Goal: Book appointment/travel/reservation

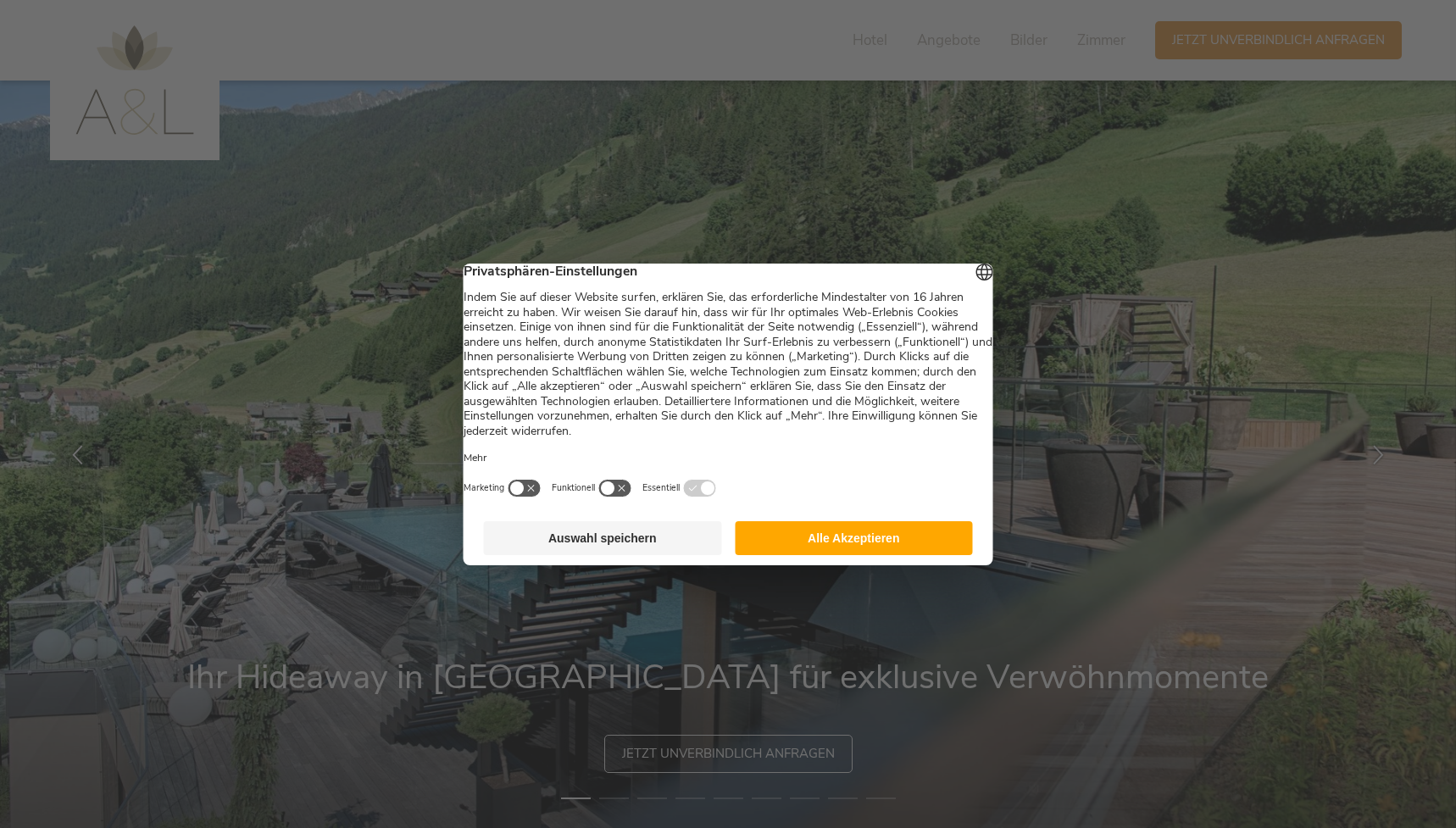
click at [827, 555] on button "Alle Akzeptieren" at bounding box center [853, 537] width 239 height 34
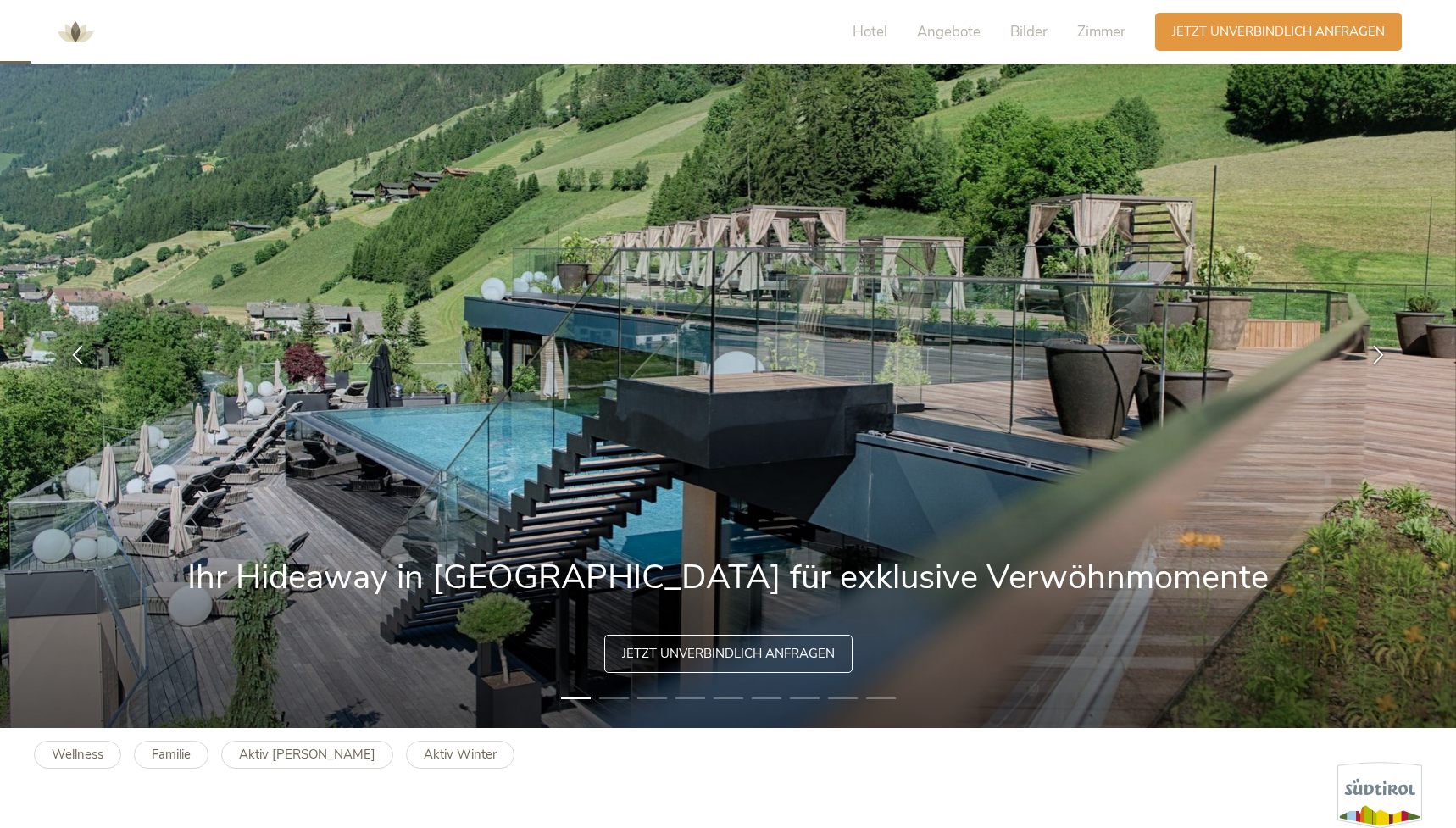
scroll to position [108, 0]
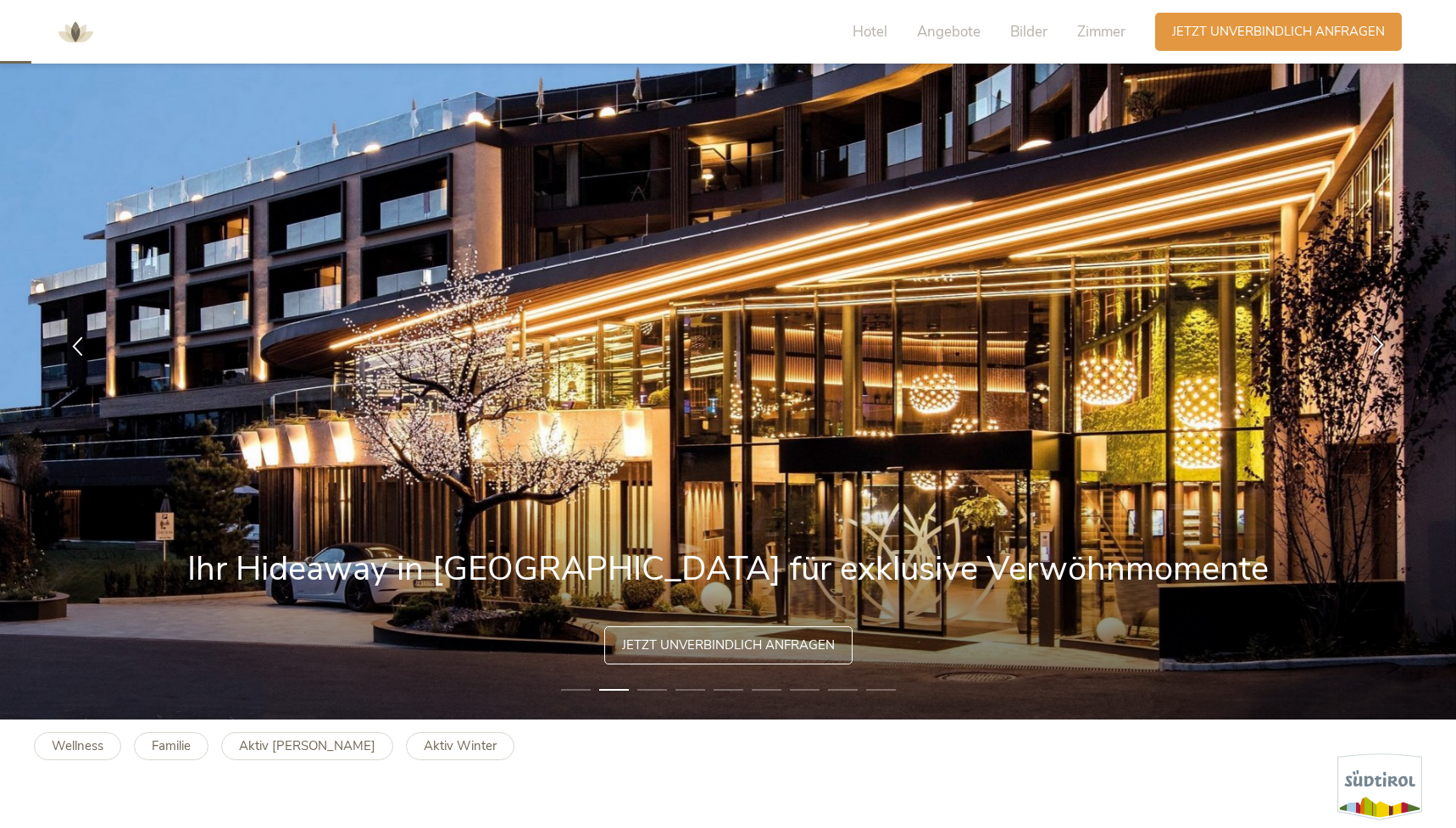
click at [1368, 348] on div at bounding box center [1379, 346] width 53 height 53
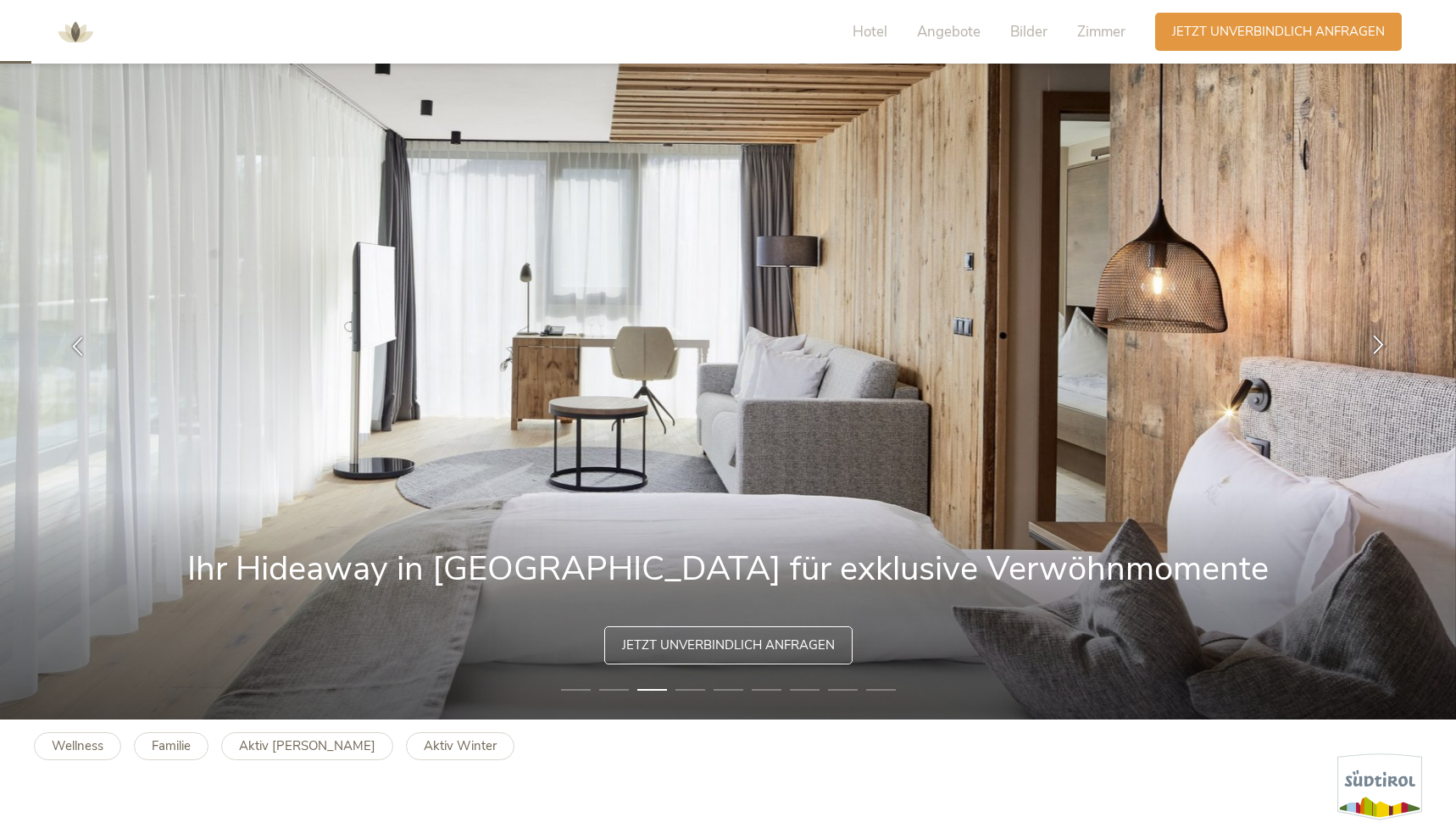
click at [1368, 348] on div at bounding box center [1379, 346] width 53 height 53
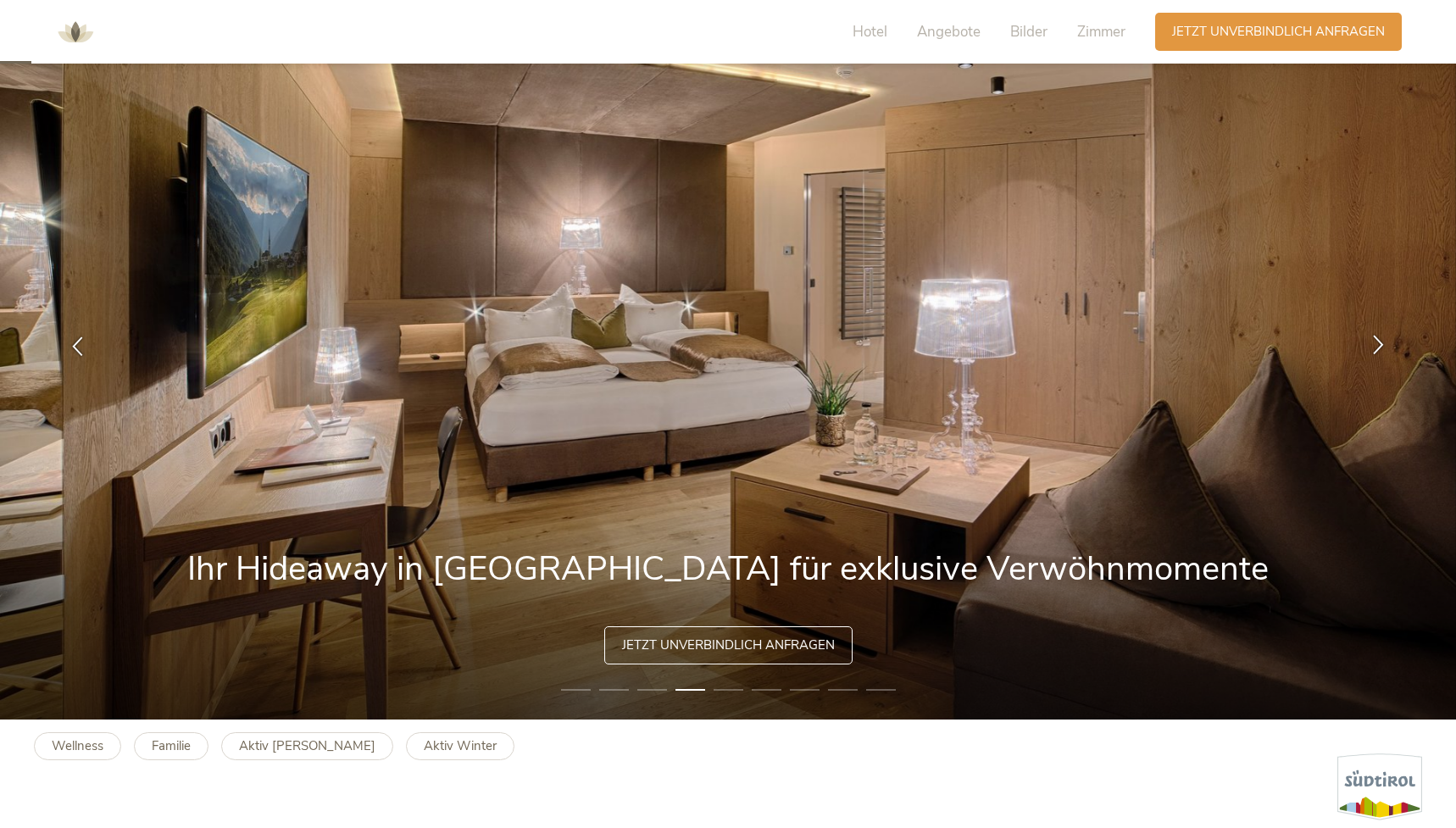
click at [1368, 348] on div at bounding box center [1379, 346] width 53 height 53
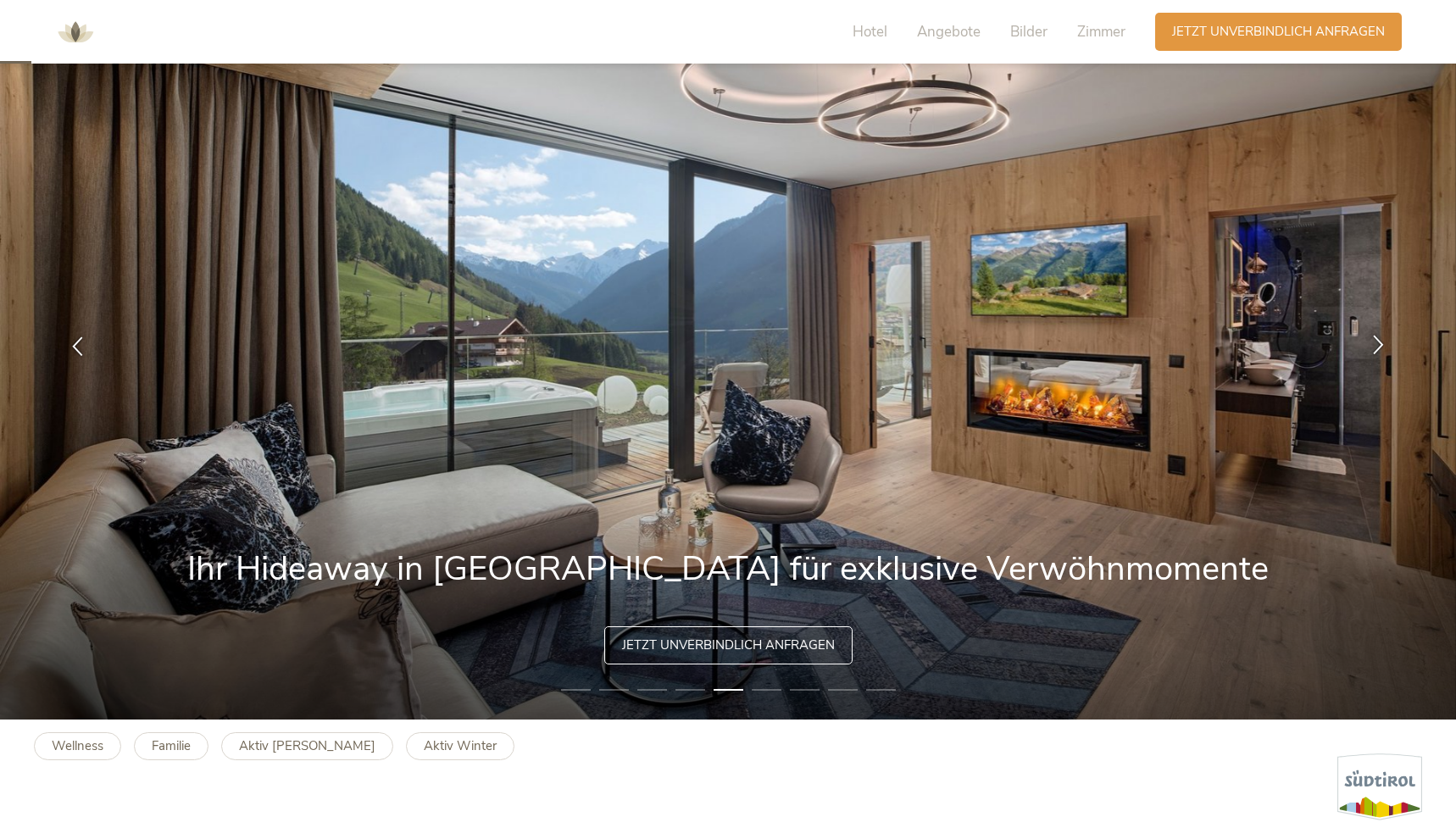
click at [1368, 348] on div at bounding box center [1379, 346] width 53 height 53
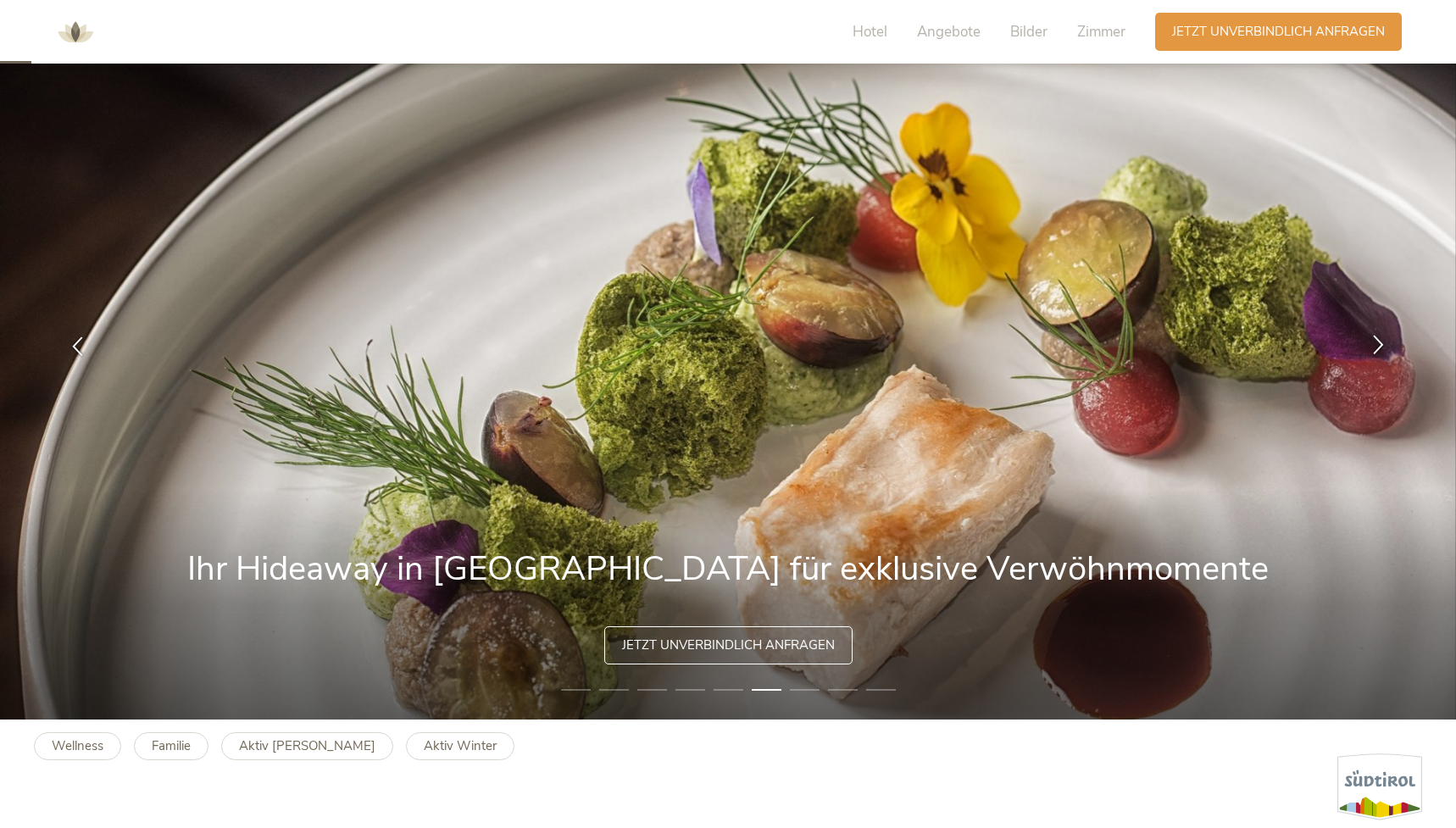
click at [1368, 349] on div at bounding box center [1379, 346] width 53 height 53
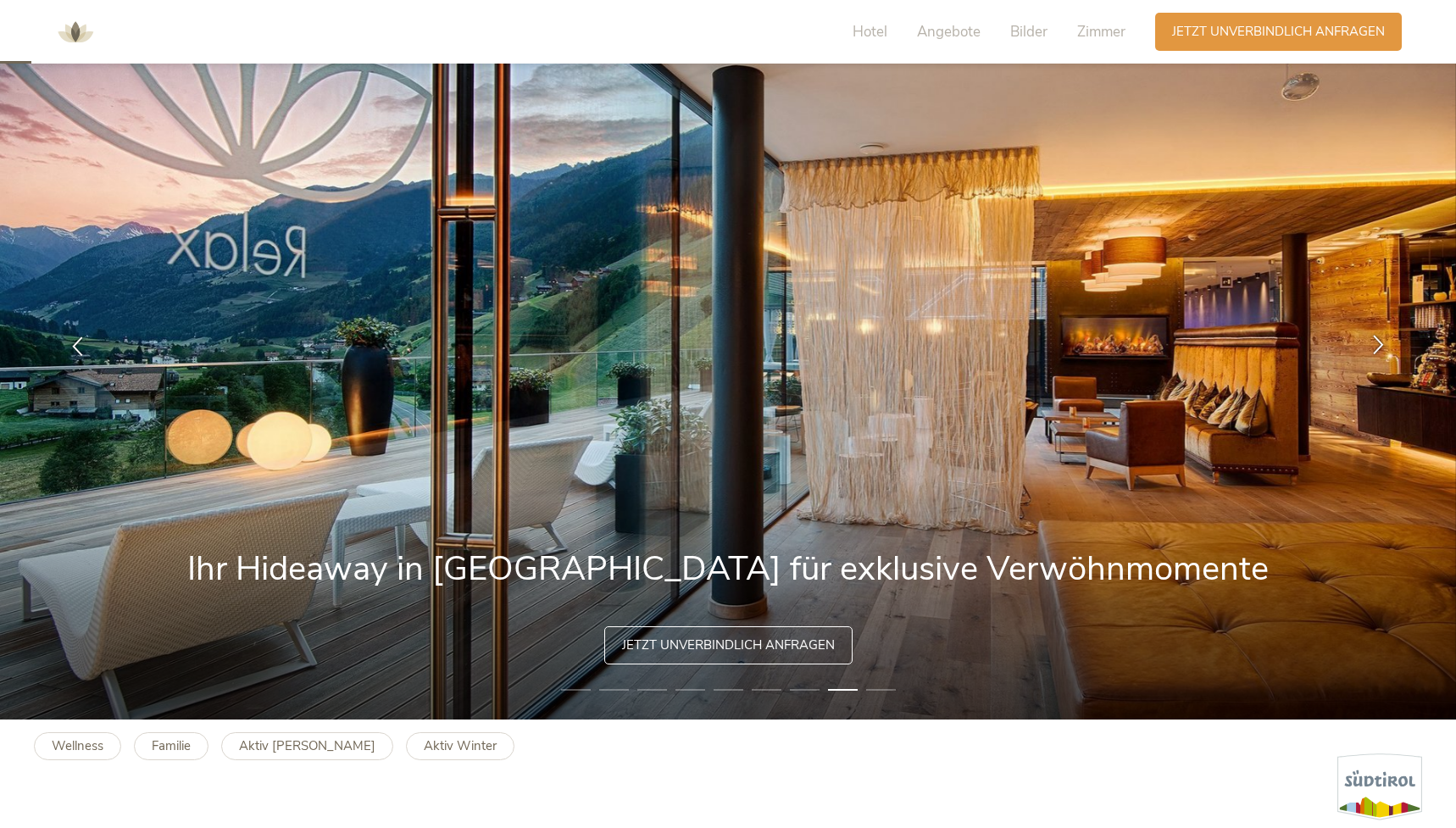
click at [1368, 349] on div at bounding box center [1379, 346] width 53 height 53
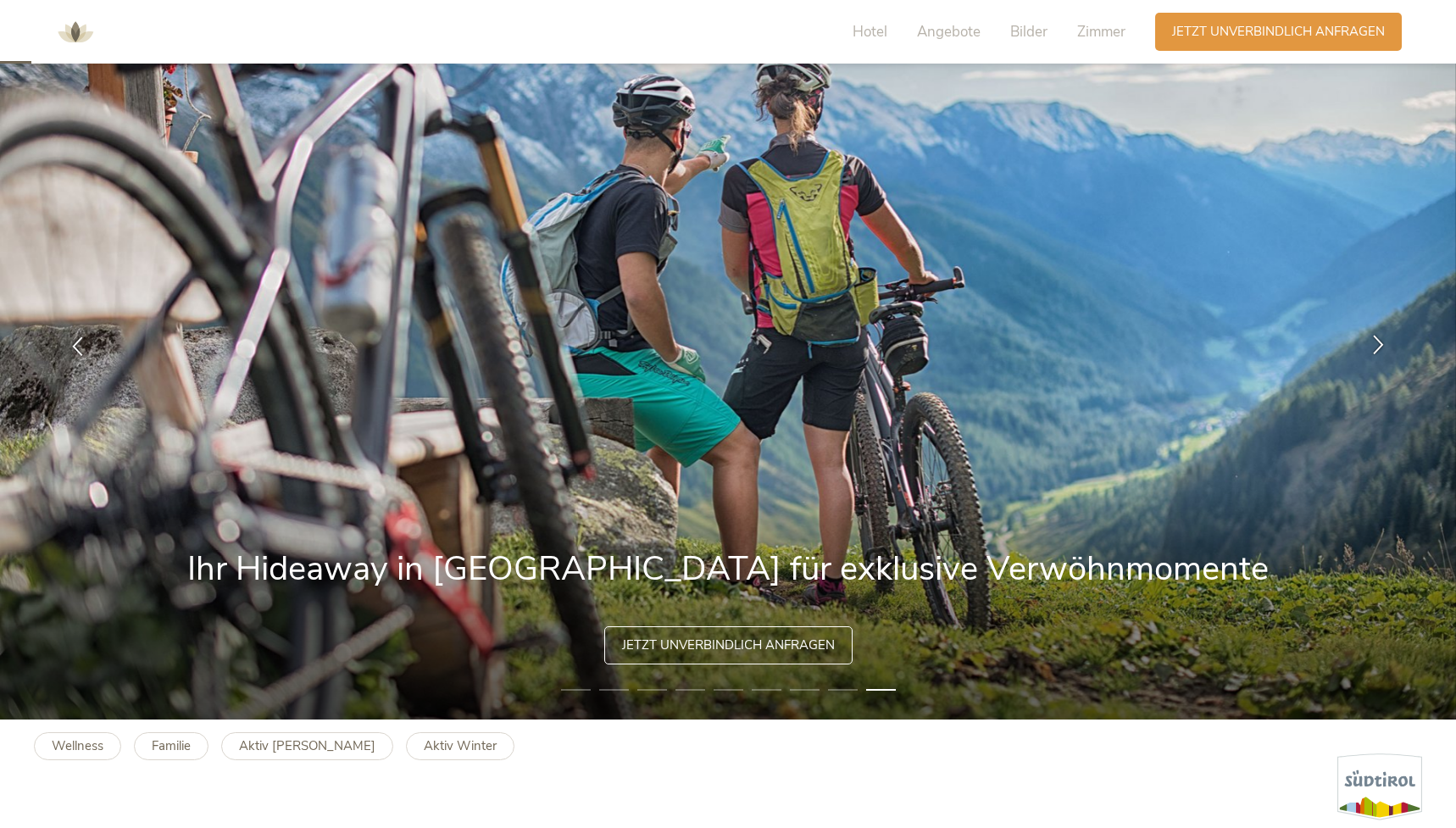
click at [1368, 349] on div at bounding box center [1379, 346] width 53 height 53
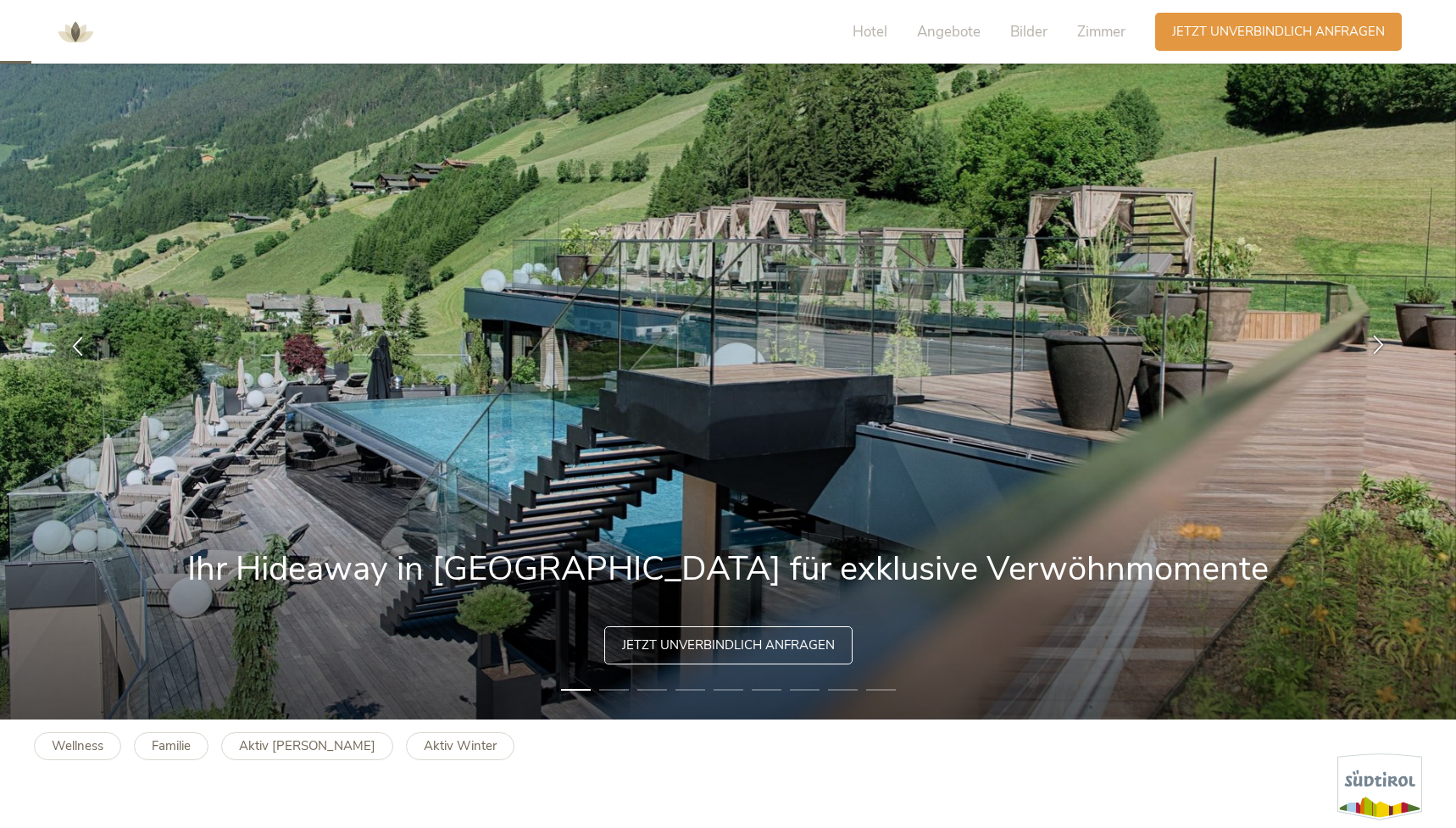
click at [1368, 350] on div at bounding box center [1379, 346] width 53 height 53
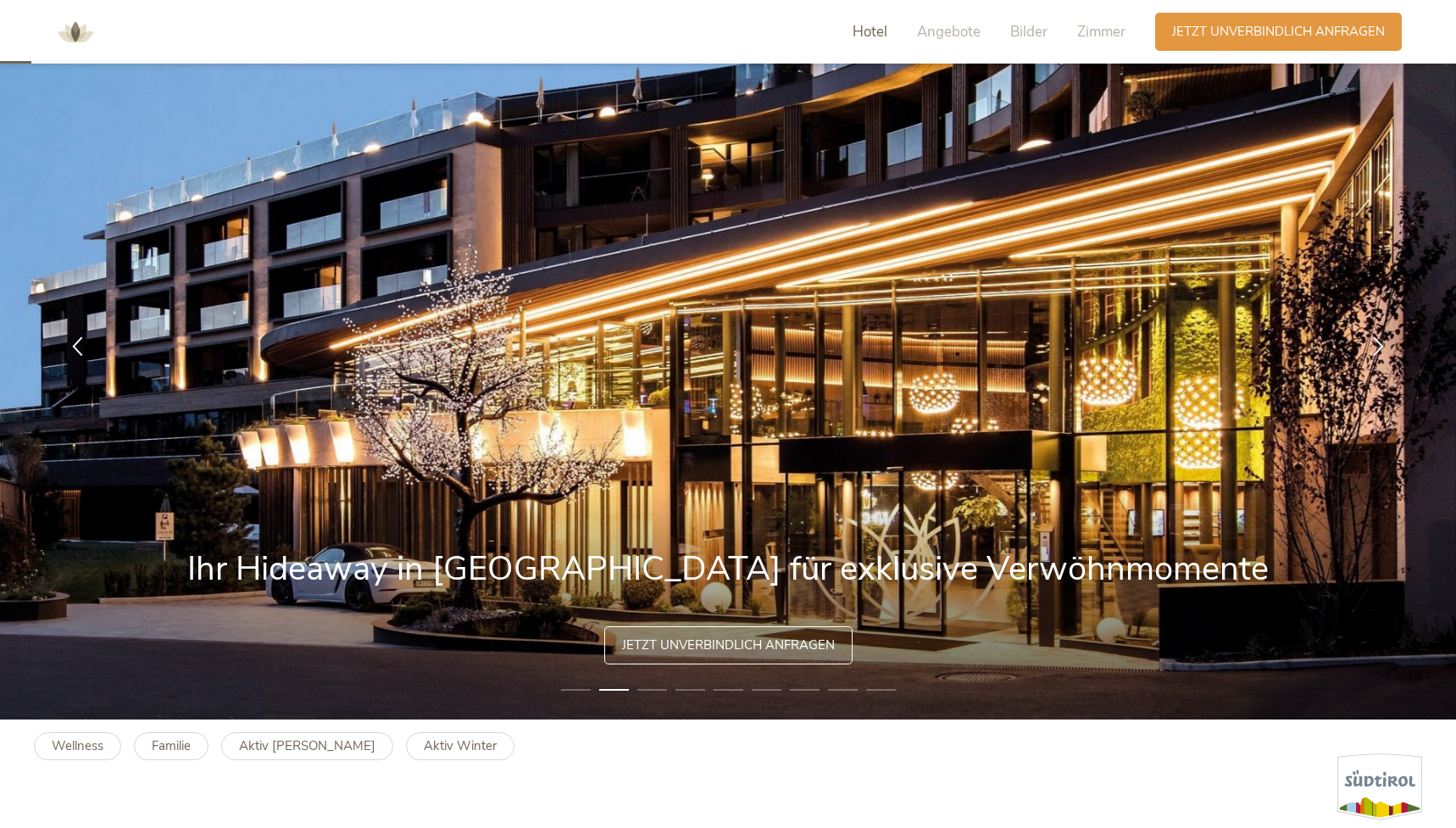
click at [876, 37] on span "Hotel" at bounding box center [870, 32] width 34 height 20
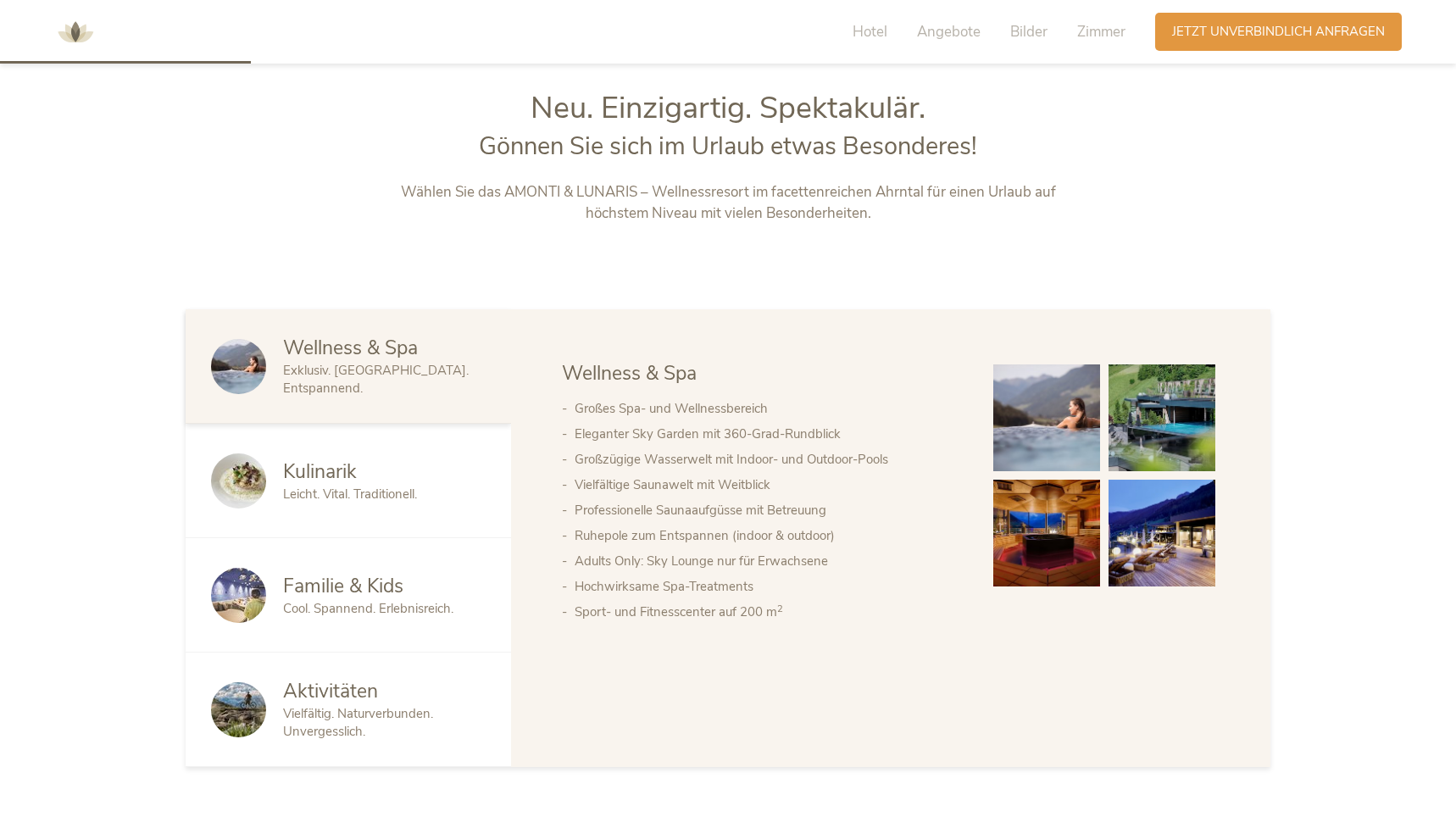
scroll to position [887, 0]
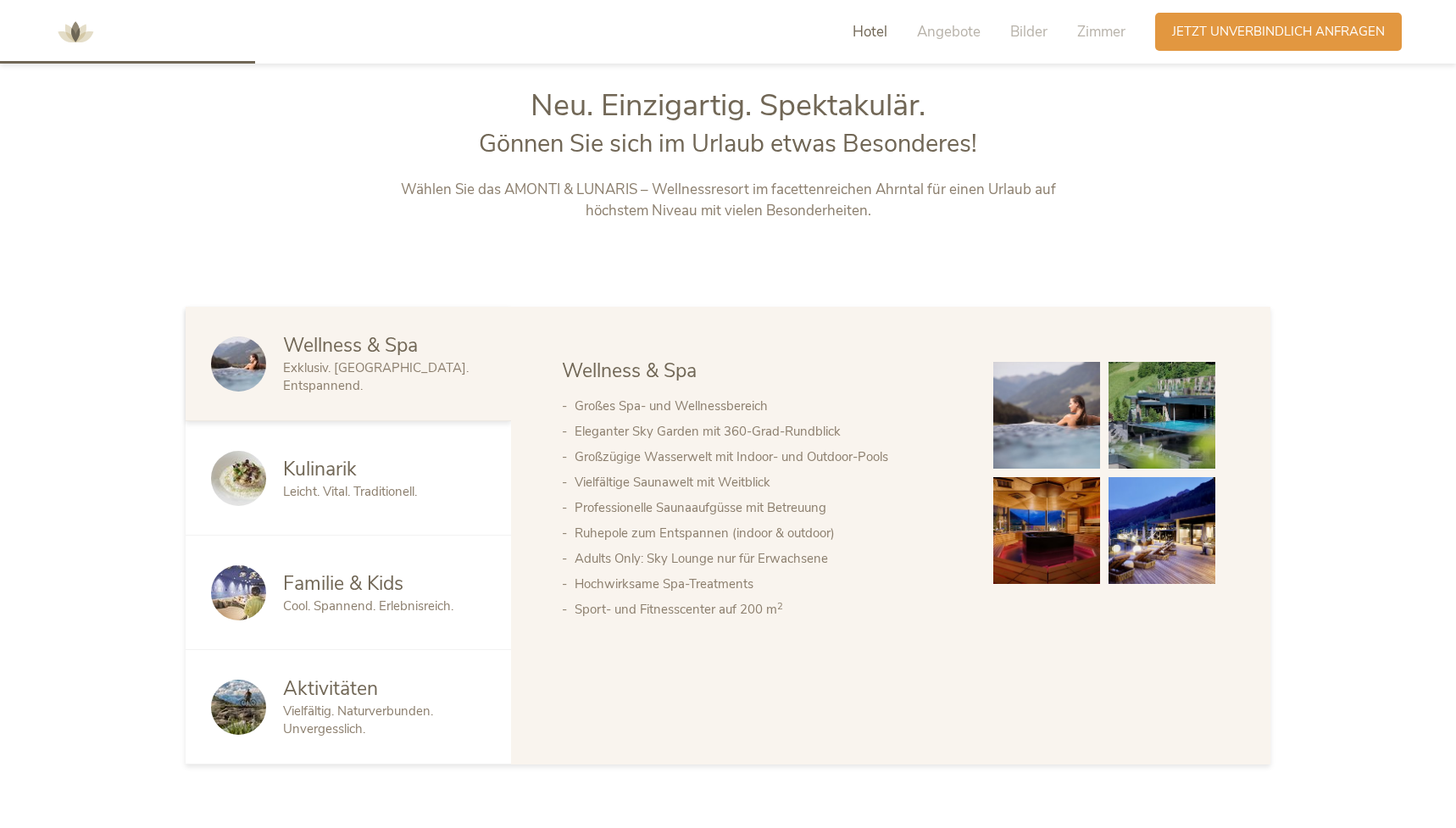
click at [387, 469] on div "Kulinarik" at bounding box center [384, 469] width 202 height 27
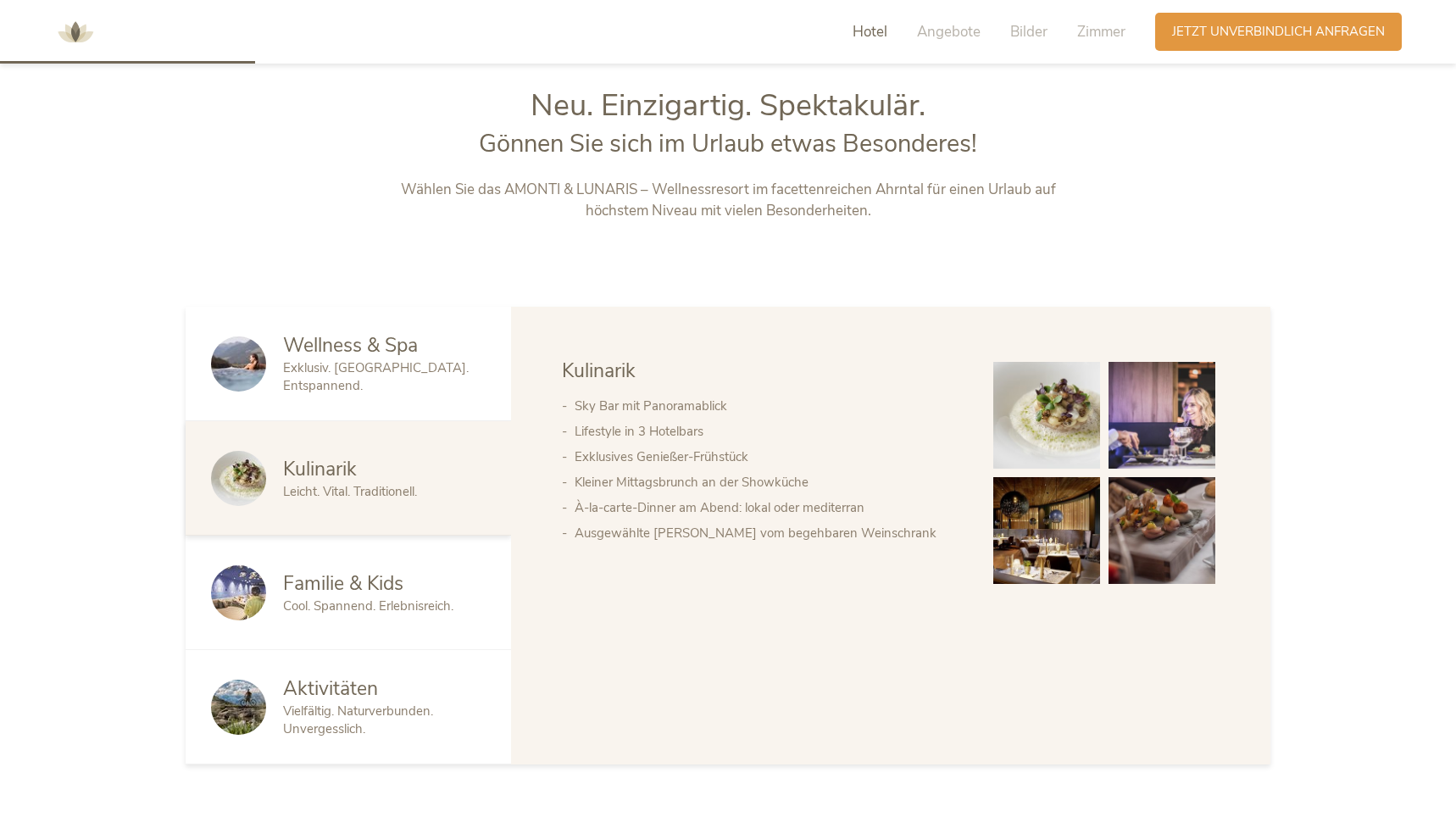
click at [321, 389] on div "Wellness & Spa Exklusiv. Luxuriös. Entspannend." at bounding box center [349, 363] width 325 height 114
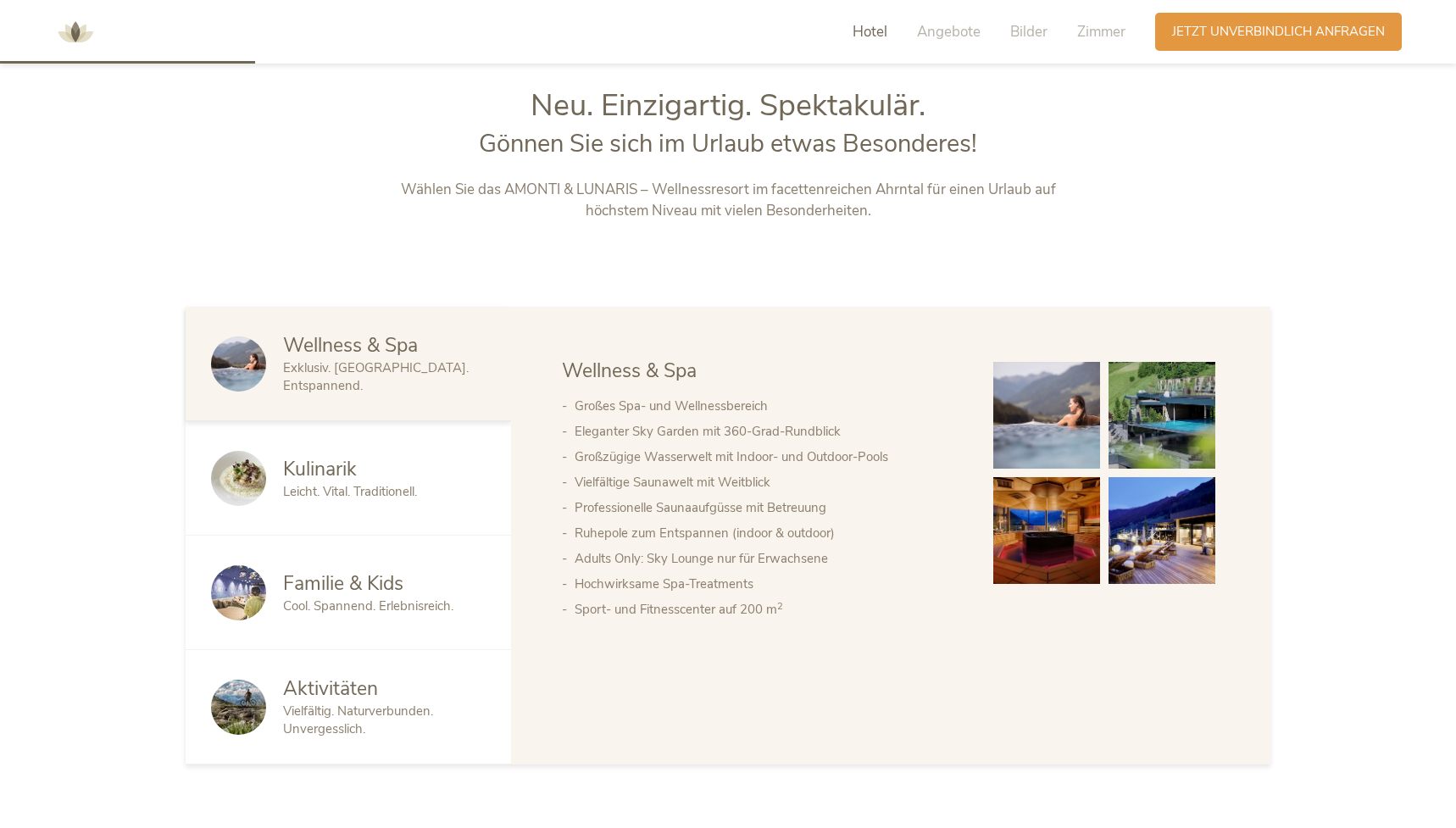
click at [1039, 420] on img at bounding box center [1047, 415] width 107 height 107
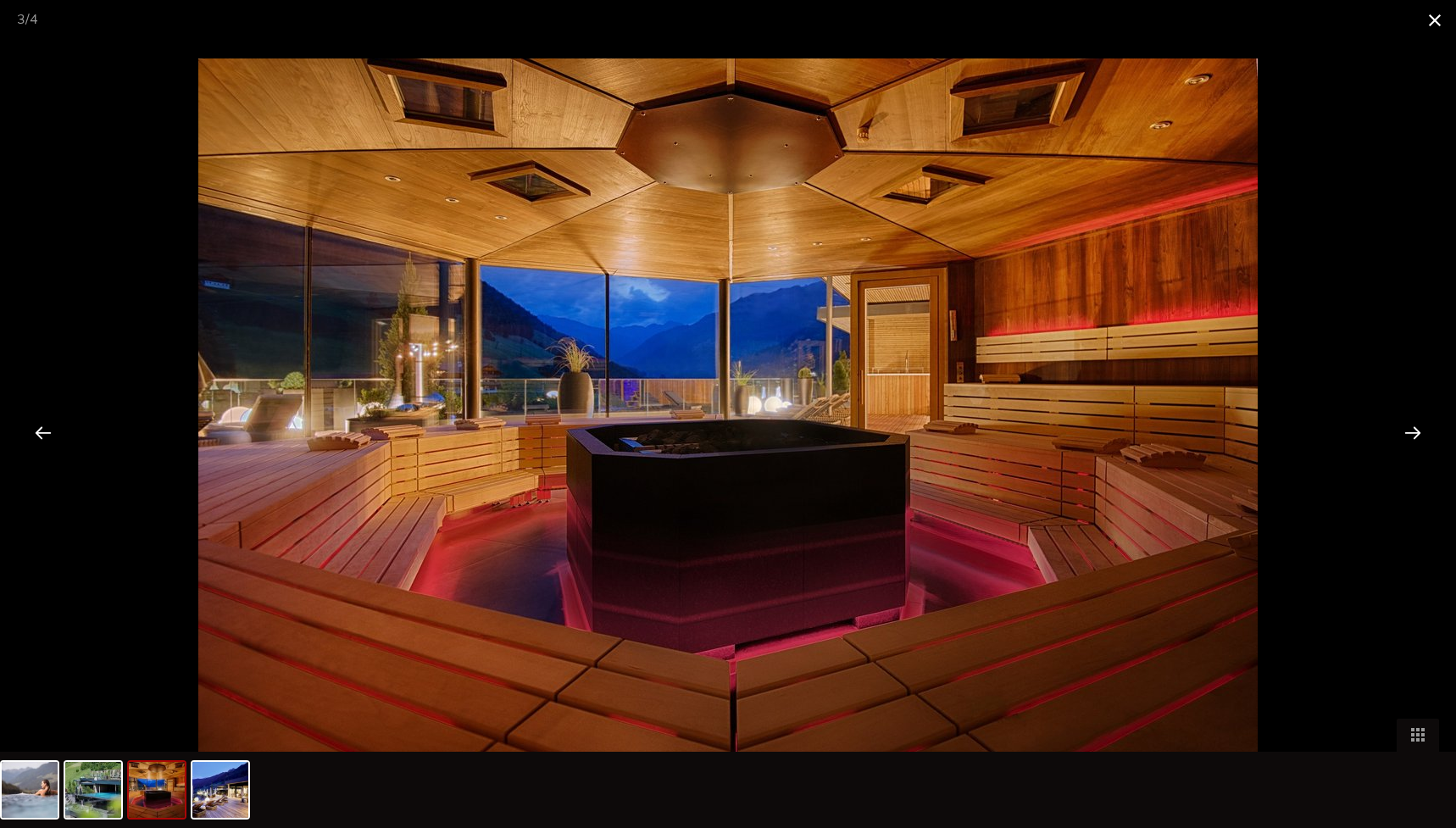
click at [1434, 22] on span at bounding box center [1434, 20] width 42 height 40
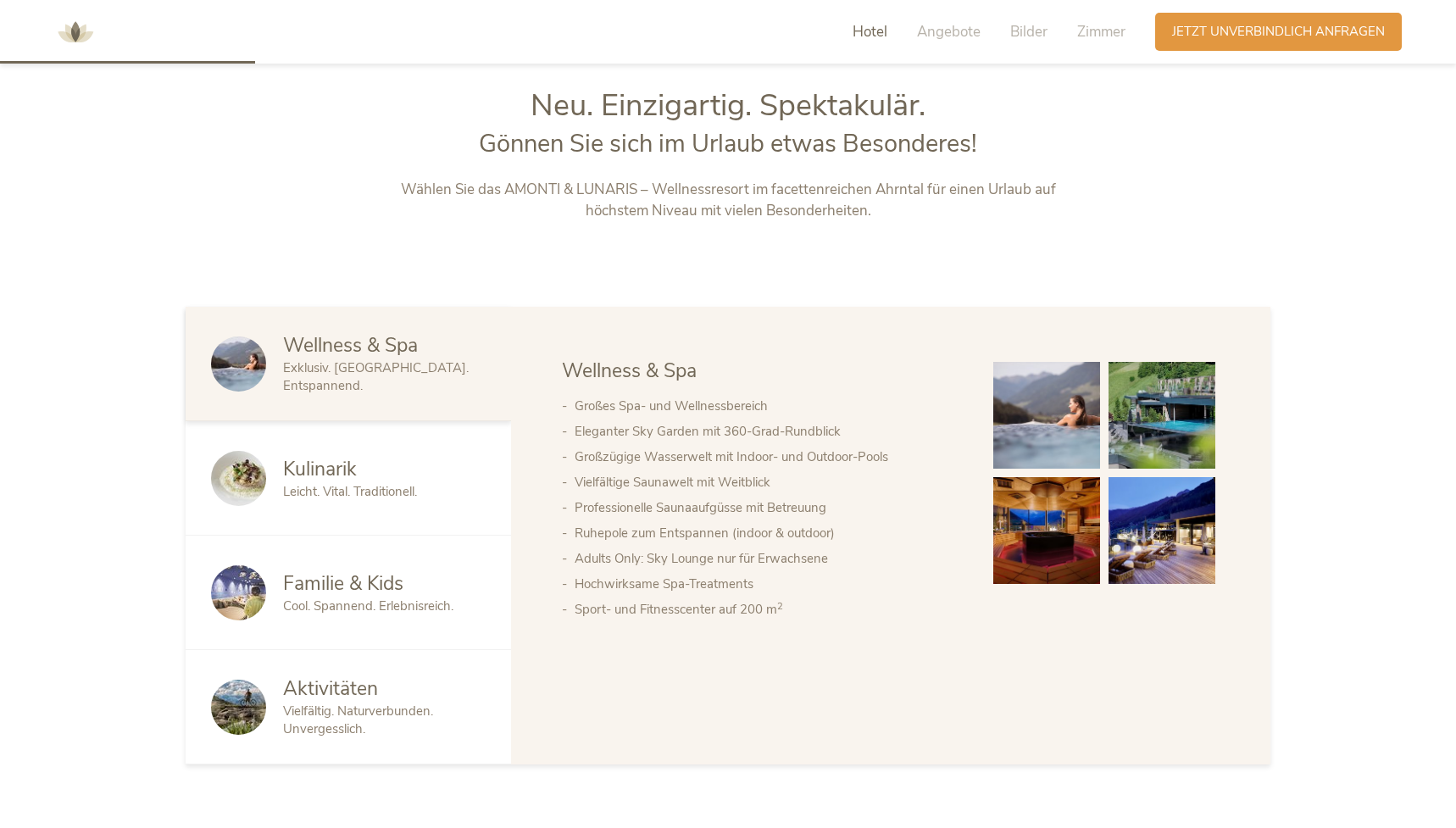
click at [329, 461] on span "Kulinarik" at bounding box center [320, 469] width 74 height 27
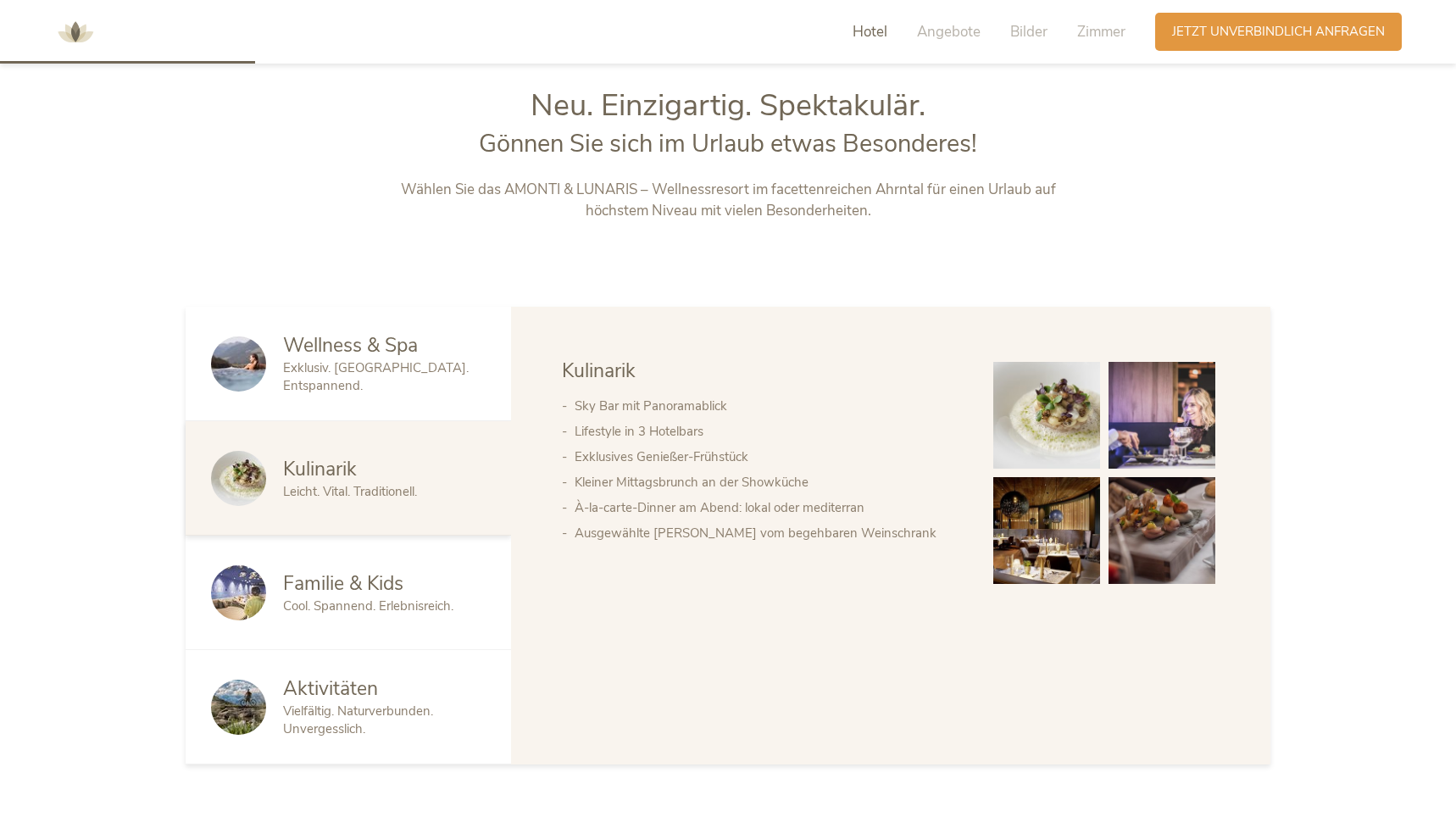
click at [1038, 417] on img at bounding box center [1047, 415] width 107 height 107
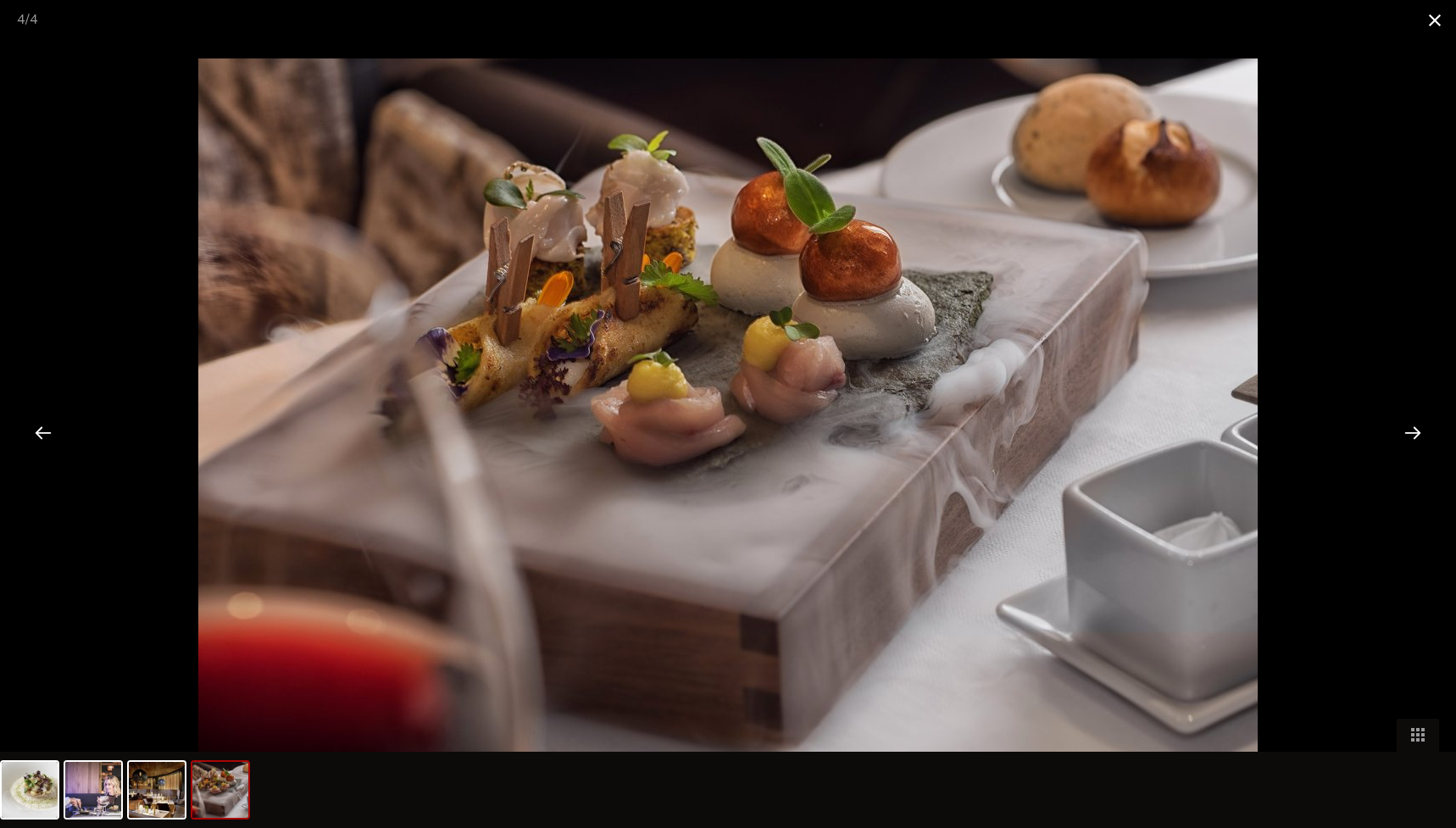
click at [1428, 22] on span at bounding box center [1434, 20] width 42 height 40
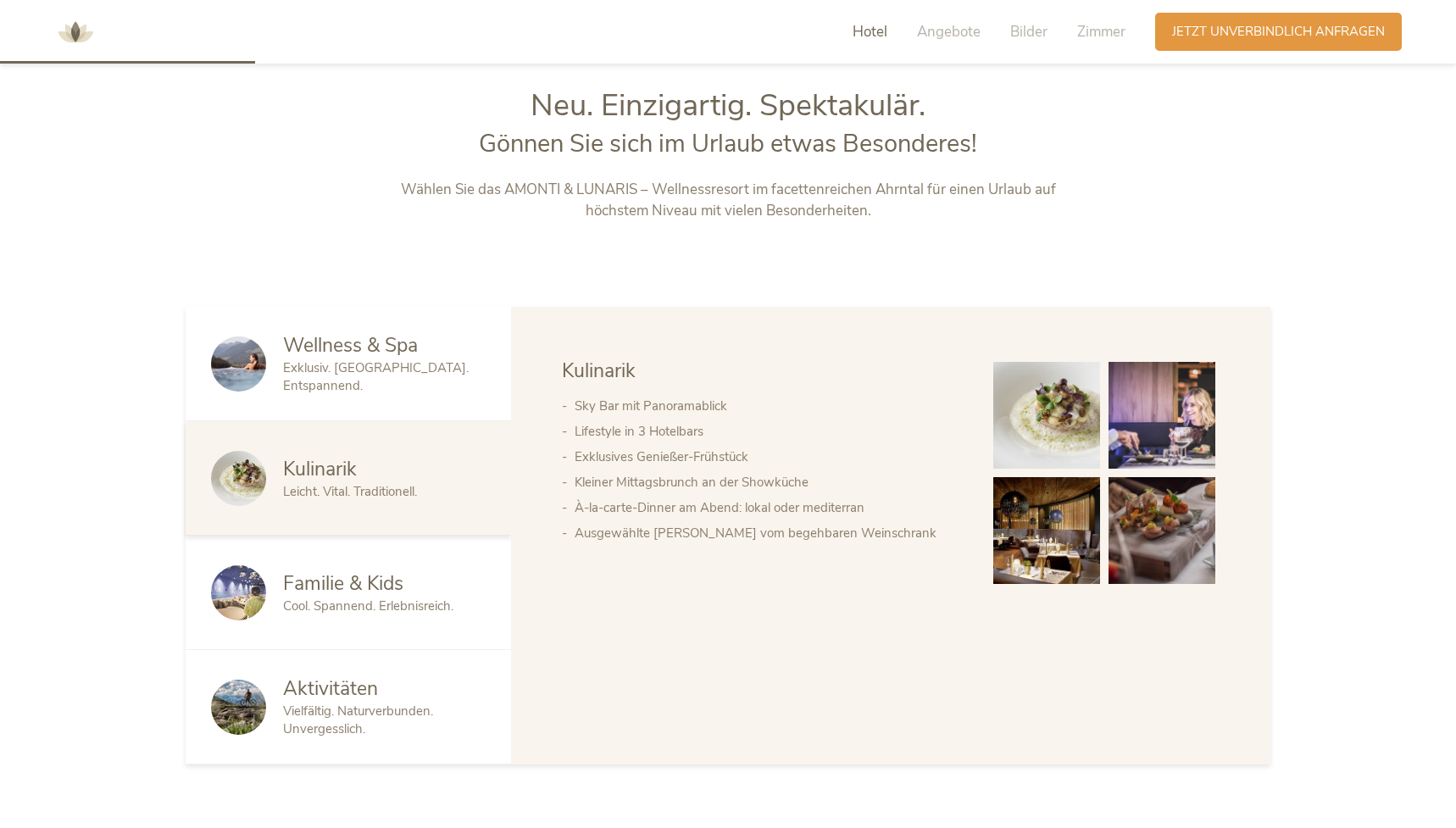
click at [288, 609] on span "Cool. Spannend. Erlebnisreich." at bounding box center [369, 606] width 170 height 17
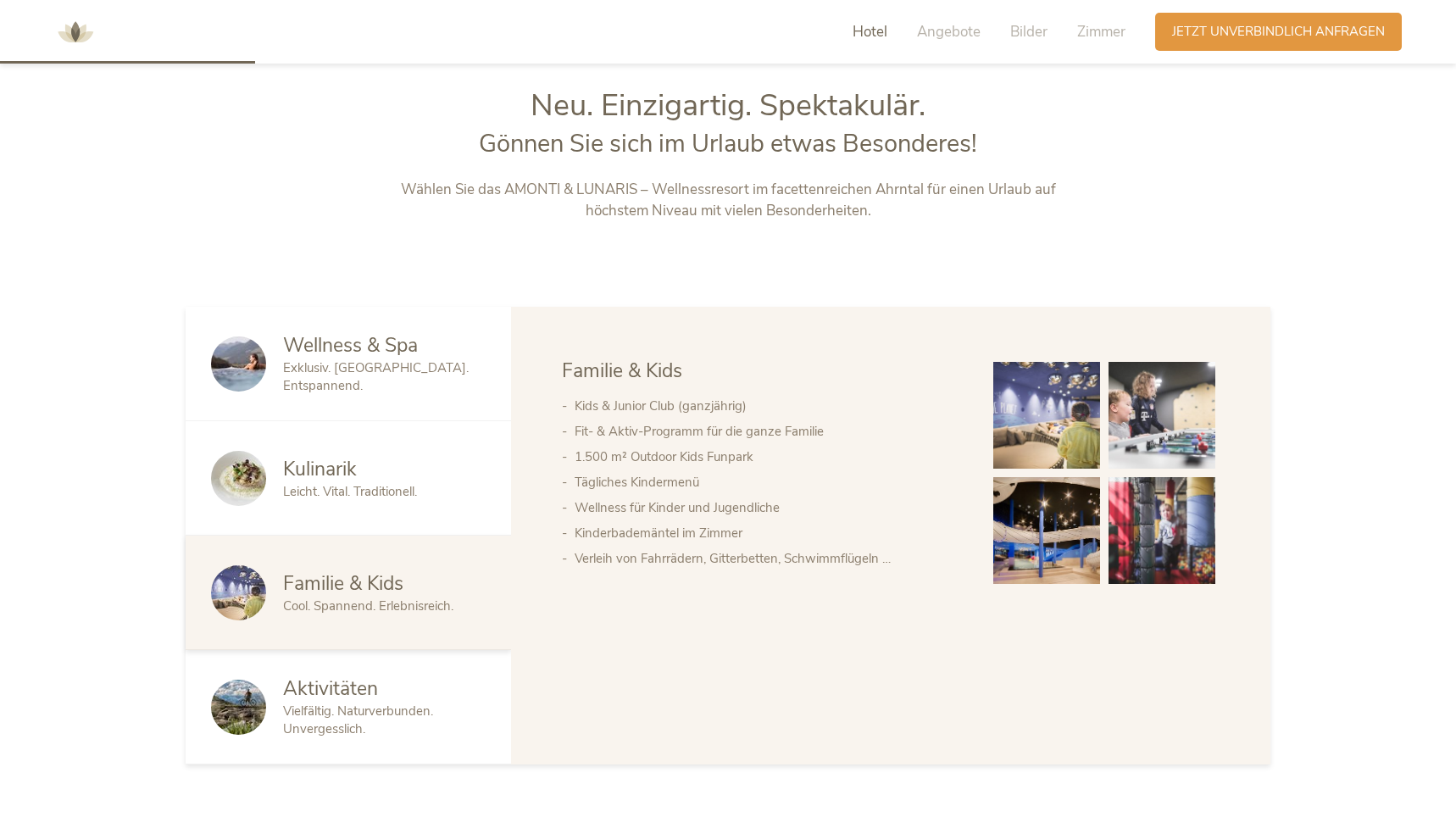
click at [314, 690] on span "Aktivitäten" at bounding box center [331, 689] width 95 height 27
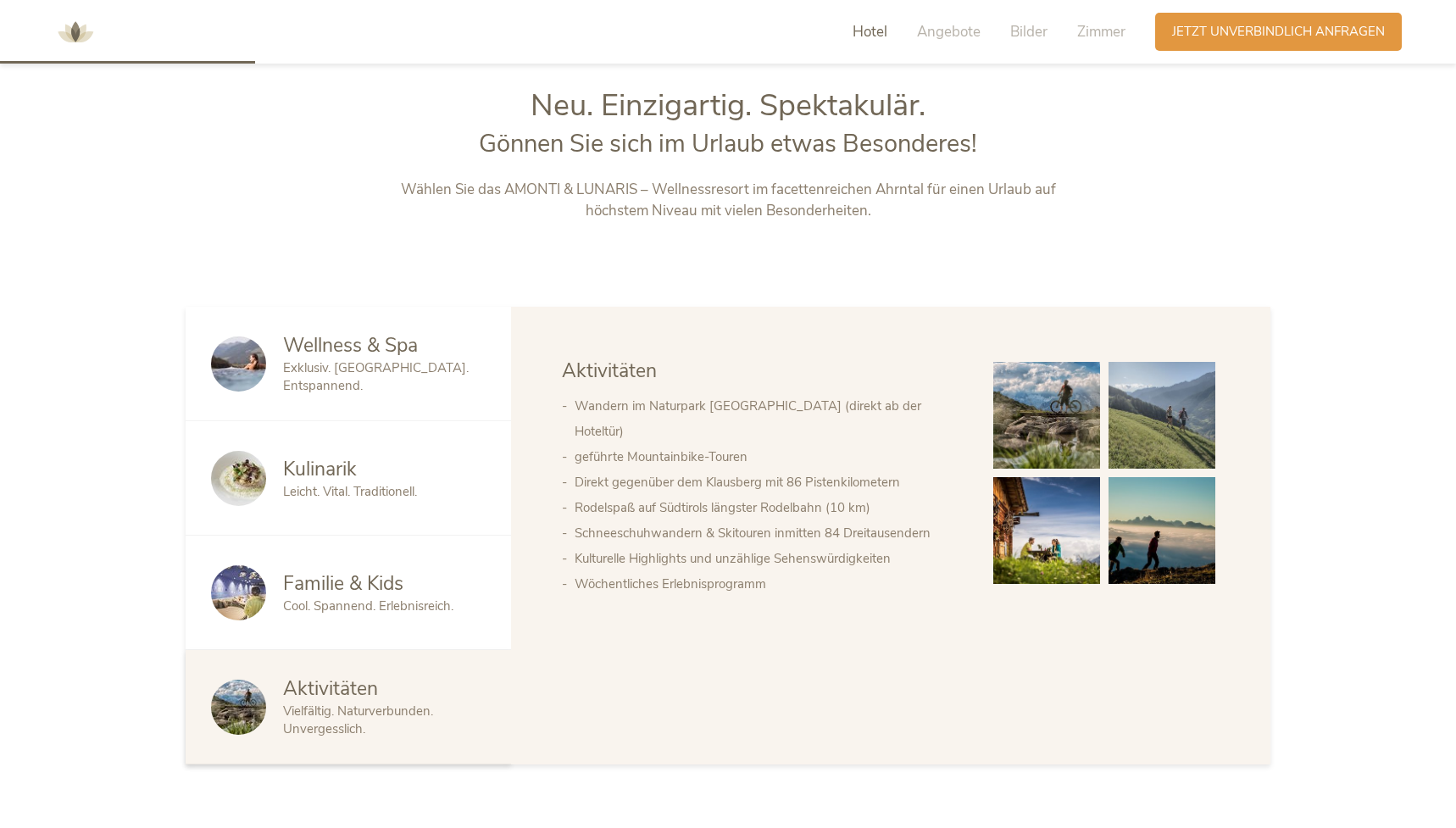
click at [317, 633] on div "Familie & Kids Cool. Spannend. Erlebnisreich." at bounding box center [349, 592] width 325 height 114
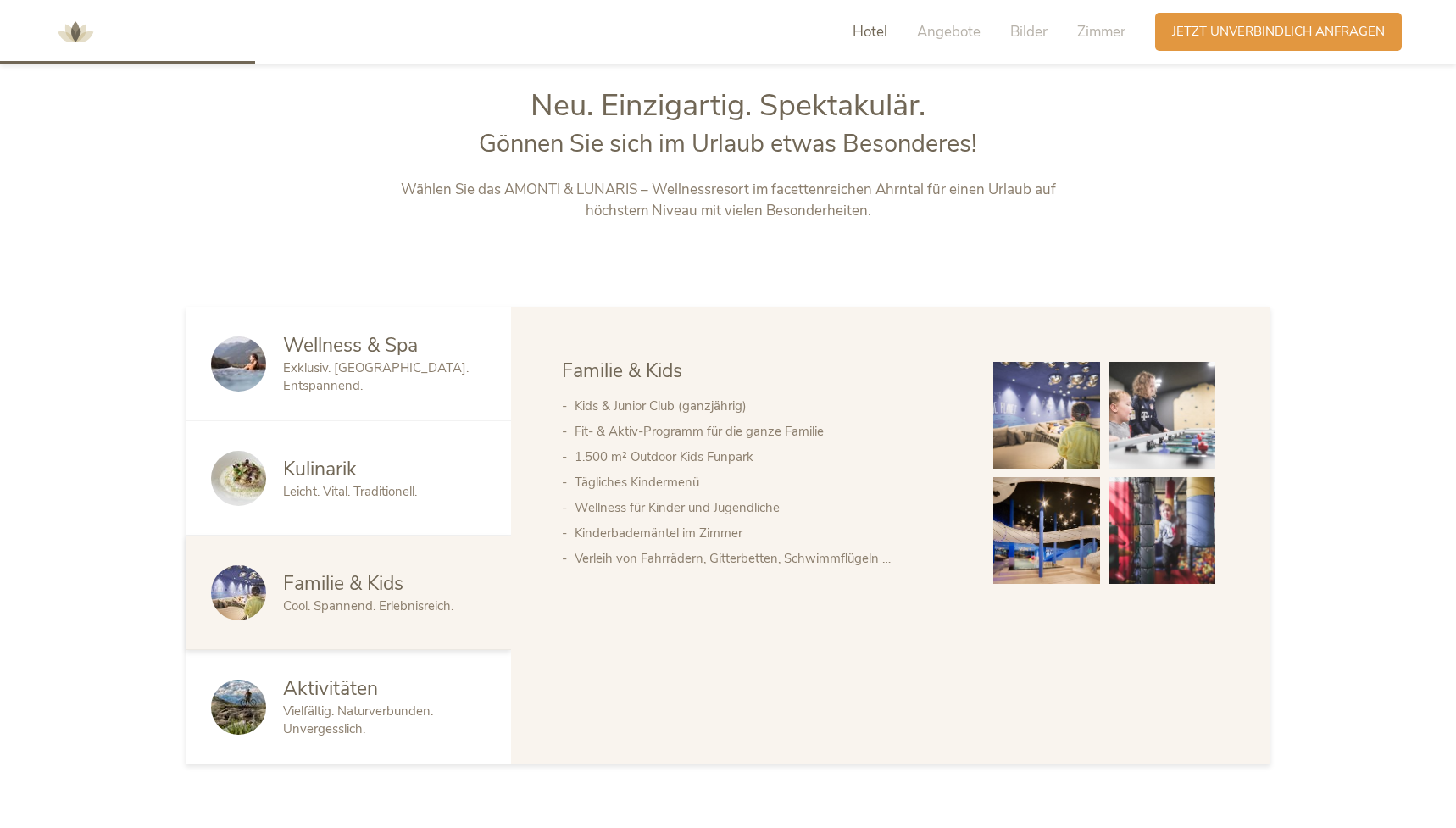
click at [1028, 413] on img at bounding box center [1047, 415] width 107 height 107
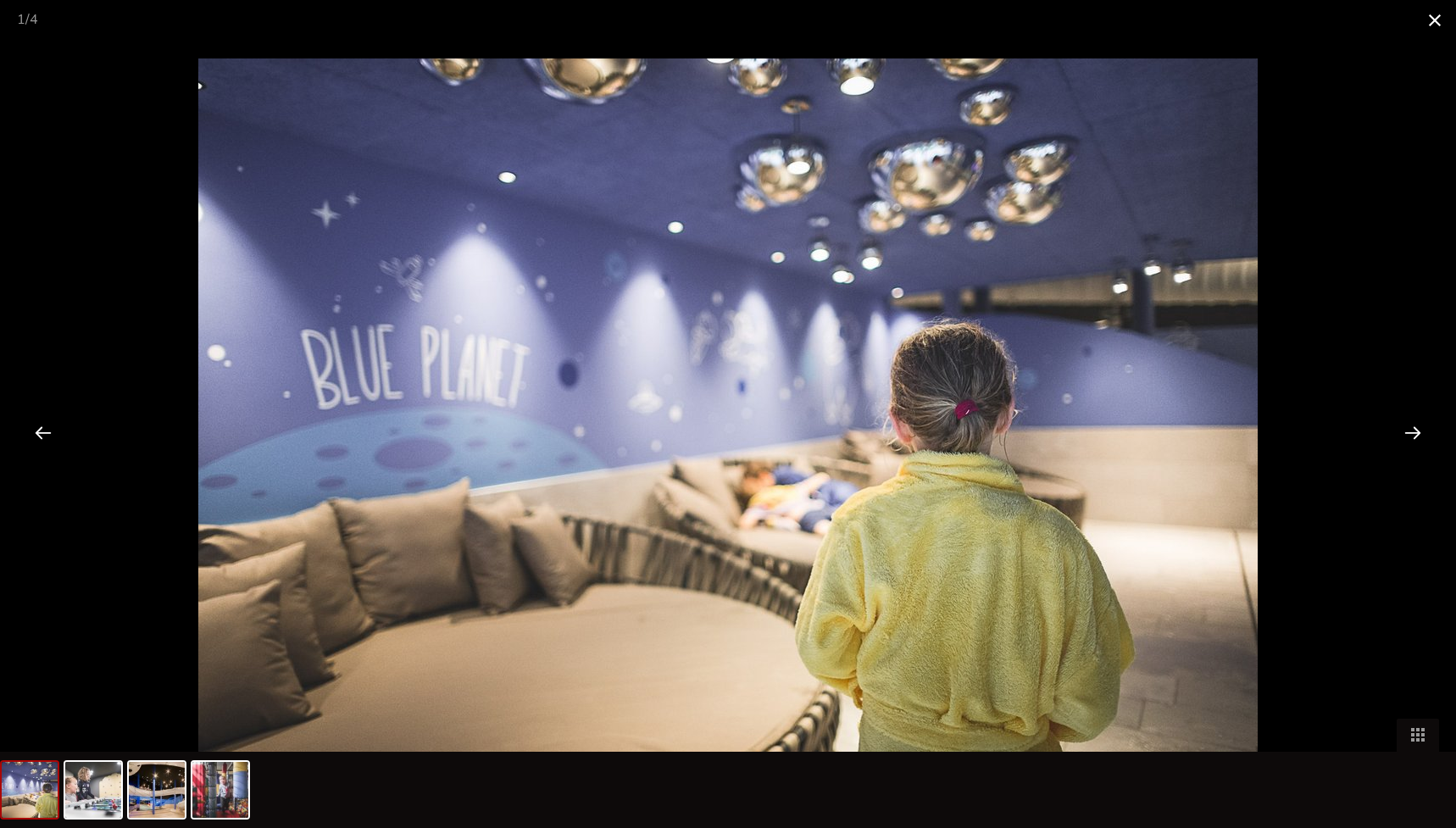
click at [1435, 28] on span at bounding box center [1434, 20] width 42 height 40
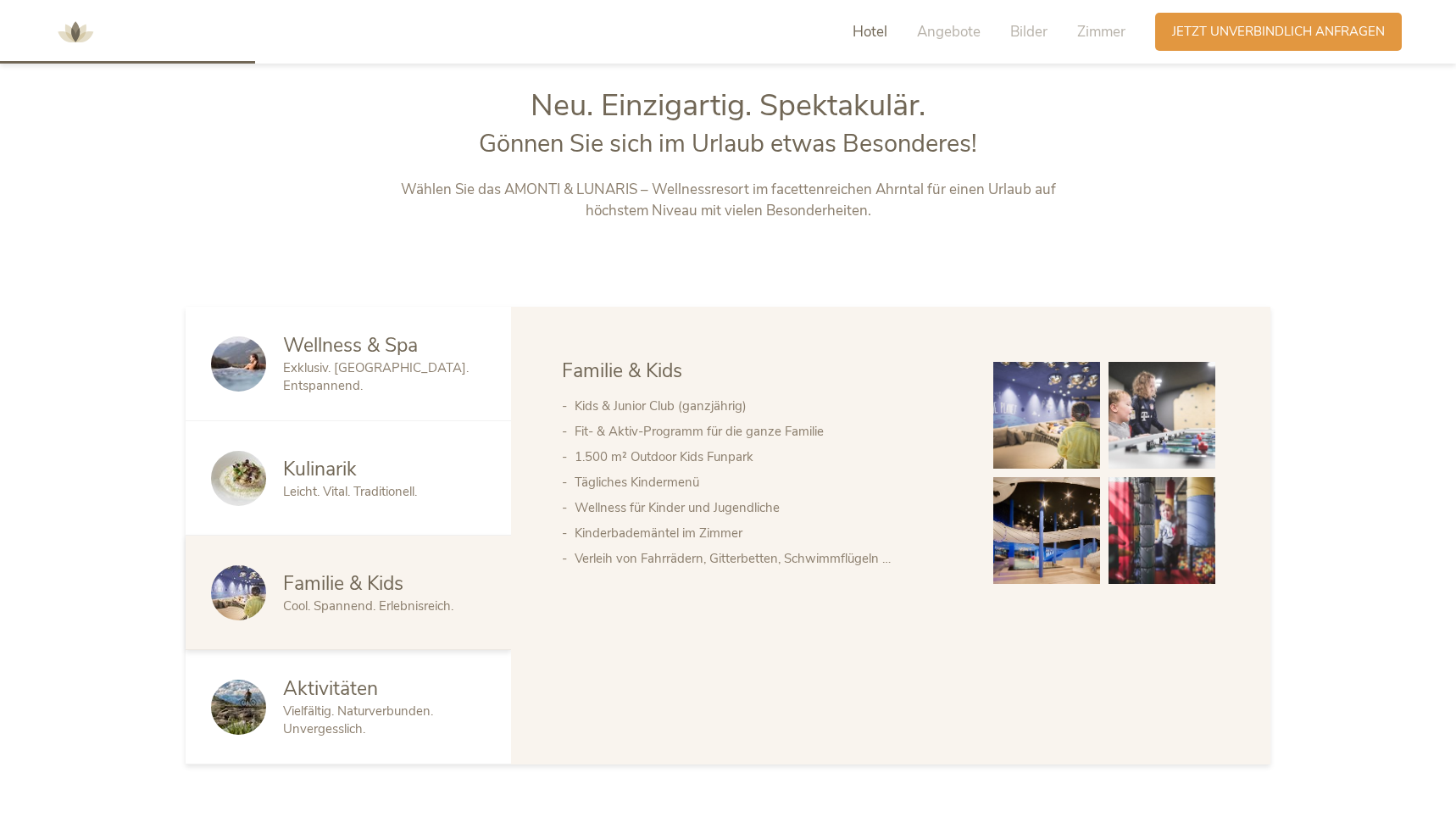
click at [355, 683] on span "Aktivitäten" at bounding box center [331, 689] width 95 height 27
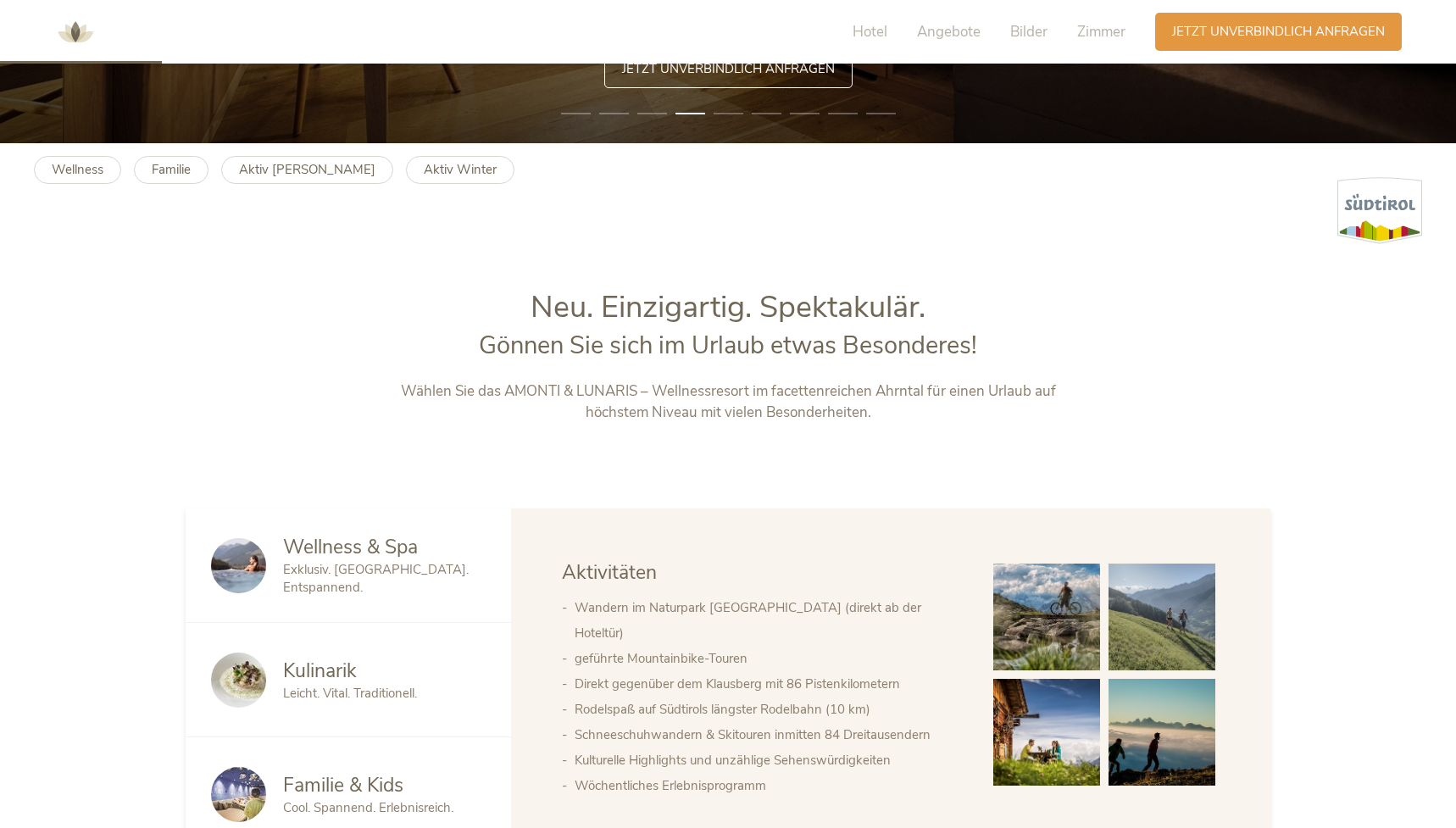
scroll to position [479, 0]
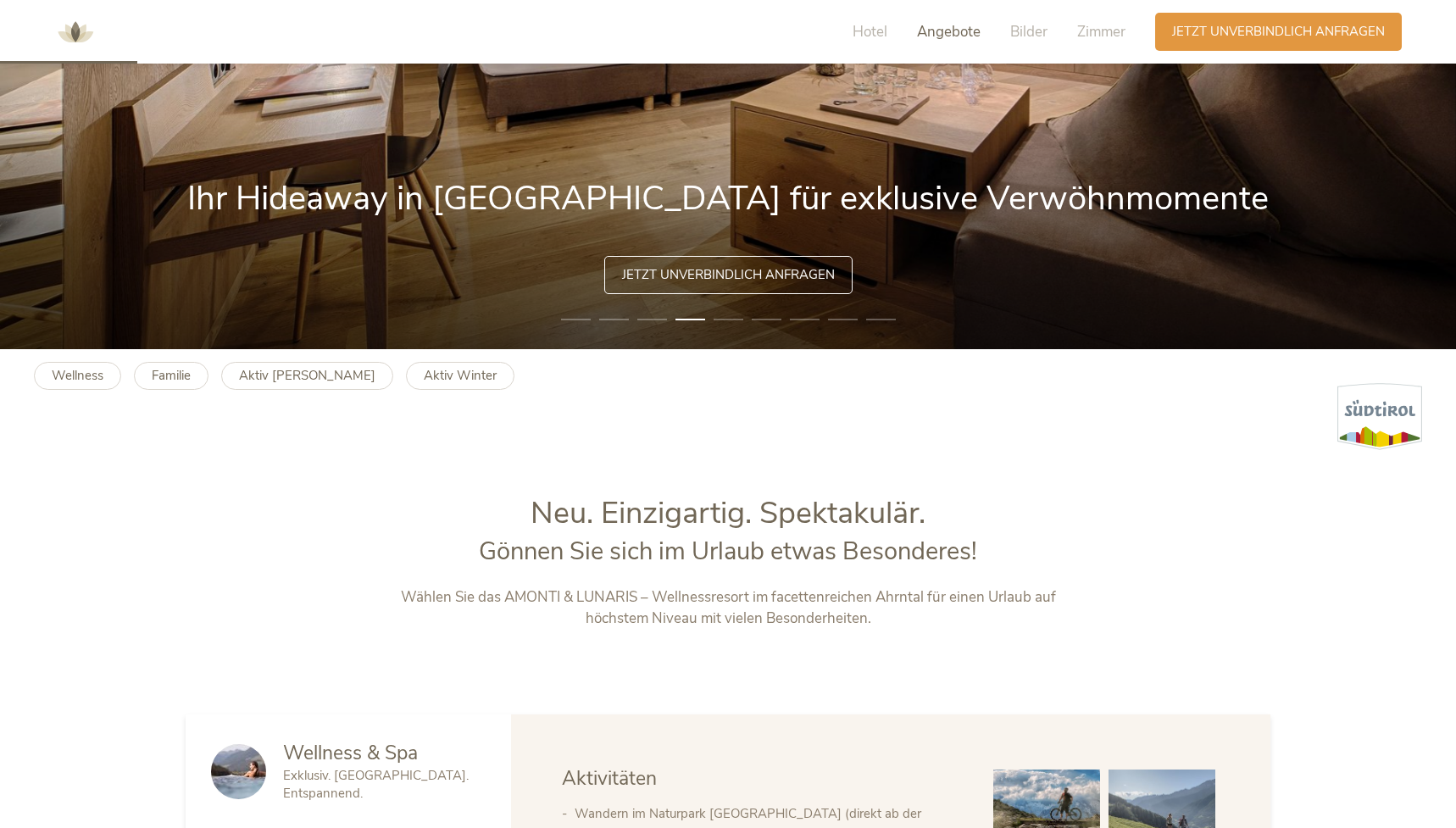
click at [965, 33] on span "Angebote" at bounding box center [949, 32] width 64 height 20
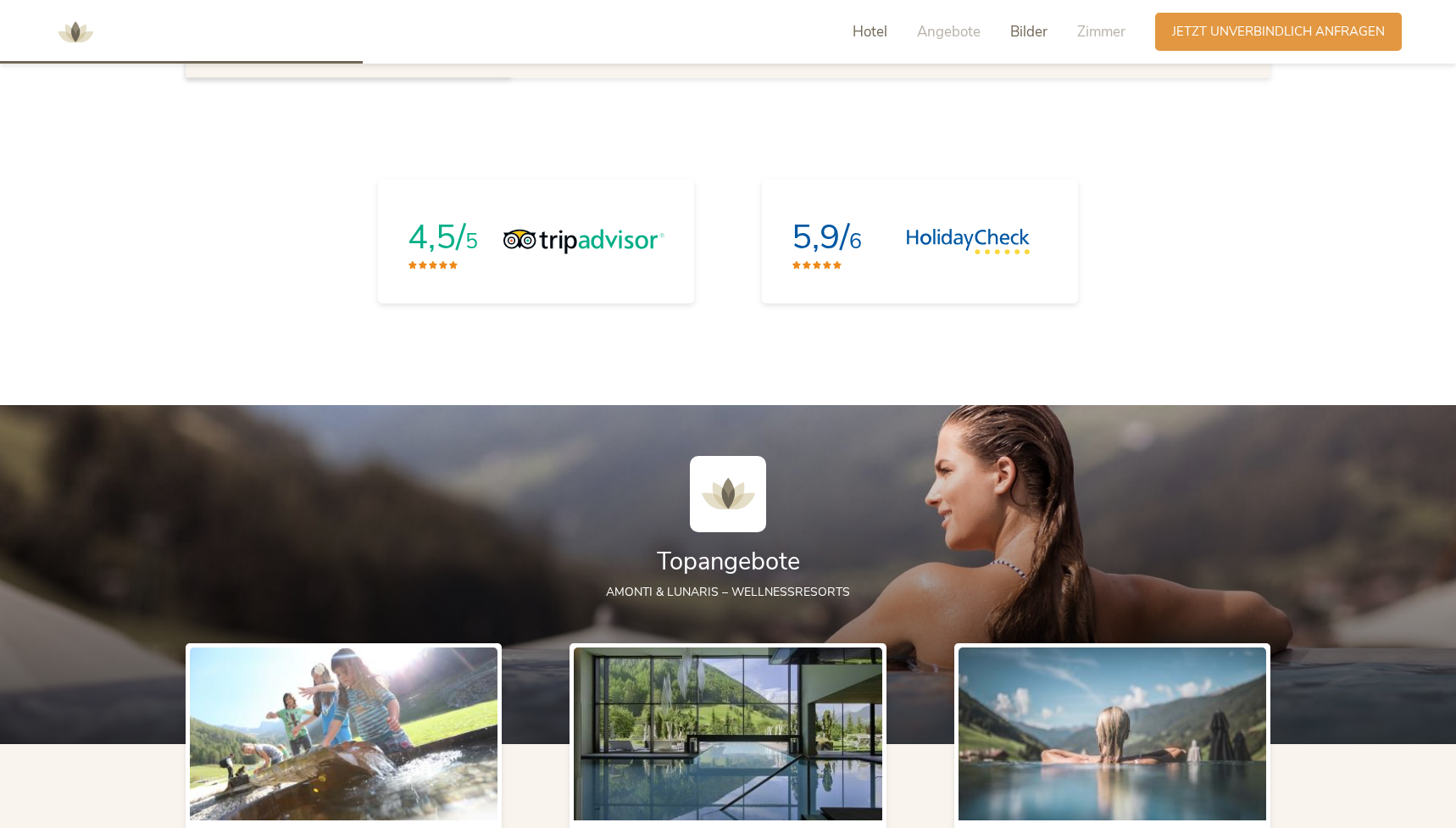
click at [1035, 33] on span "Bilder" at bounding box center [1028, 32] width 37 height 20
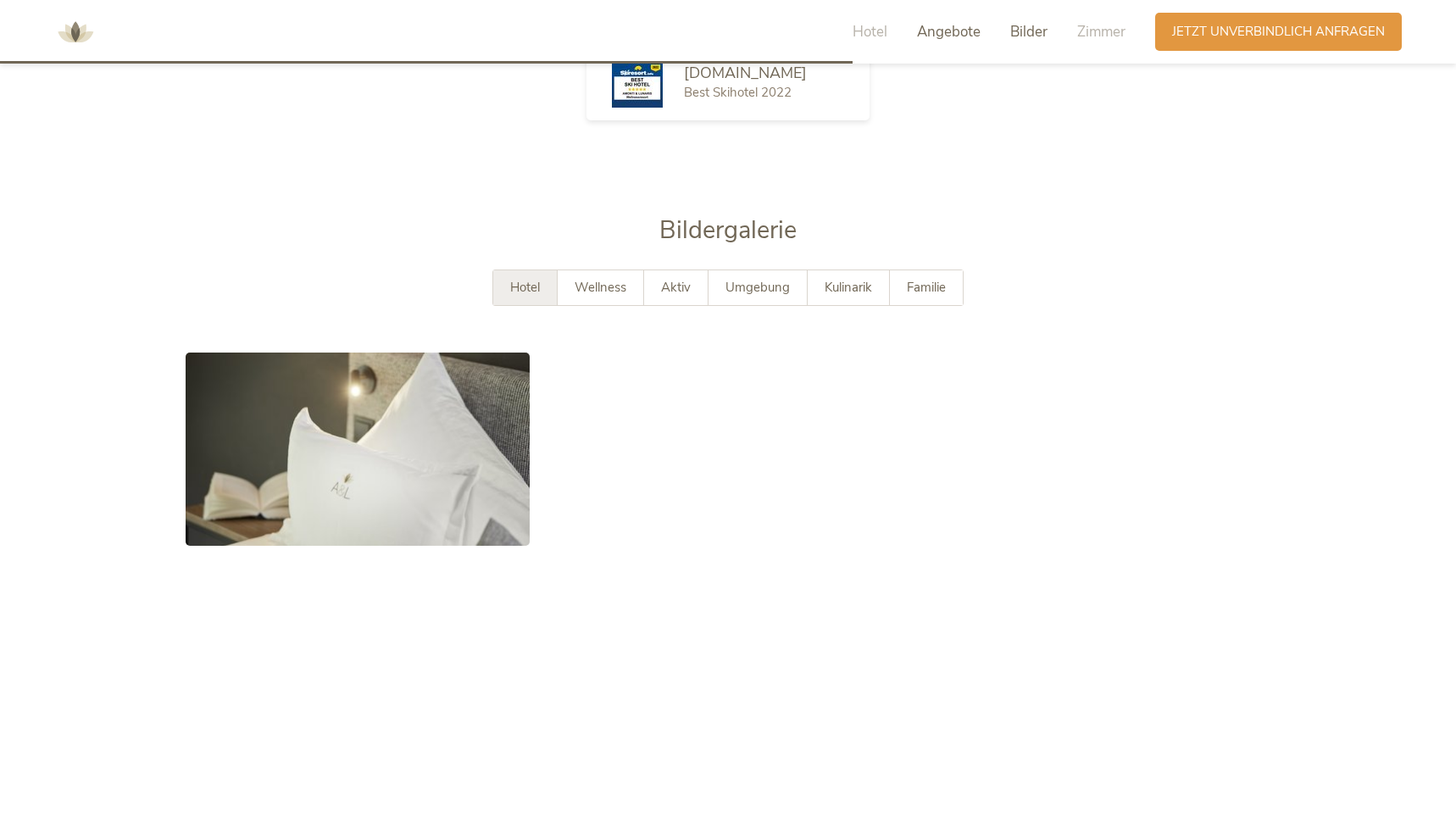
scroll to position [3116, 0]
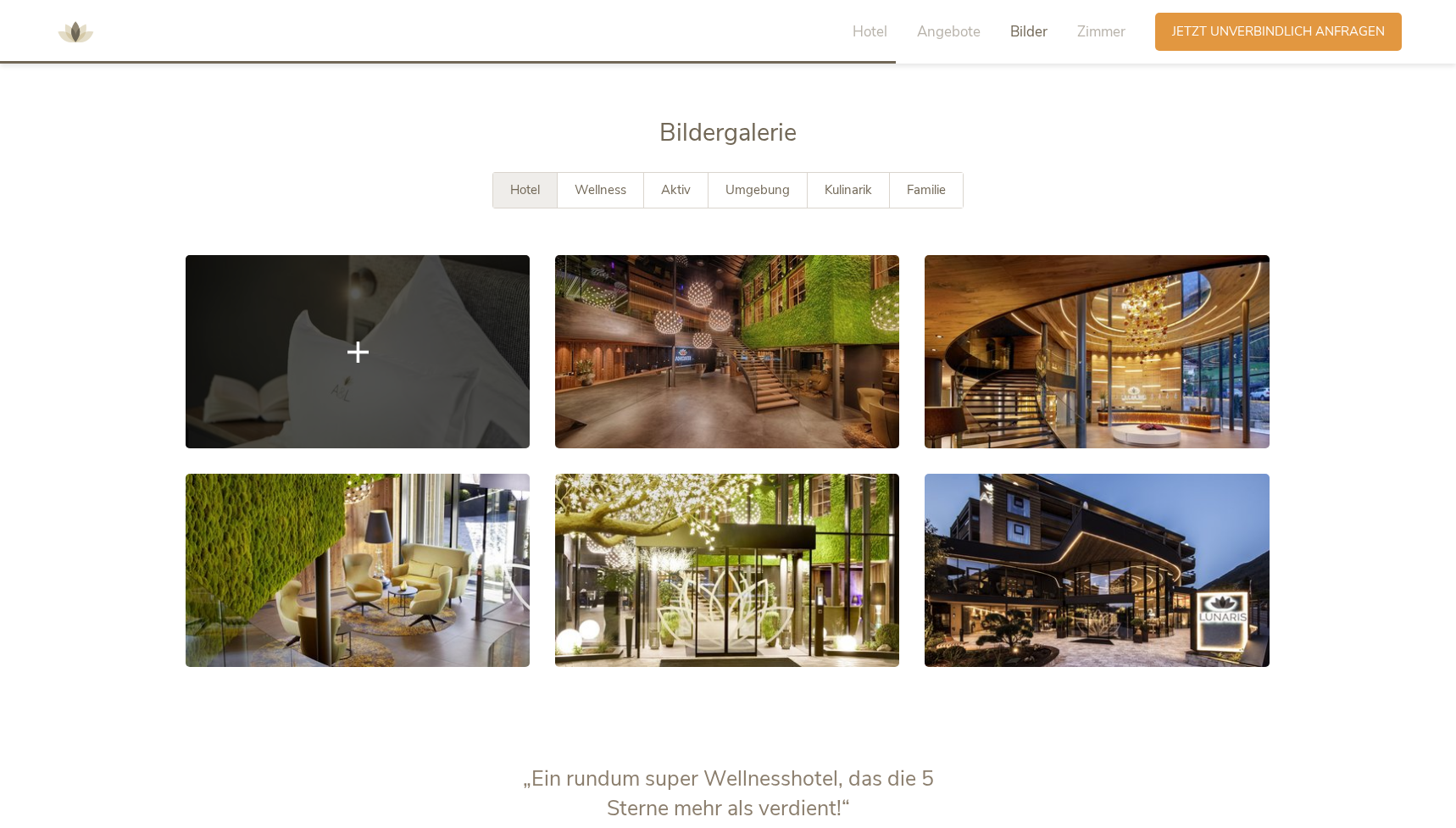
click at [350, 349] on link at bounding box center [358, 351] width 344 height 193
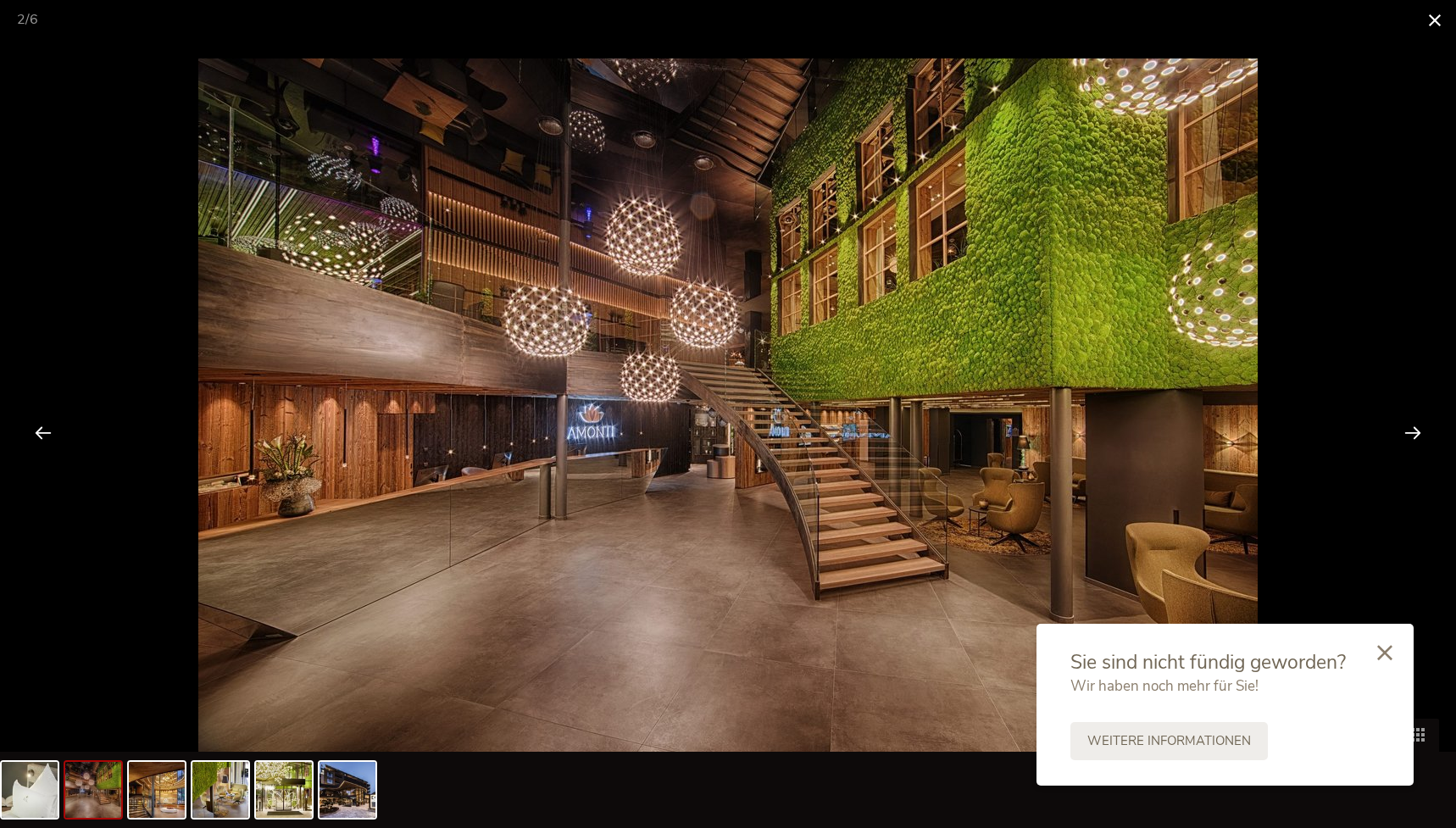
click at [1434, 17] on span at bounding box center [1434, 20] width 42 height 40
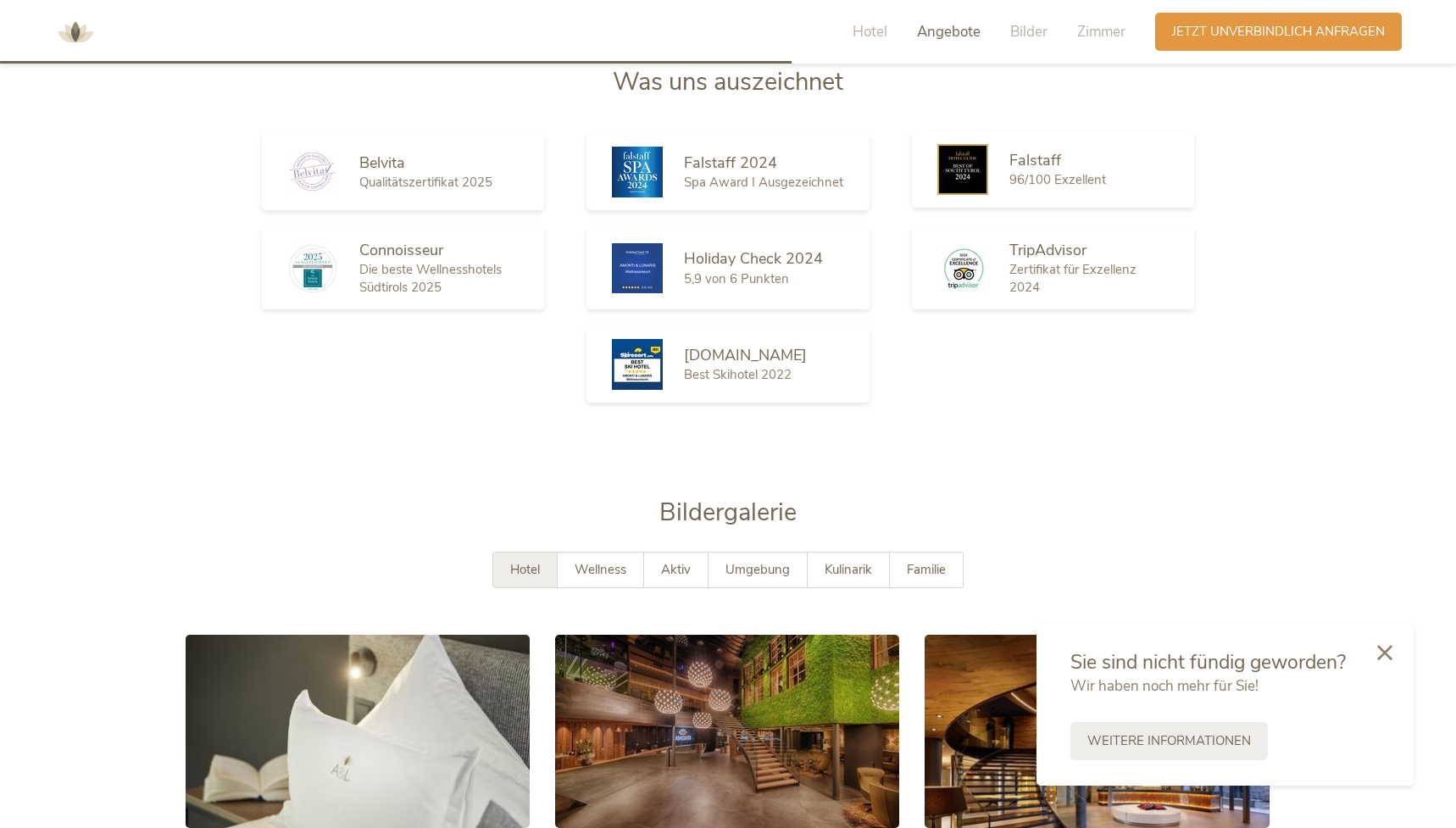
scroll to position [2710, 0]
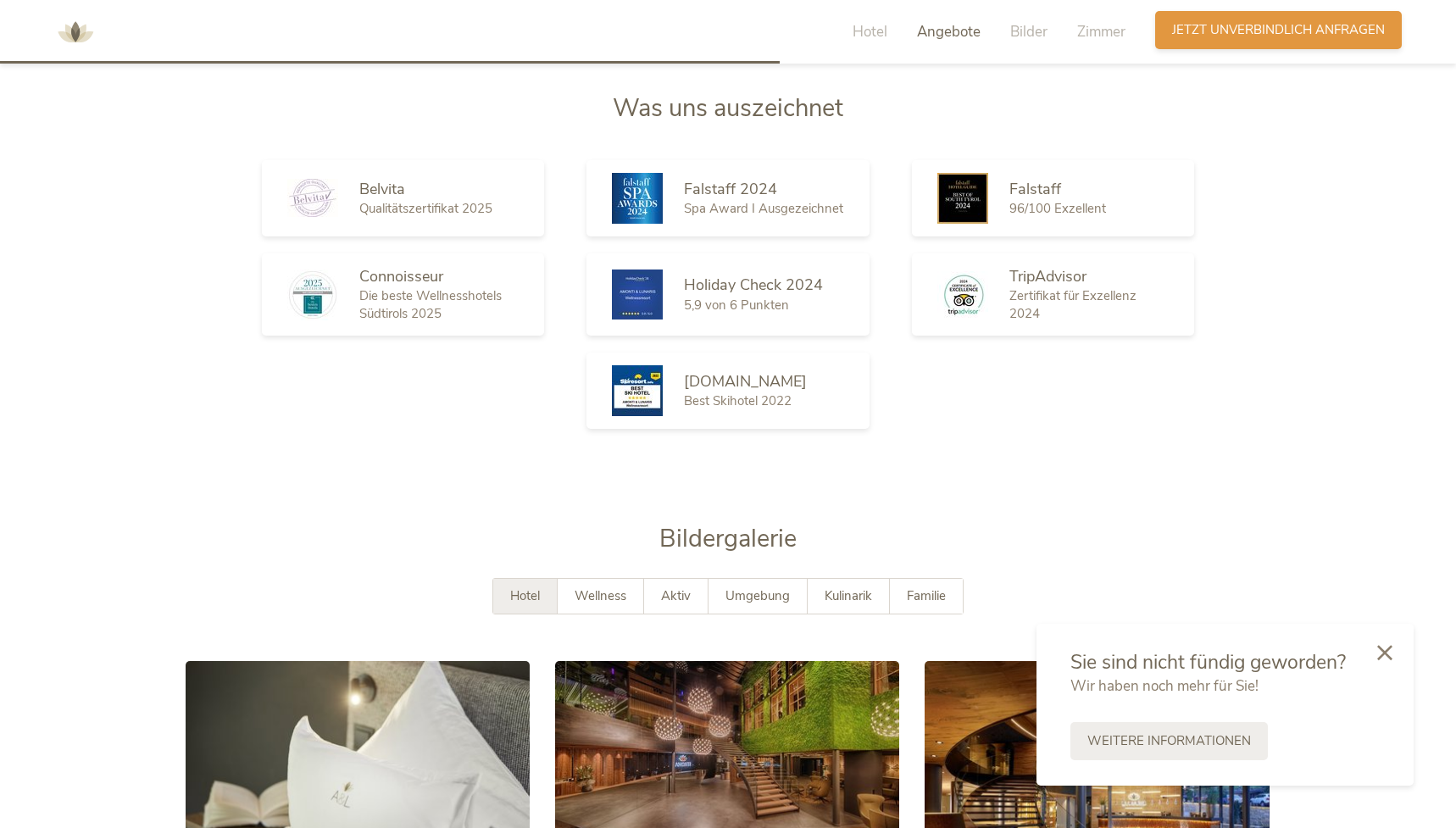
click at [1205, 42] on div "Anfragen Jetzt unverbindlich anfragen" at bounding box center [1279, 30] width 246 height 38
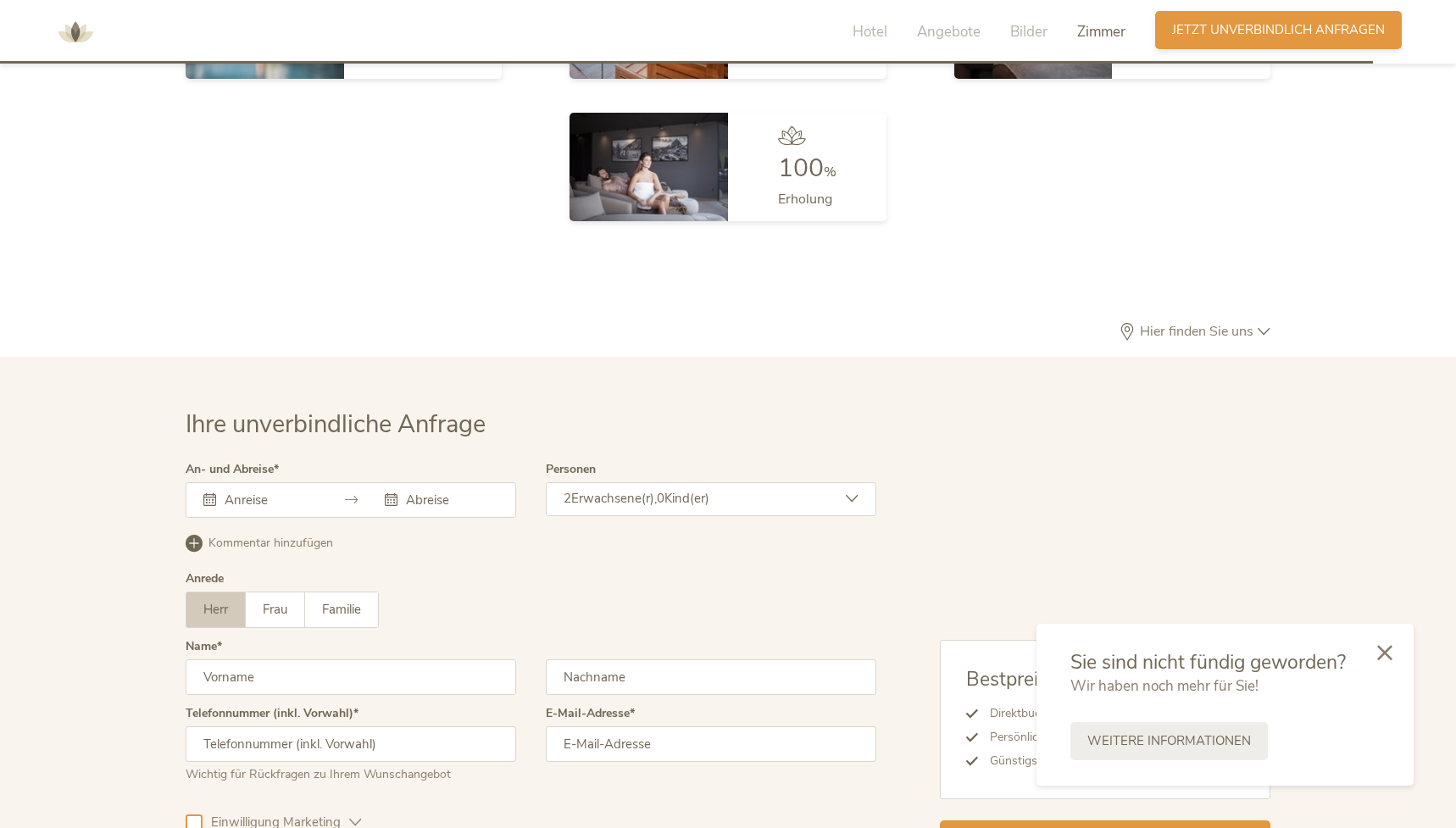
scroll to position [5063, 0]
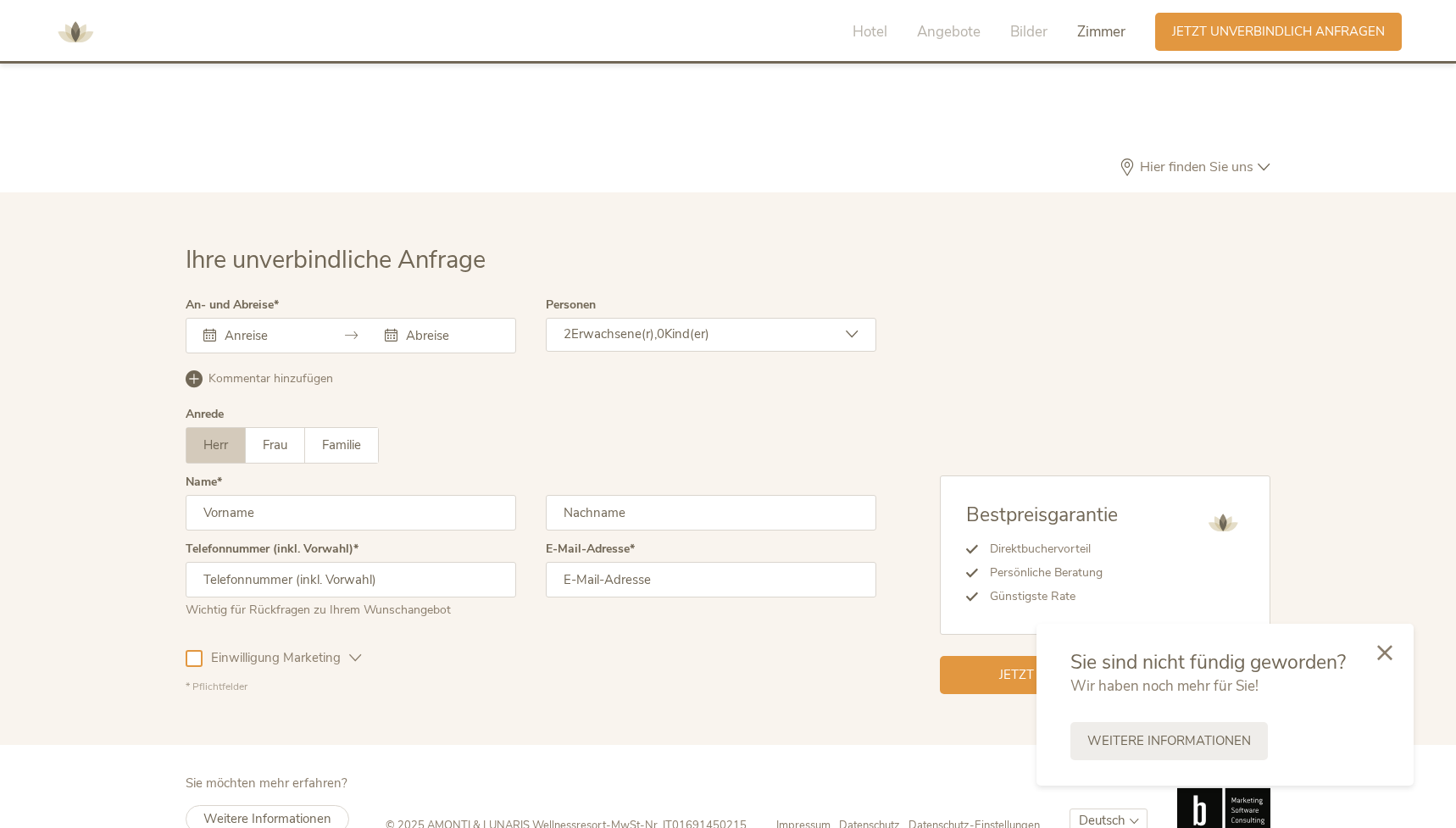
click at [249, 327] on input "text" at bounding box center [269, 336] width 96 height 17
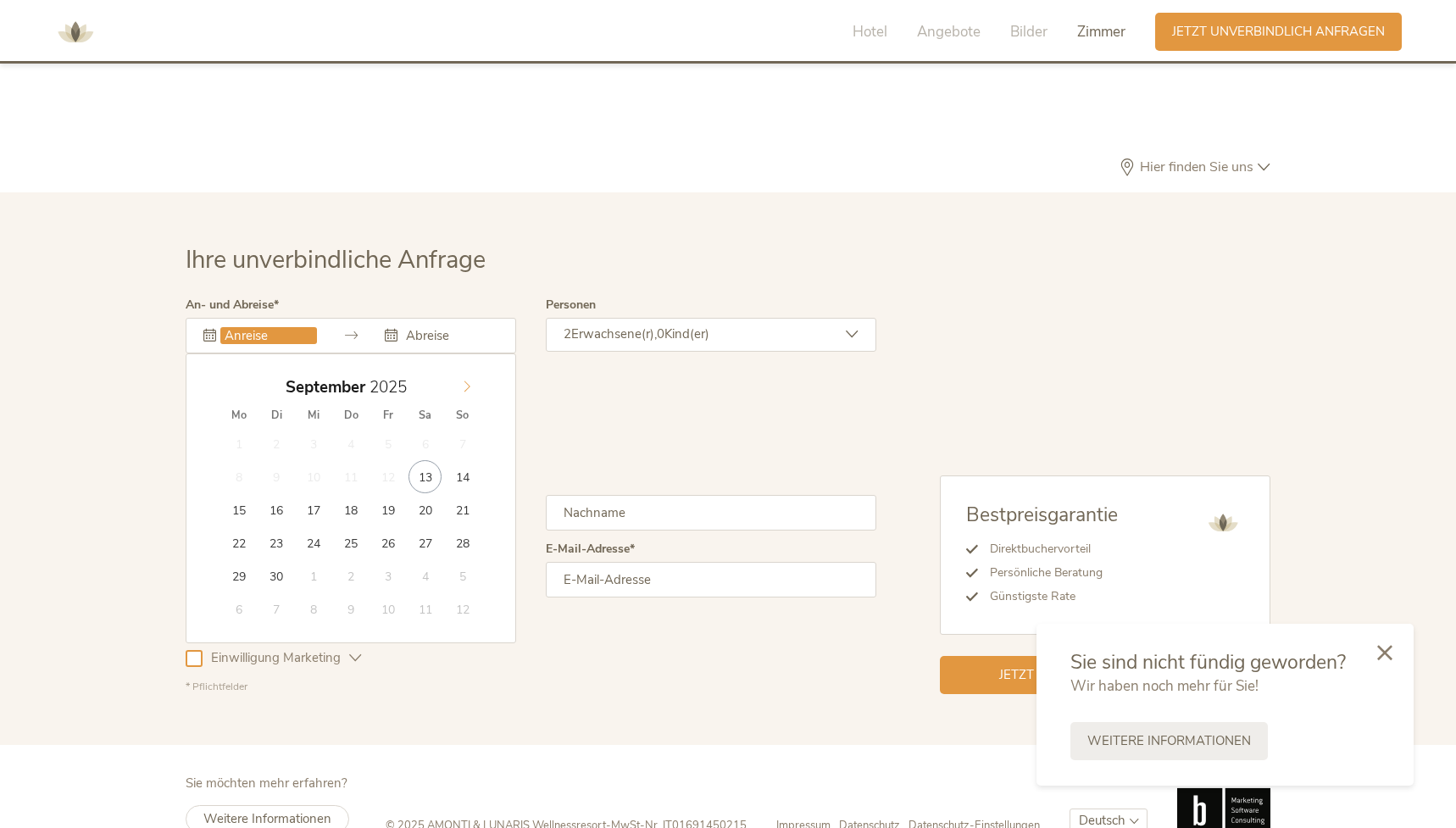
click at [467, 380] on icon at bounding box center [467, 386] width 12 height 12
type input "03.10.2025"
type input "07.10.2025"
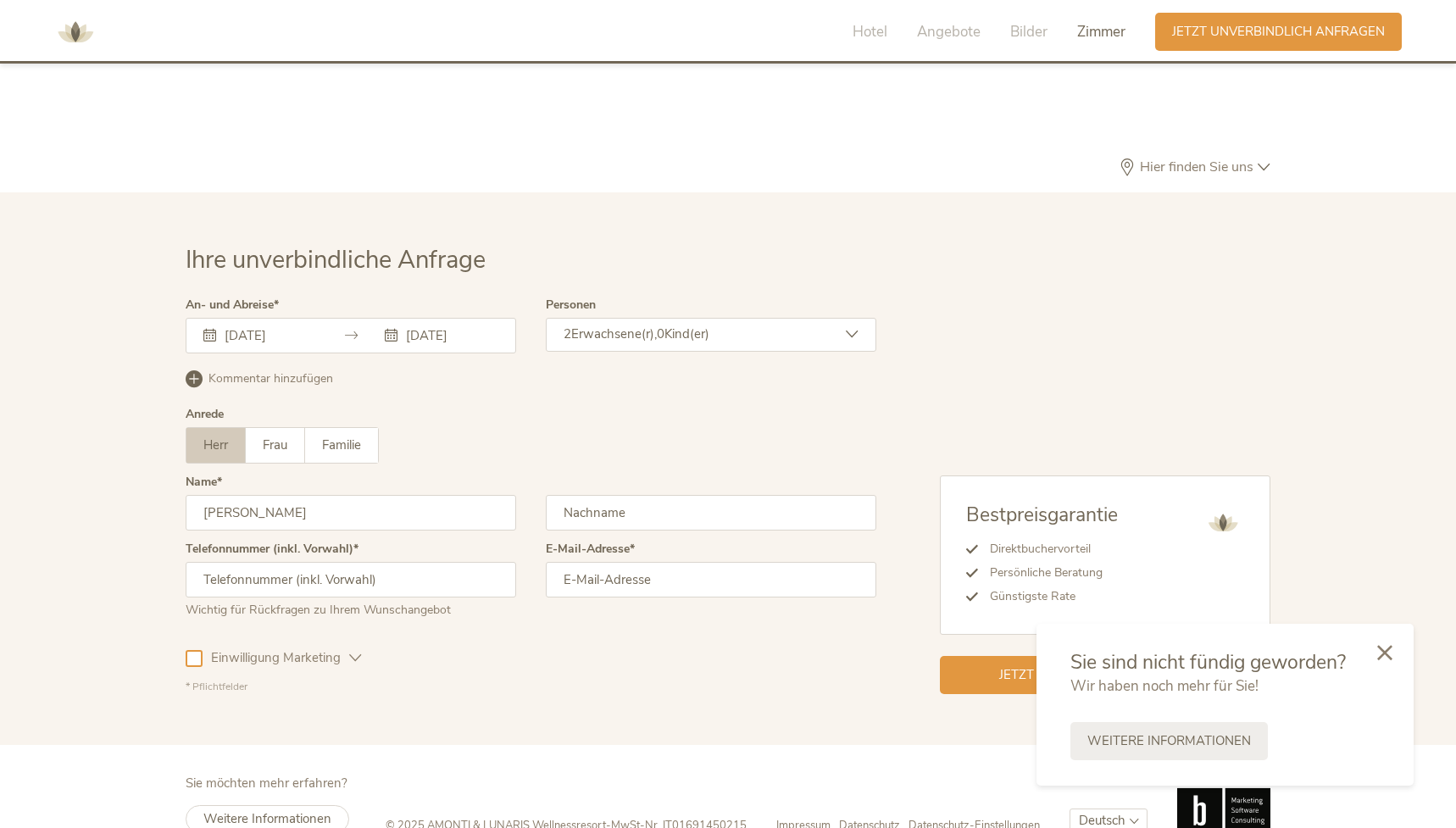
type input "Martin"
type input "Heuberger"
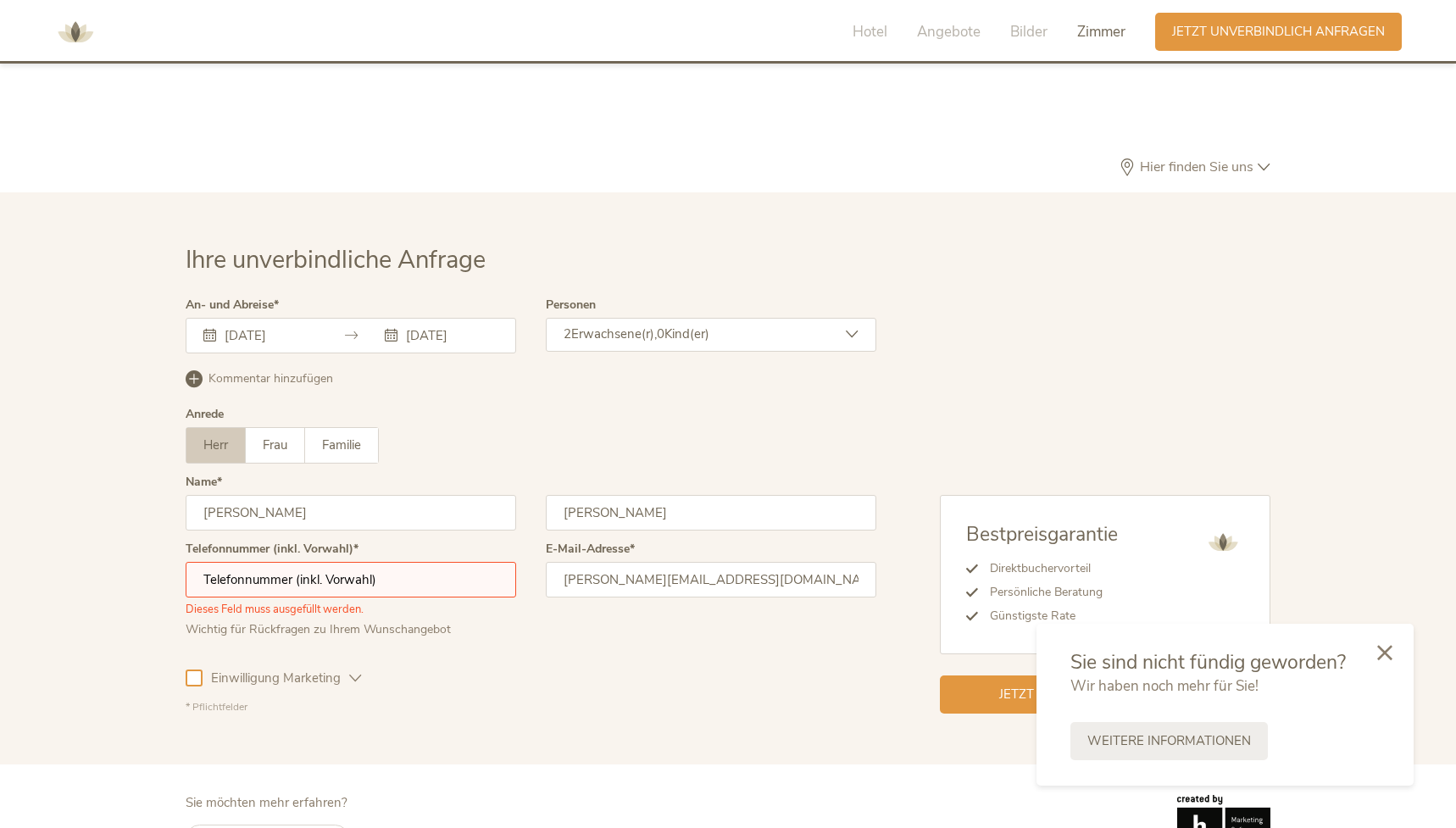
type input "martin@c-vt.de"
click at [436, 562] on input "text" at bounding box center [351, 579] width 331 height 35
click at [376, 562] on input "00491729805395" at bounding box center [351, 579] width 331 height 35
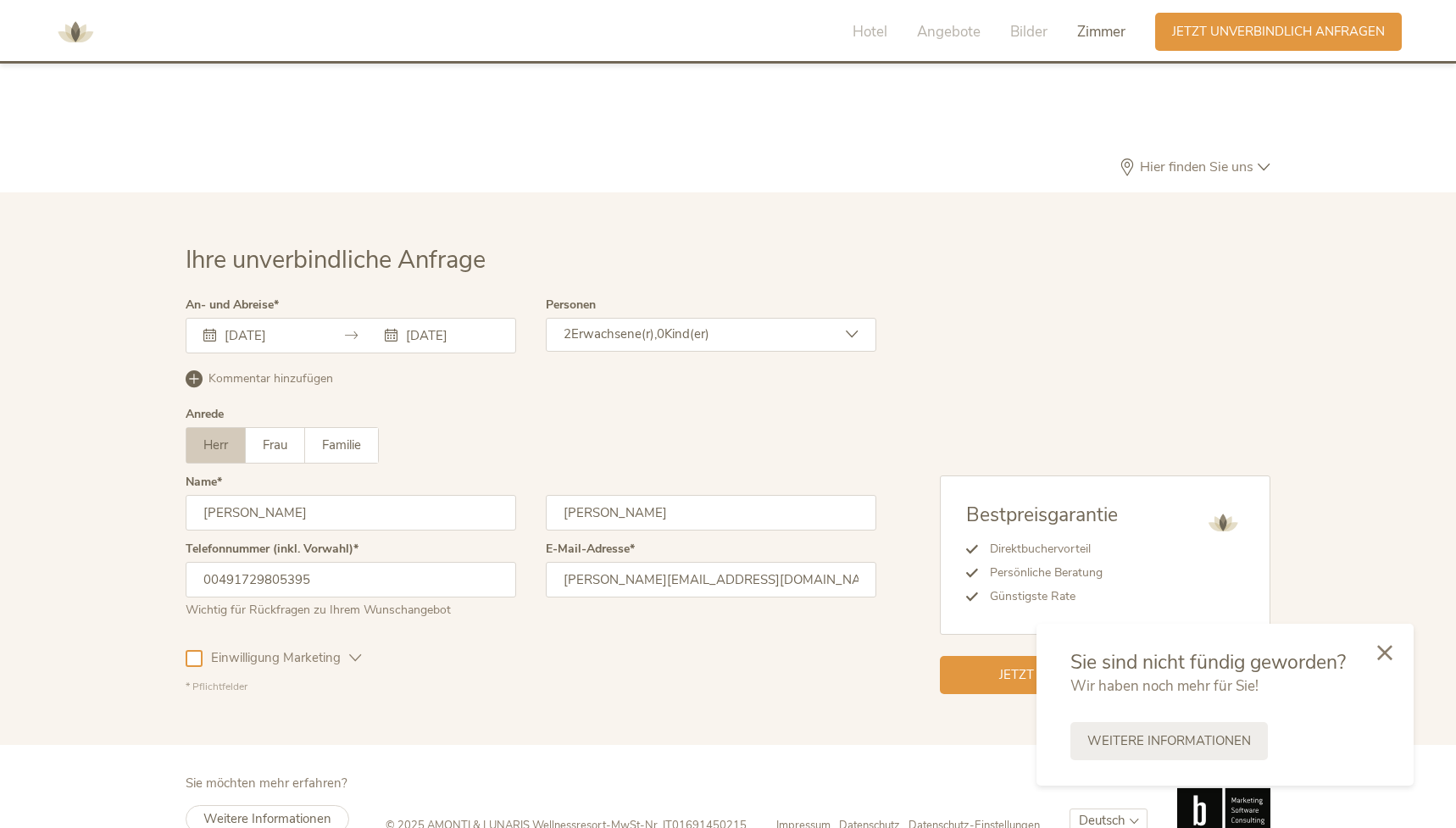
click at [221, 640] on div "Einwilligung Marketing" at bounding box center [274, 654] width 177 height 49
click at [193, 650] on div at bounding box center [195, 658] width 17 height 17
click at [346, 562] on input "00491729805395" at bounding box center [351, 579] width 331 height 35
type input "0049172980539"
click at [450, 630] on div "Einwilligung Marketing Einwilligung Profilierung" at bounding box center [531, 654] width 691 height 49
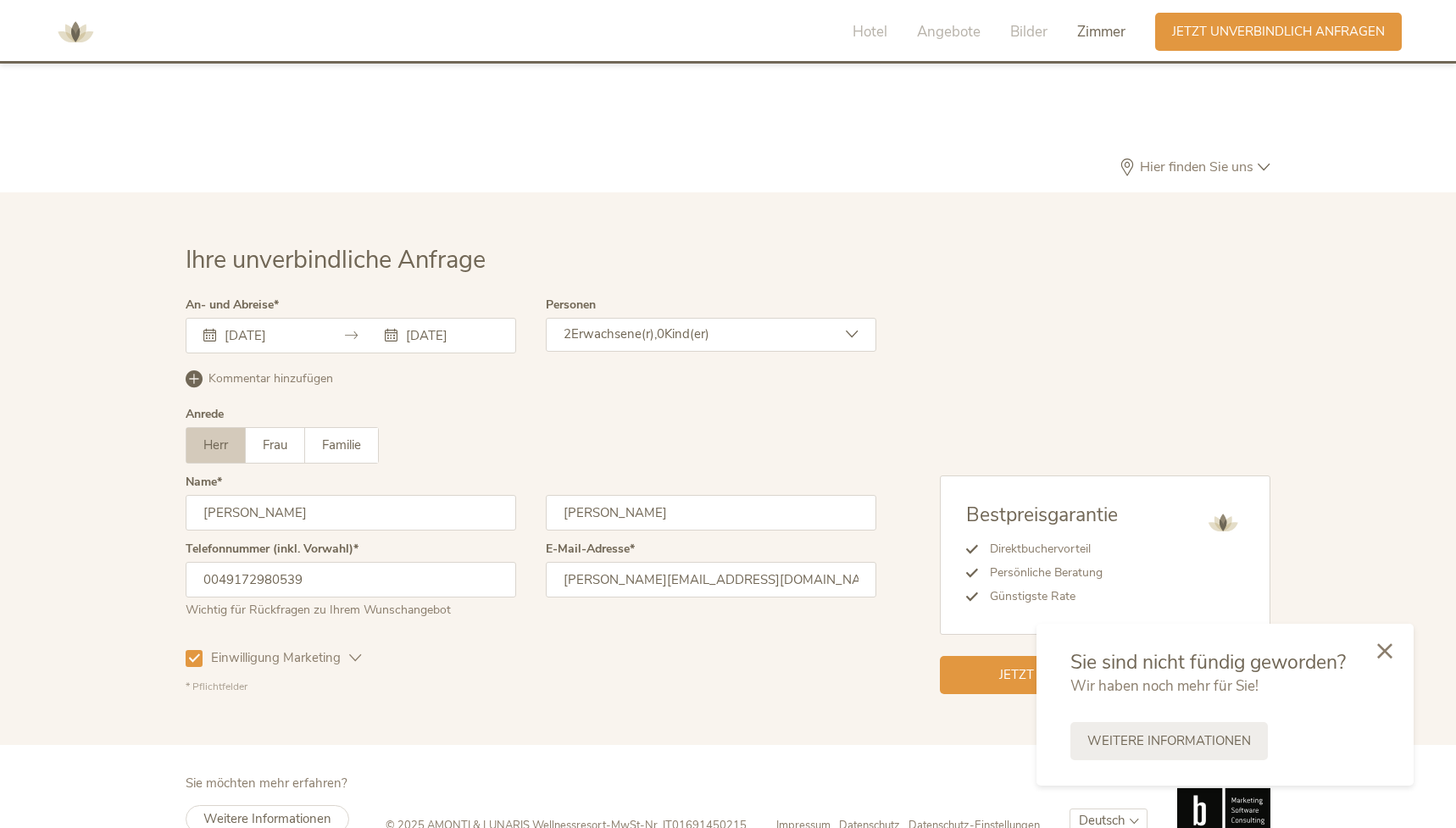
click at [1386, 655] on icon at bounding box center [1385, 651] width 15 height 15
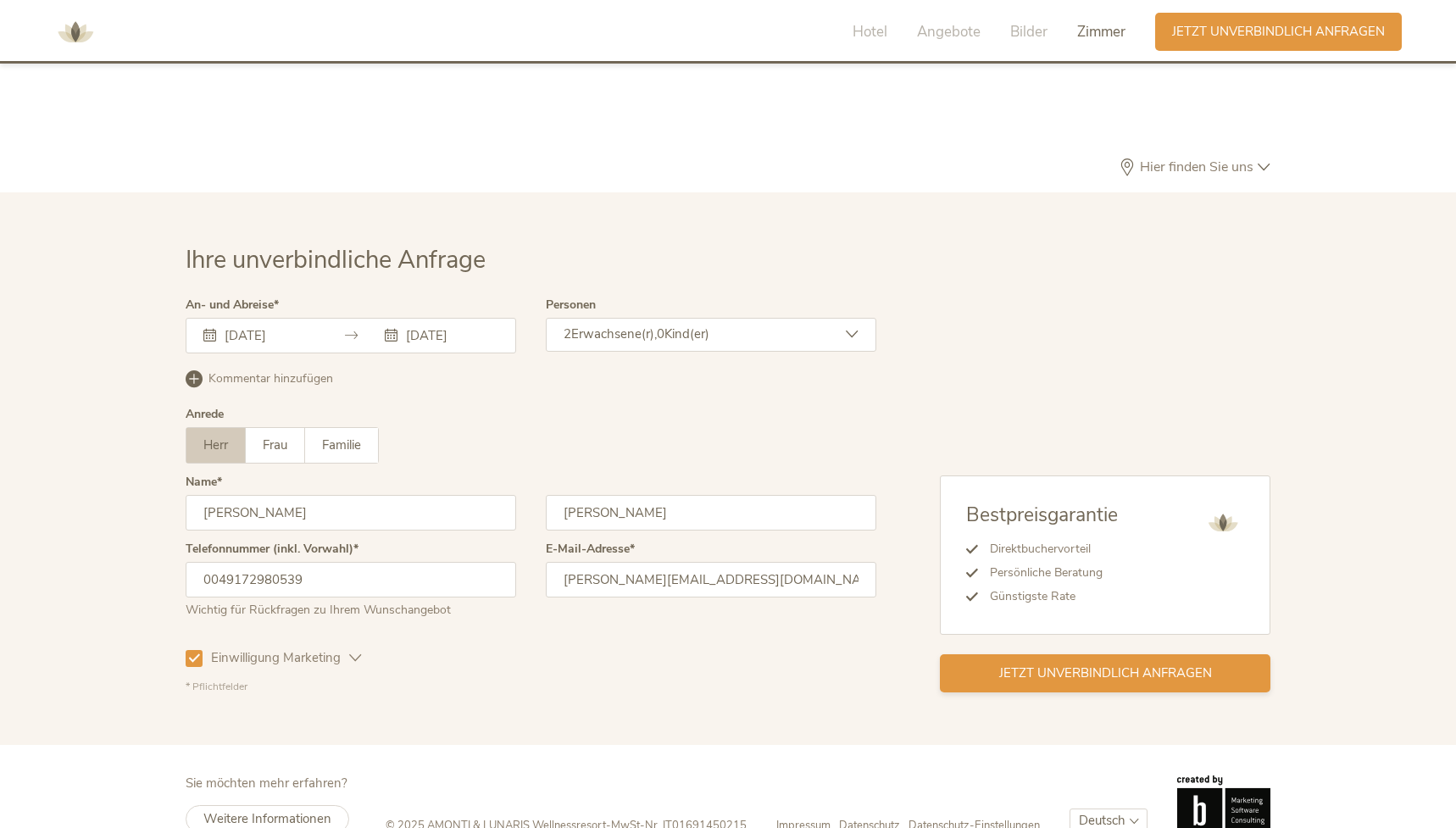
click at [1060, 664] on span "Jetzt unverbindlich anfragen" at bounding box center [1106, 673] width 213 height 18
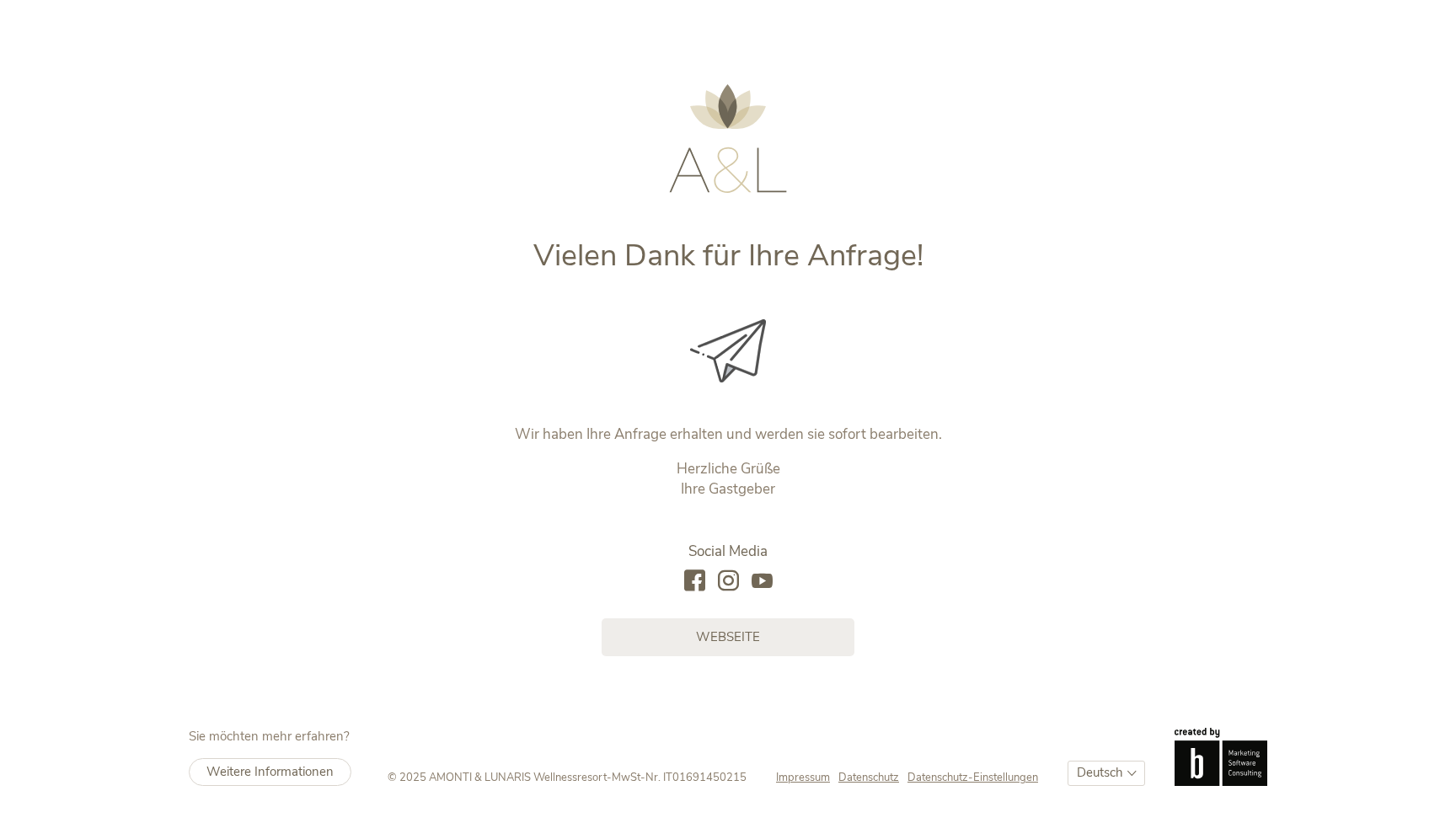
click at [743, 157] on img at bounding box center [728, 138] width 118 height 109
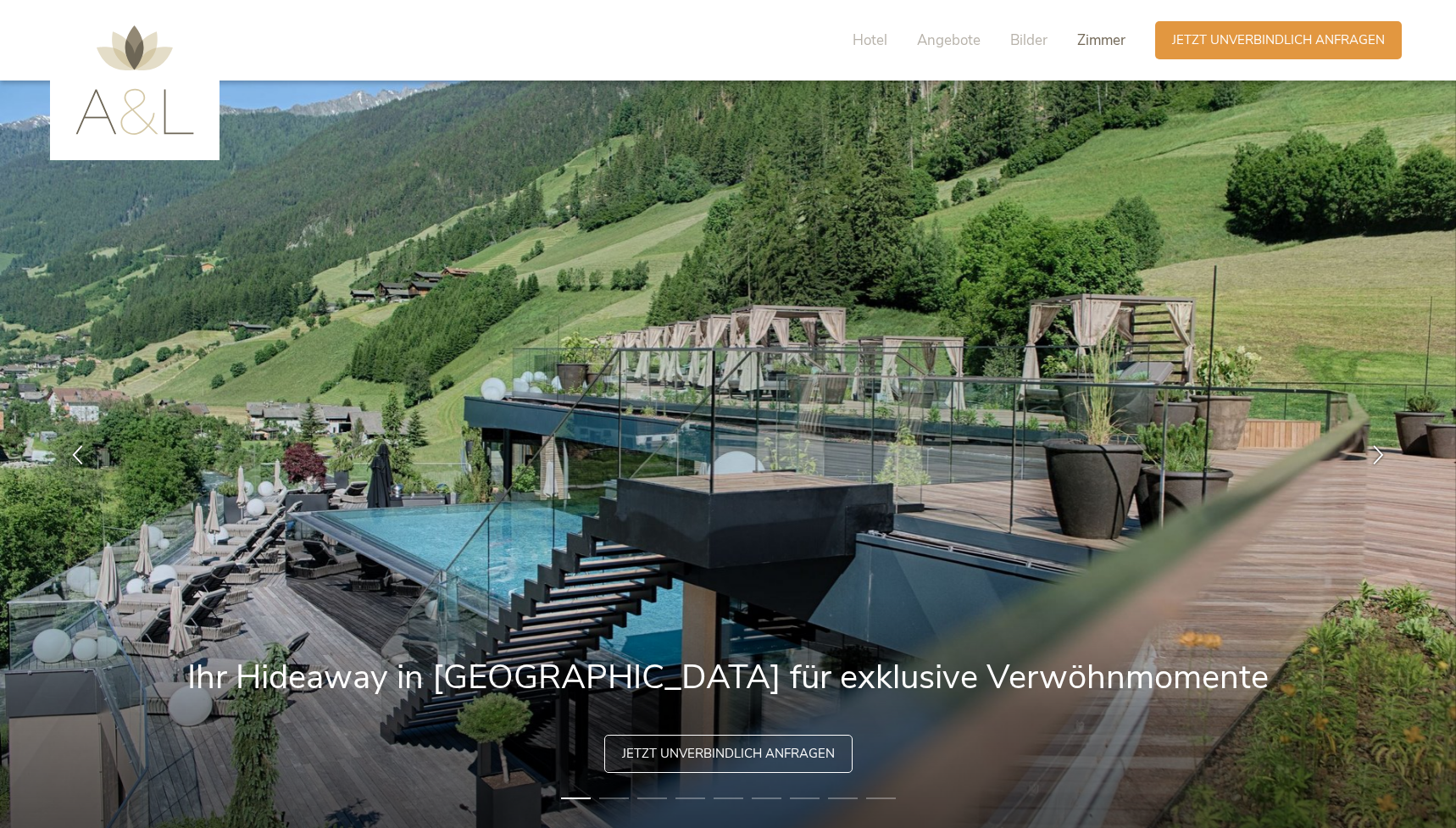
click at [1094, 40] on span "Zimmer" at bounding box center [1101, 40] width 48 height 20
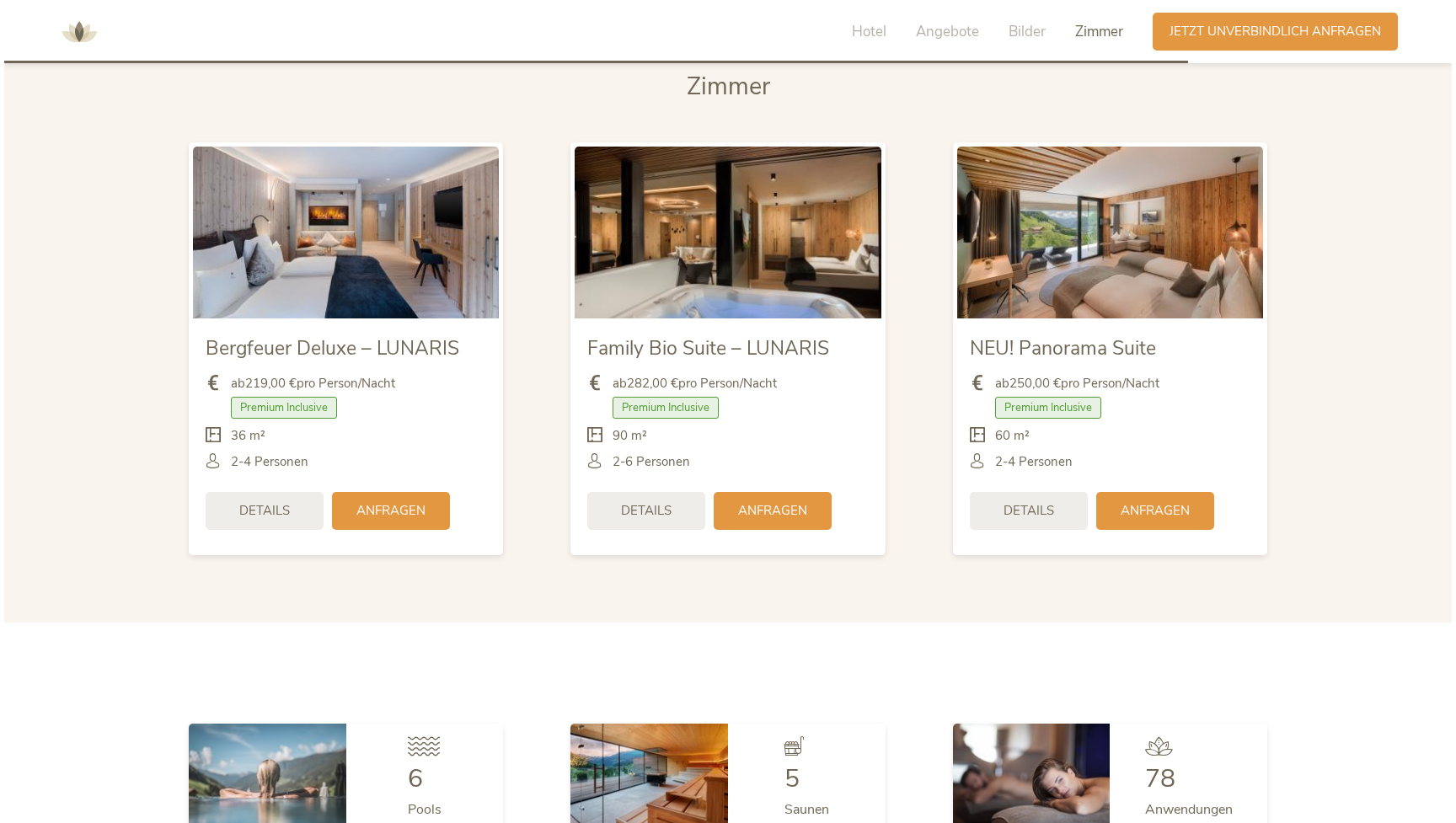
scroll to position [4112, 0]
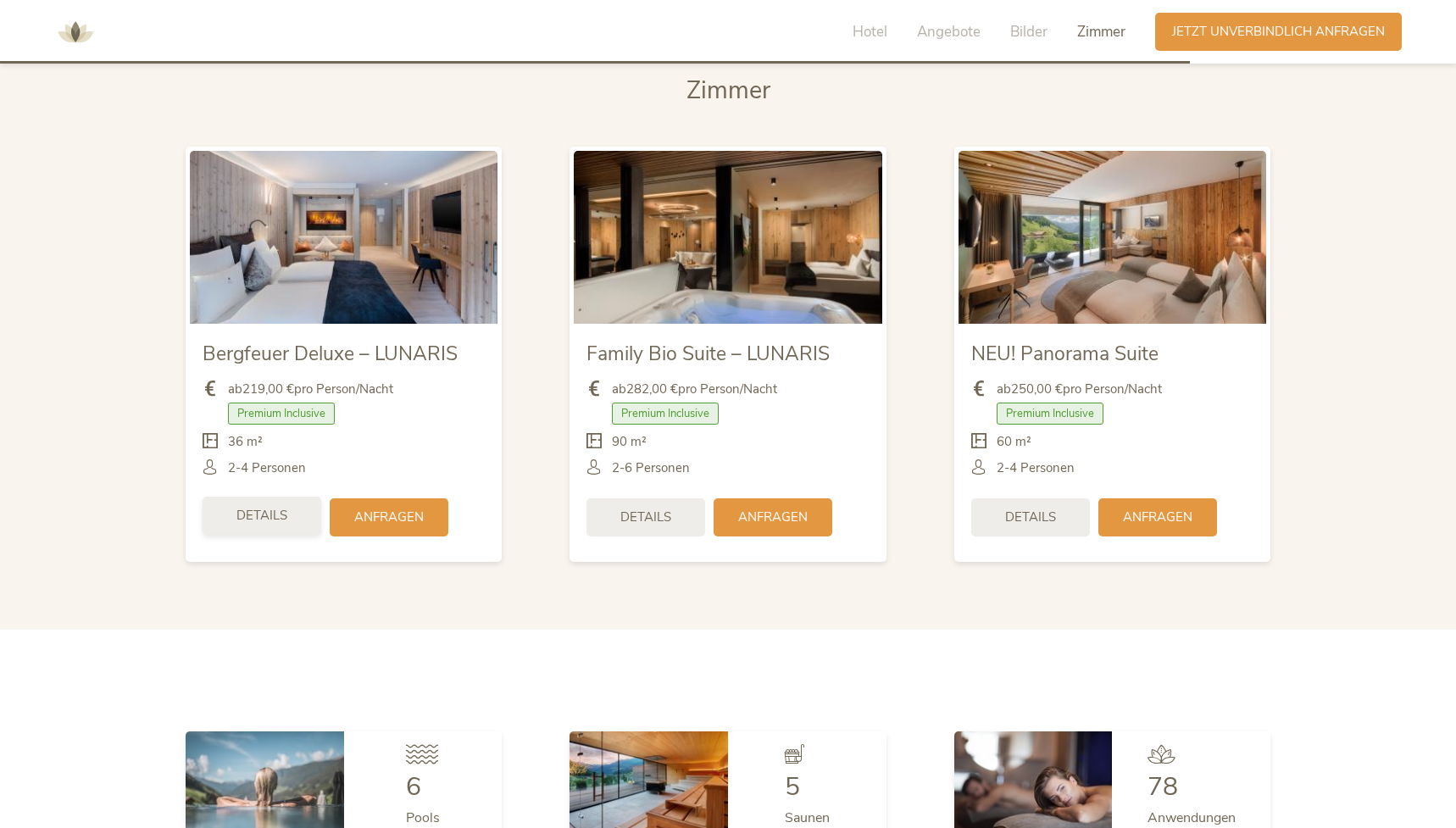
click at [269, 507] on span "Details" at bounding box center [262, 516] width 51 height 18
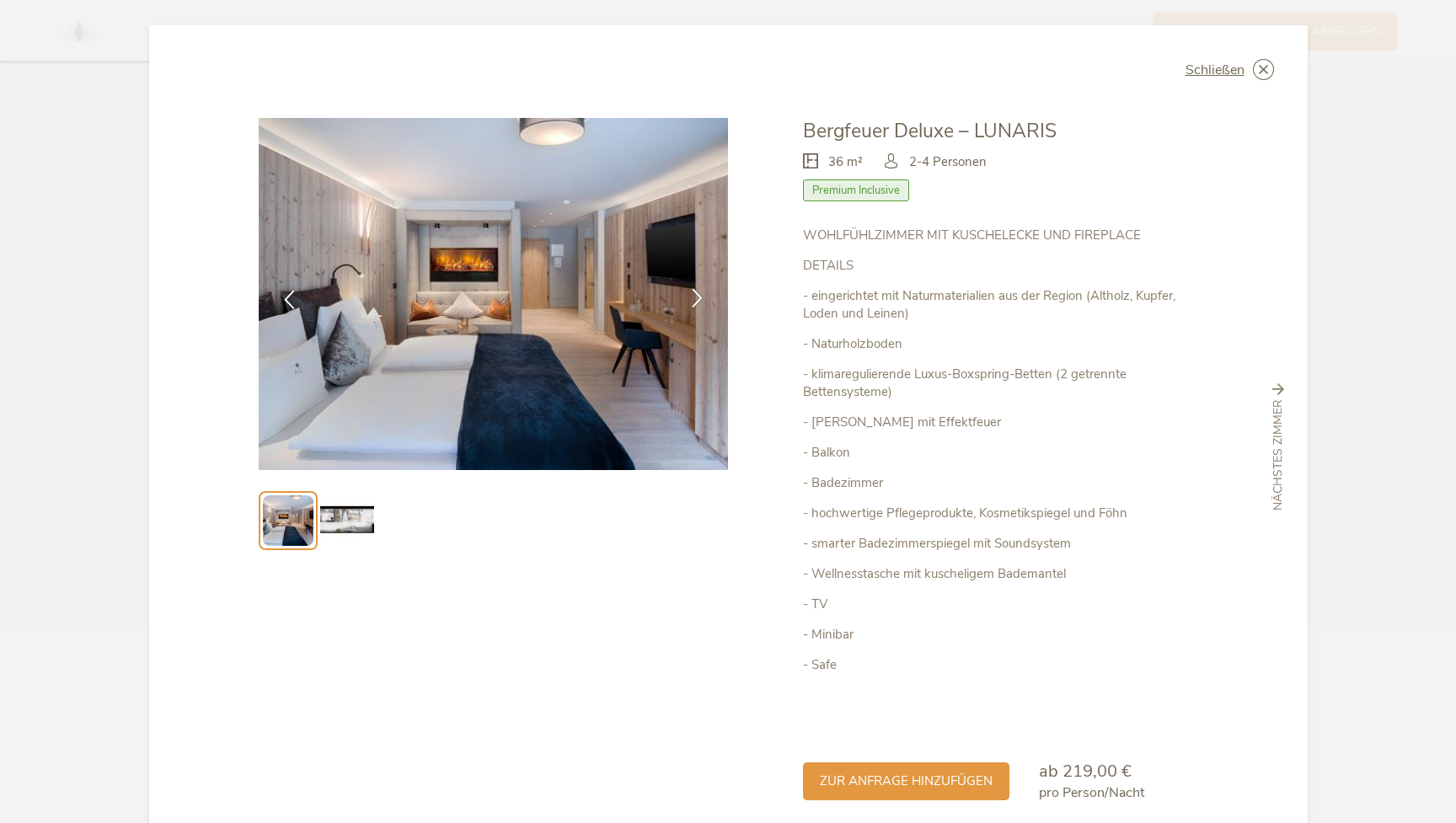
click at [687, 296] on icon at bounding box center [697, 298] width 20 height 20
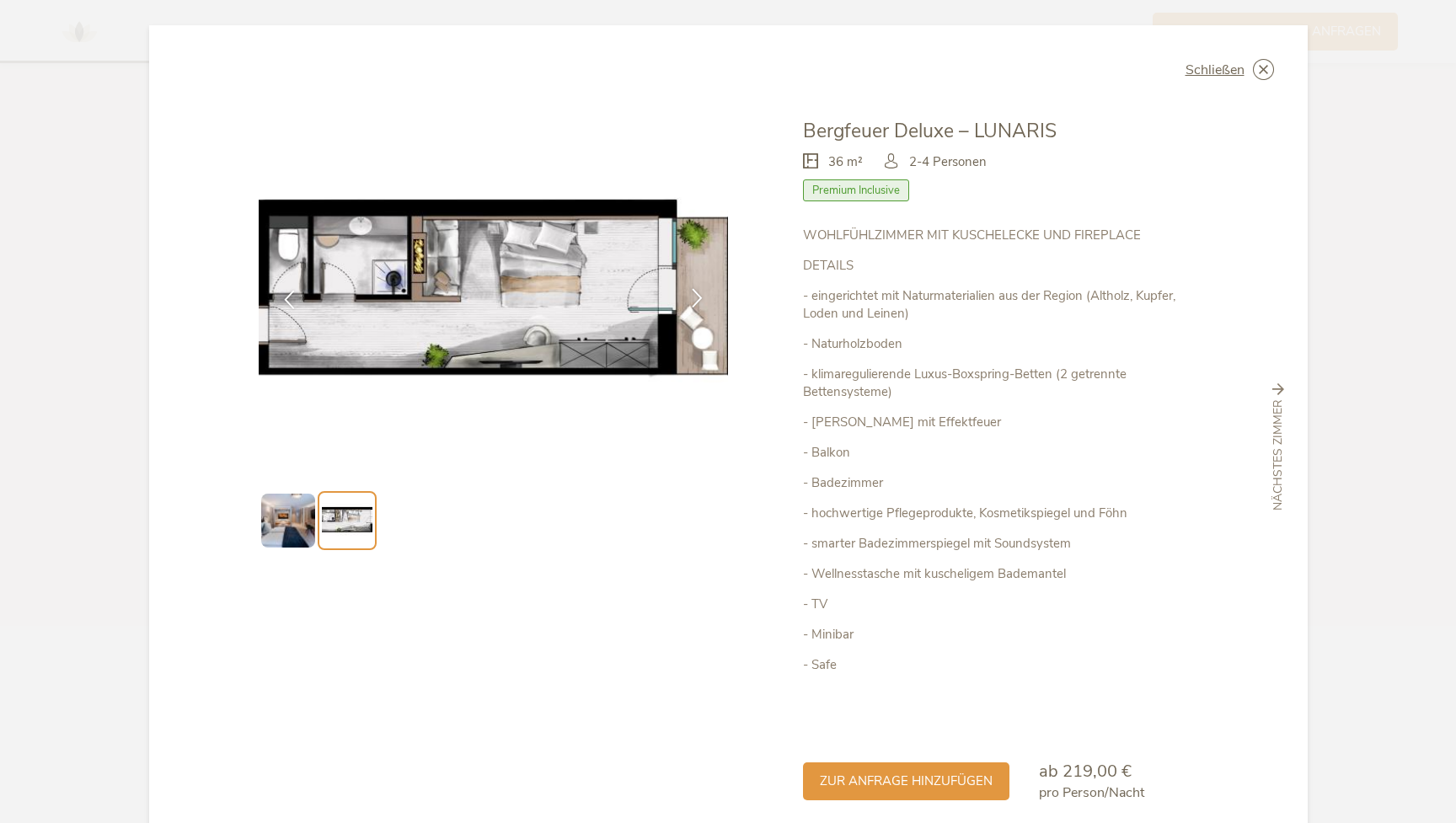
click at [688, 294] on icon at bounding box center [697, 298] width 20 height 20
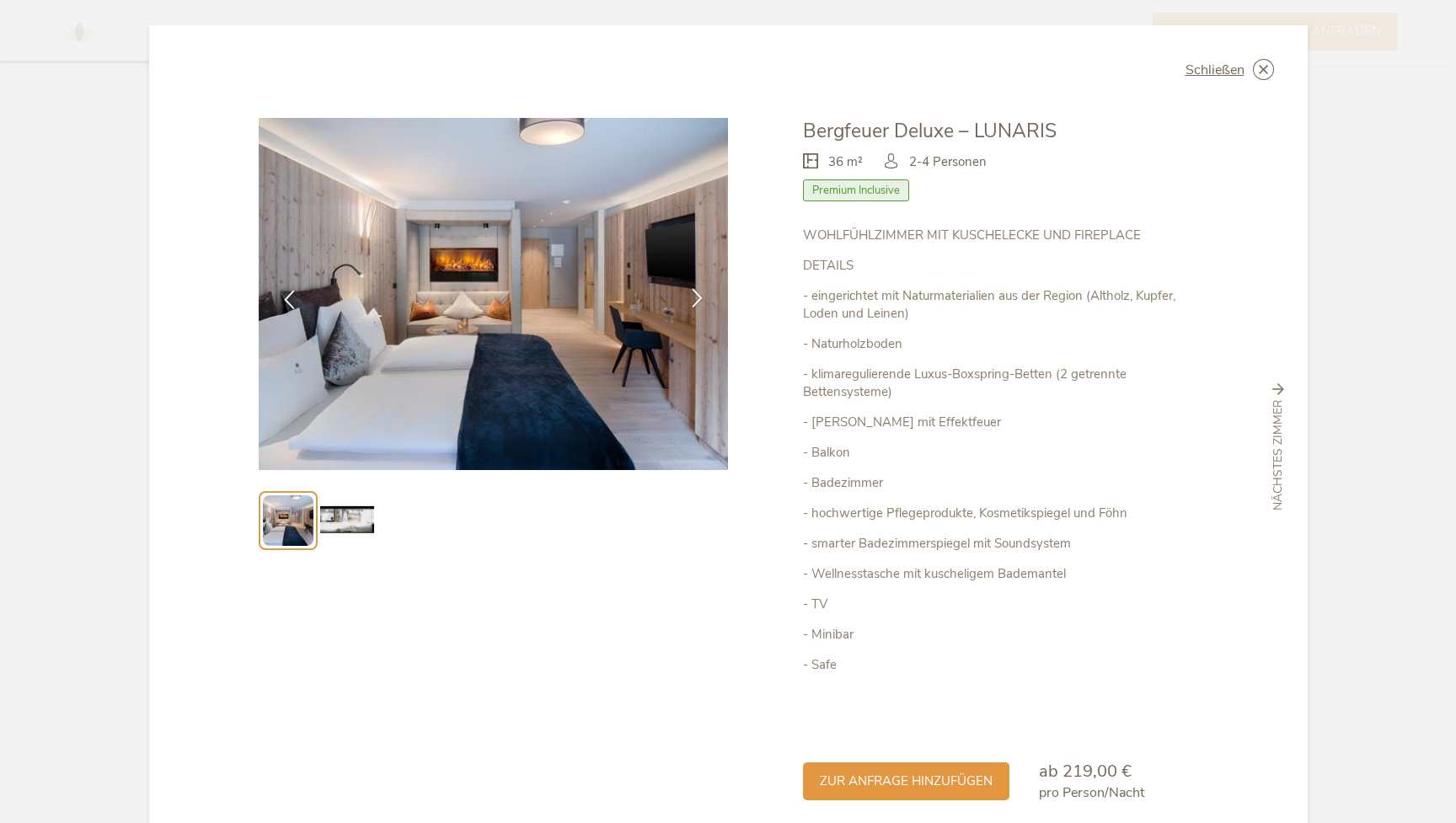
click at [692, 302] on icon at bounding box center [697, 298] width 20 height 20
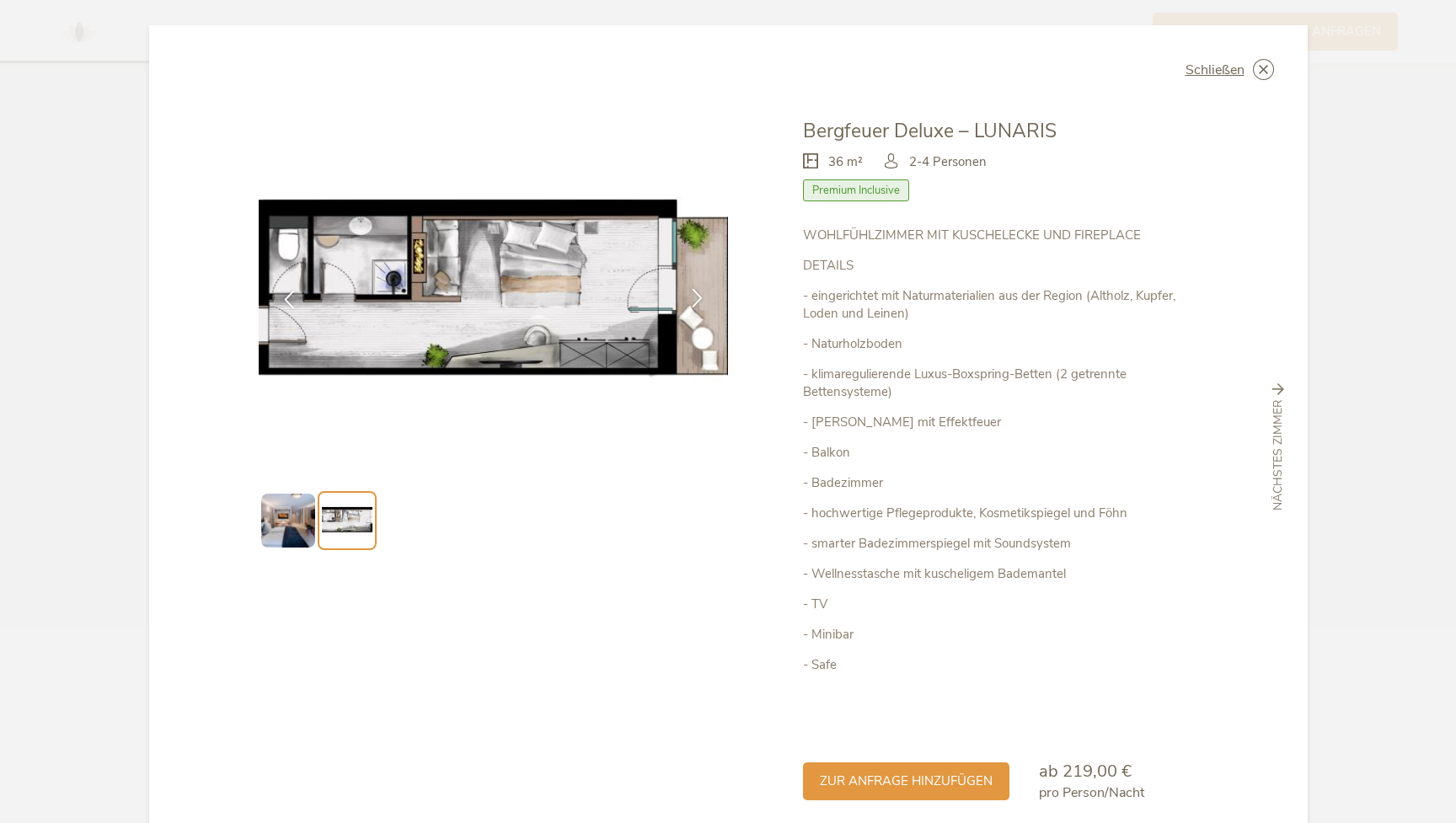
click at [692, 302] on icon at bounding box center [697, 298] width 20 height 20
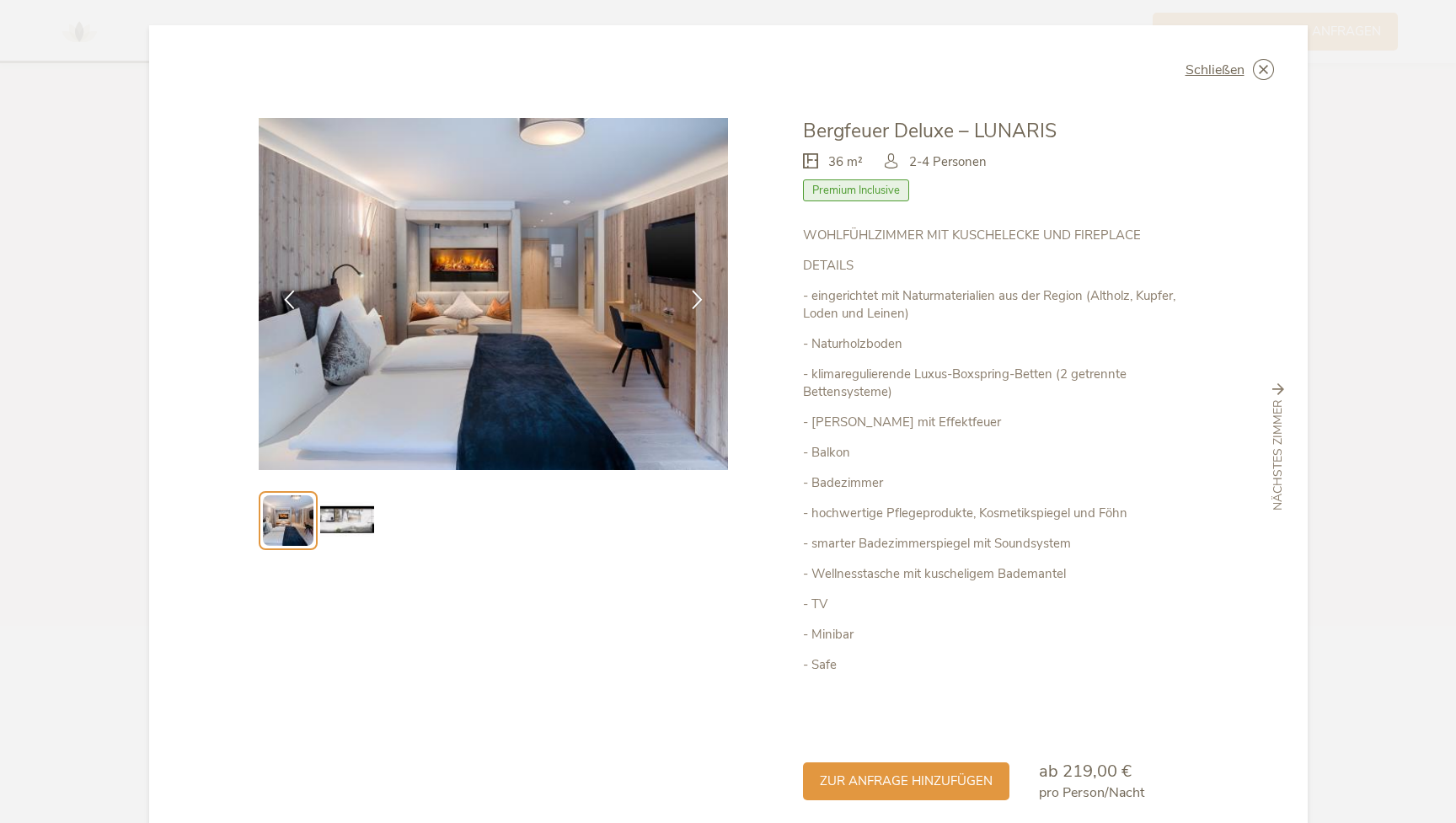
scroll to position [0, 0]
click at [1222, 70] on span "Schließen" at bounding box center [1215, 70] width 59 height 14
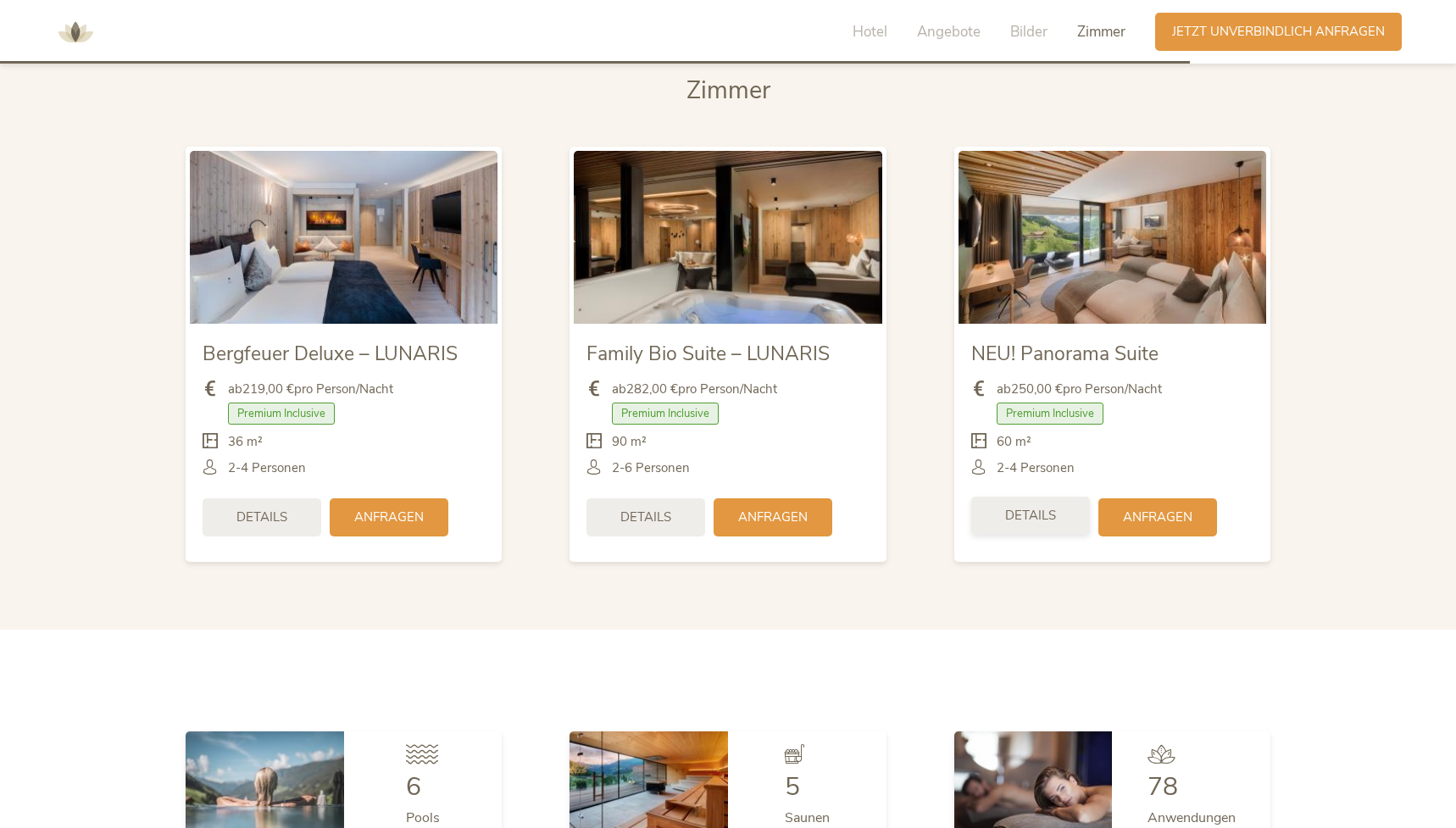
click at [1038, 507] on span "Details" at bounding box center [1030, 516] width 51 height 18
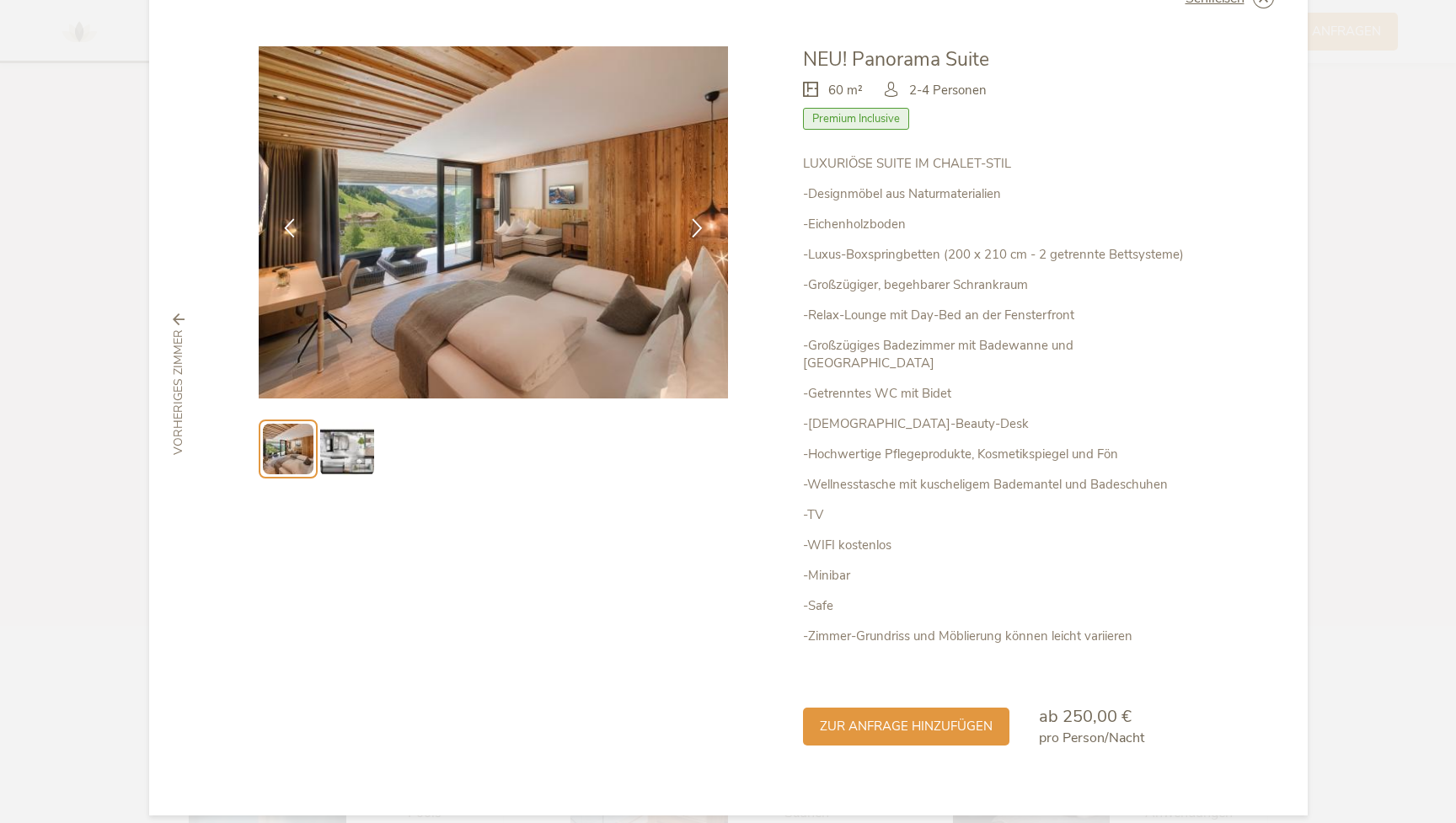
scroll to position [71, 0]
click at [348, 450] on img at bounding box center [347, 449] width 54 height 54
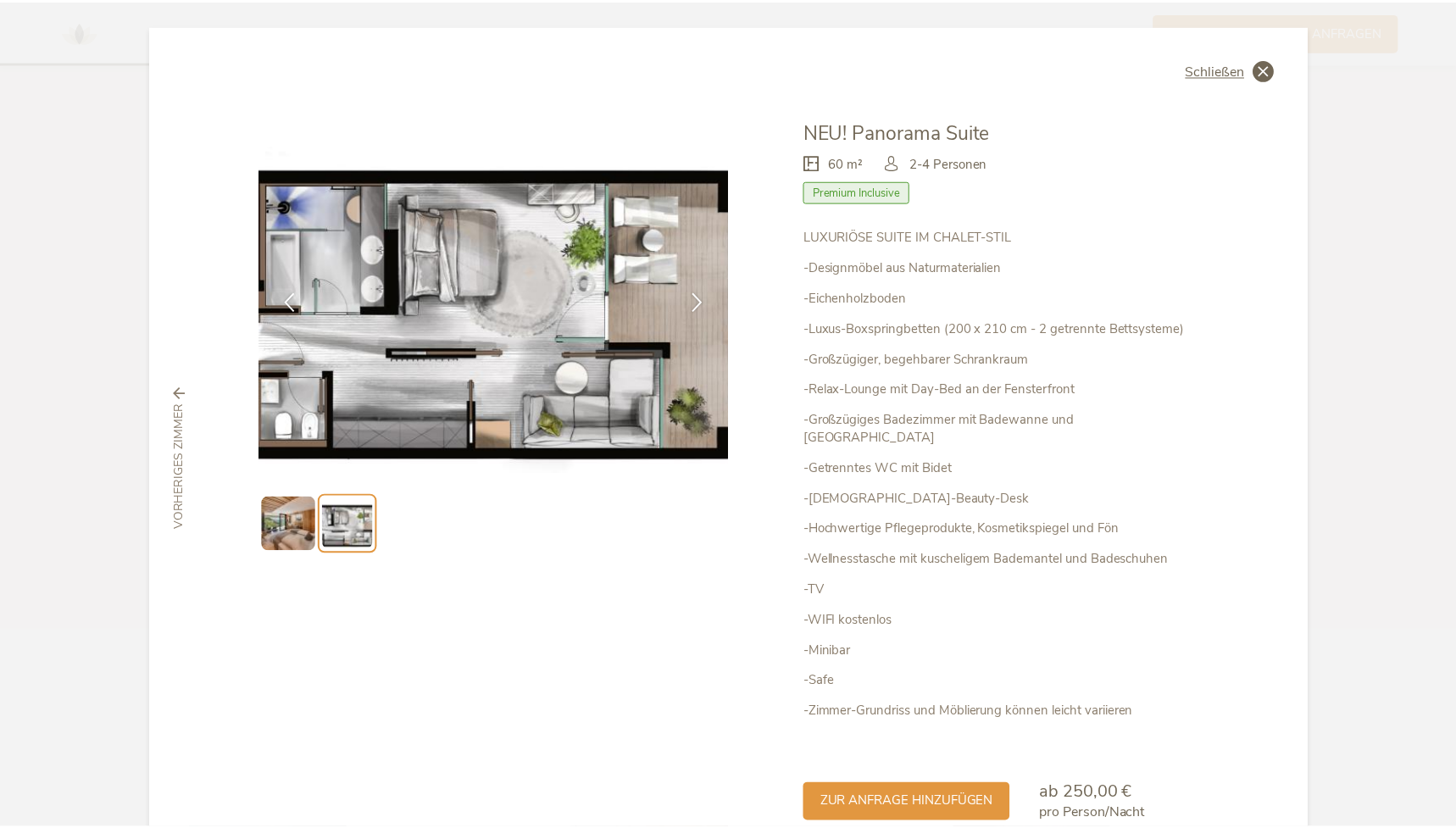
scroll to position [0, 0]
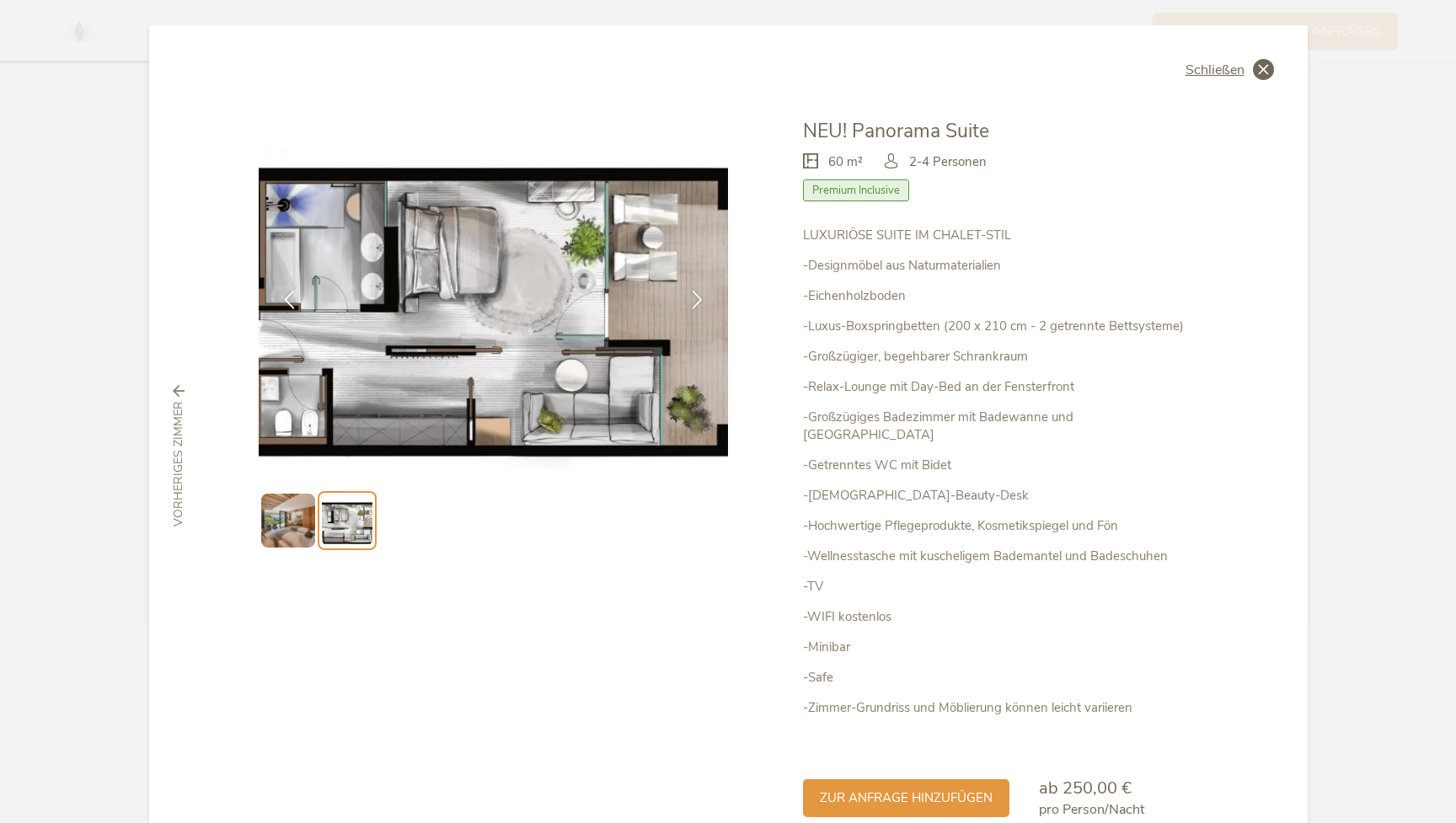
click at [1217, 65] on span "Schließen" at bounding box center [1215, 70] width 59 height 14
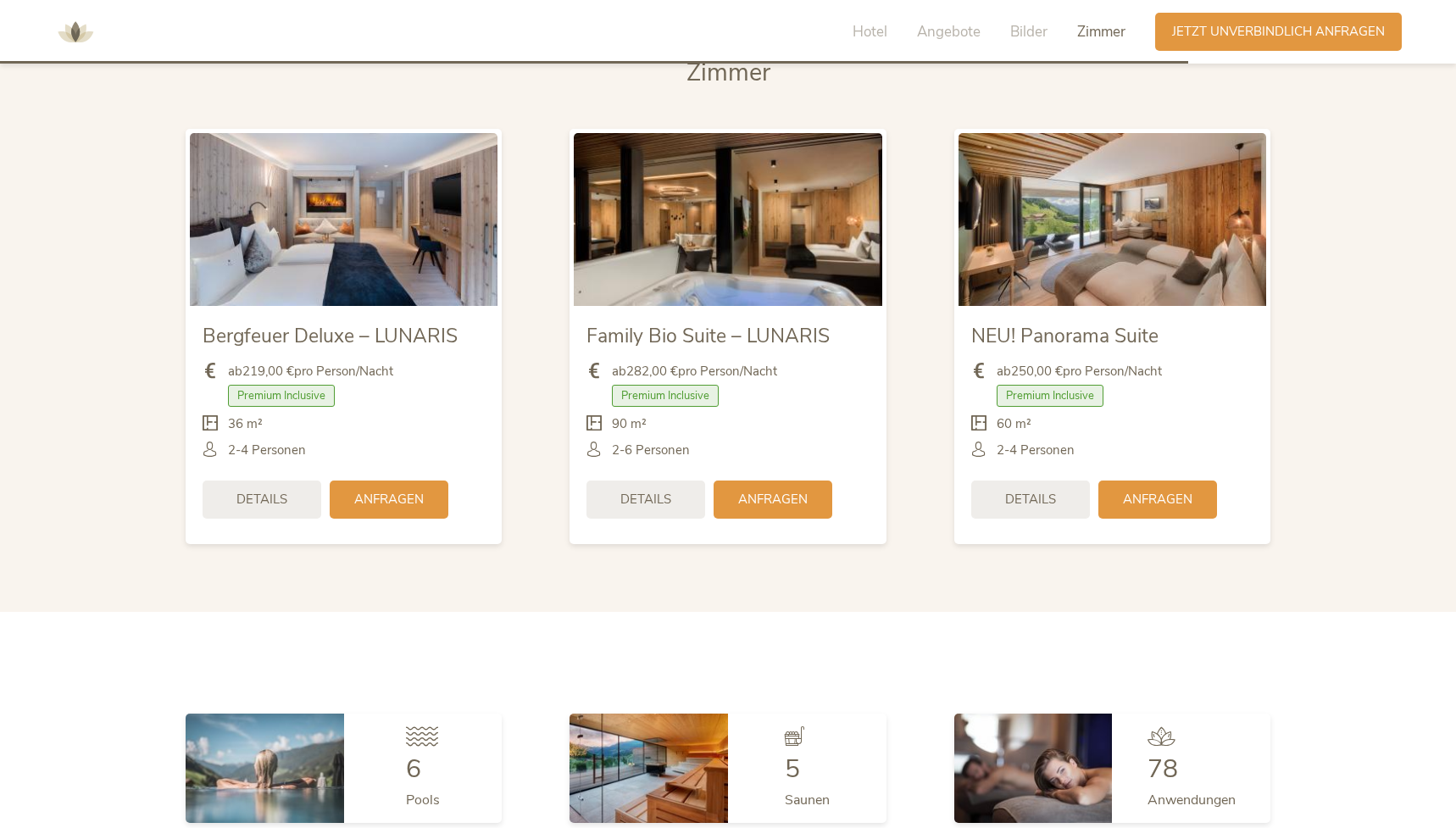
scroll to position [4118, 0]
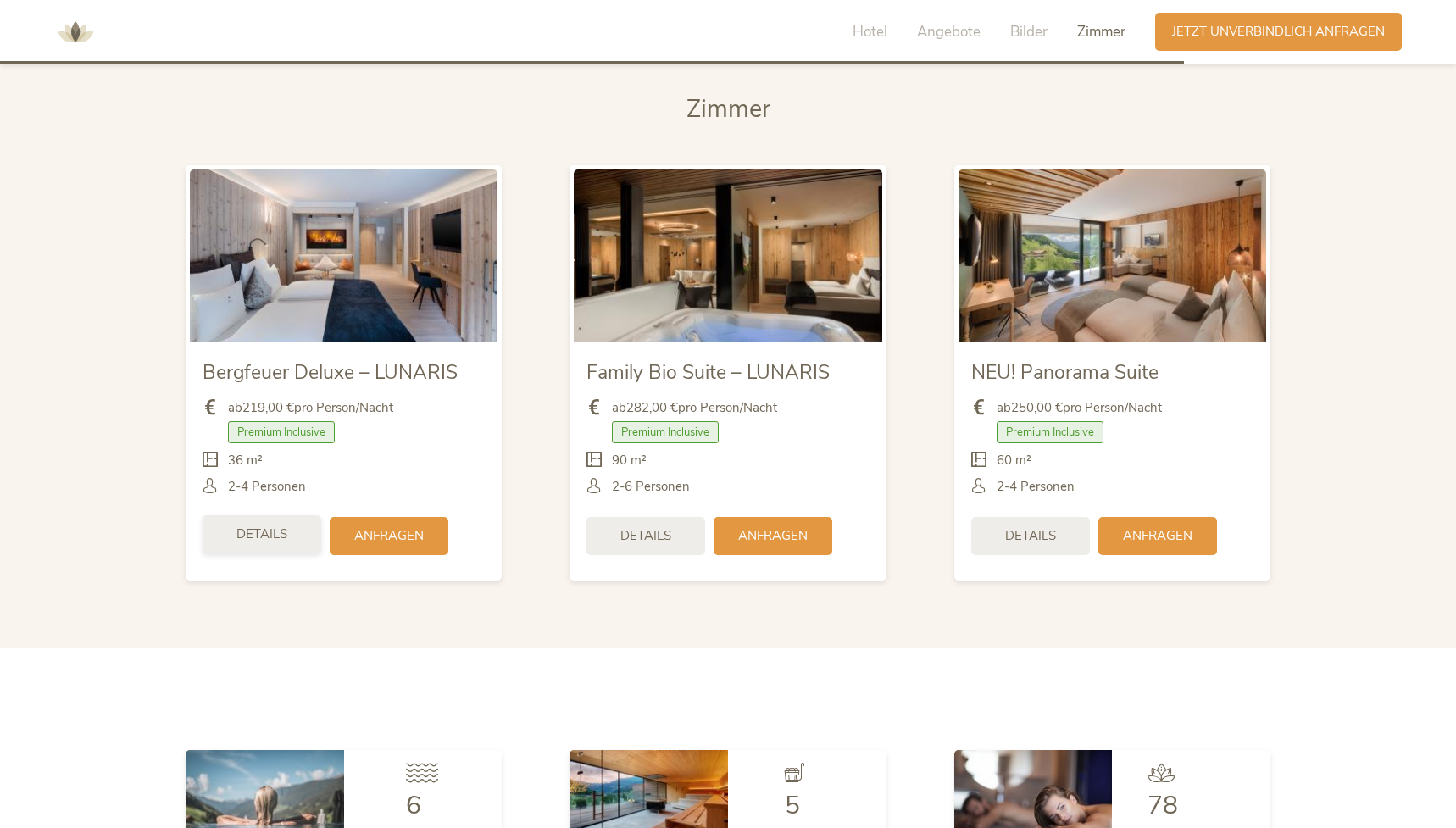
click at [282, 525] on span "Details" at bounding box center [262, 534] width 51 height 18
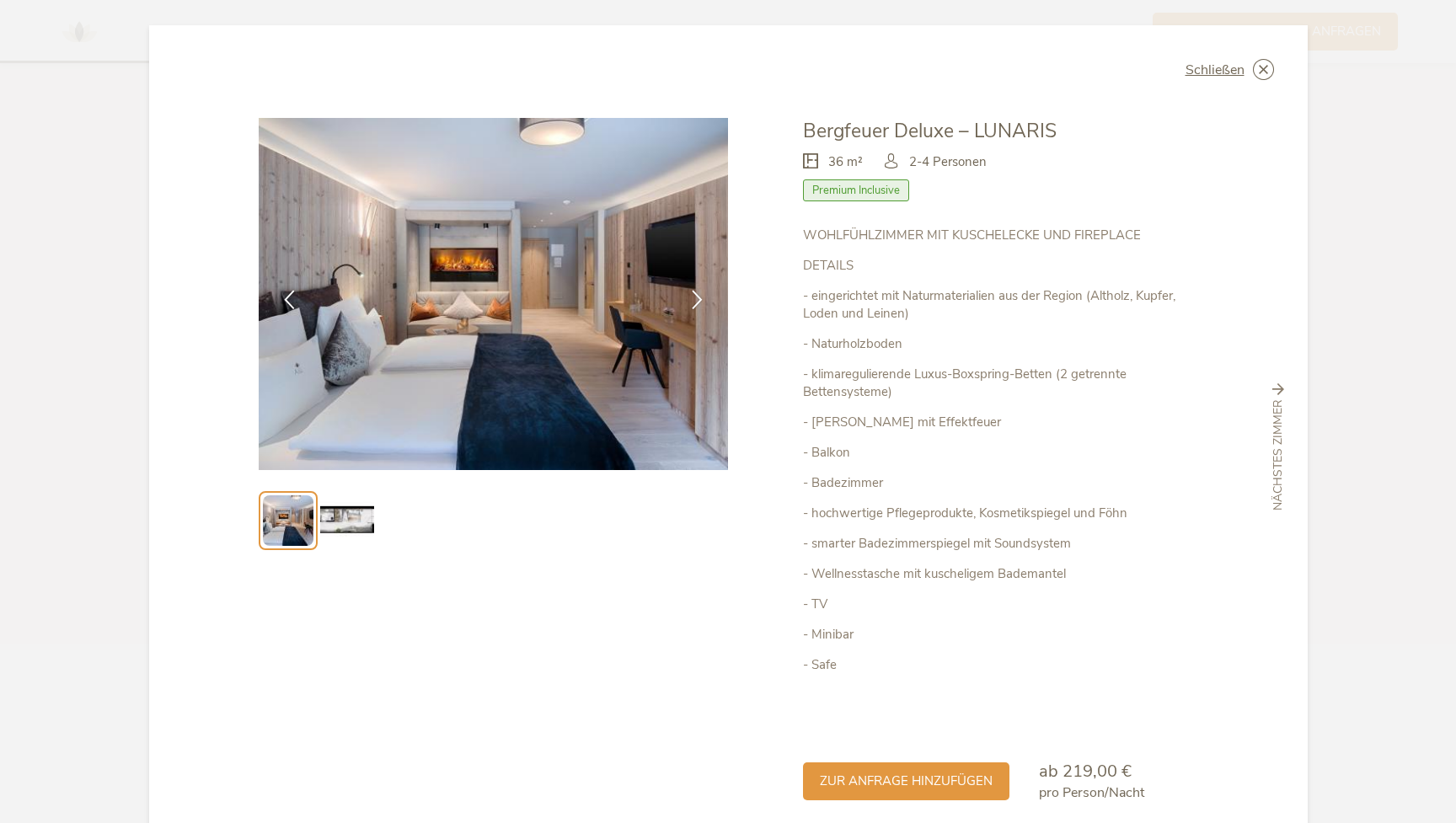
click at [349, 518] on img at bounding box center [347, 520] width 54 height 54
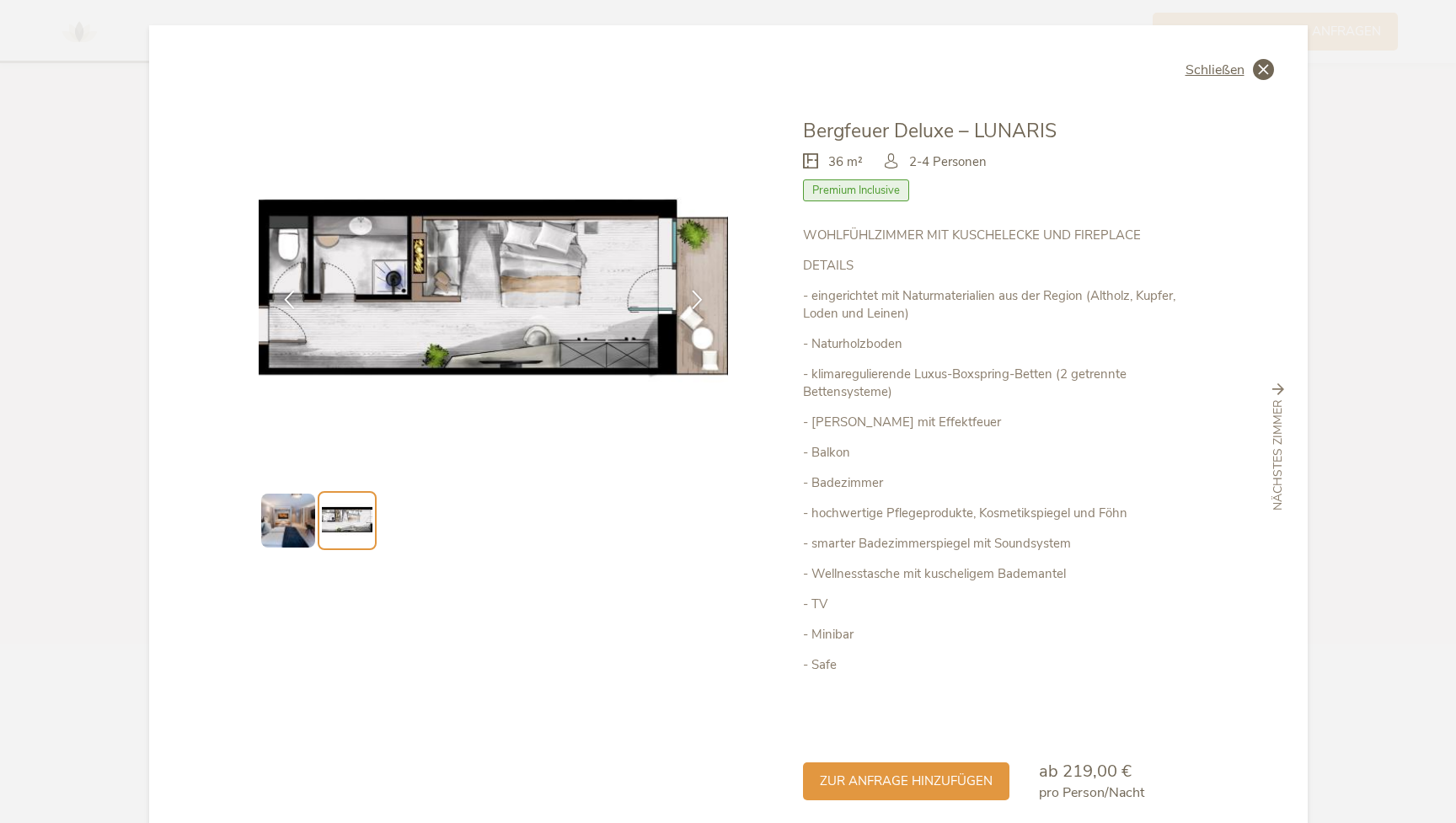
click at [1198, 63] on span "Schließen" at bounding box center [1215, 70] width 59 height 14
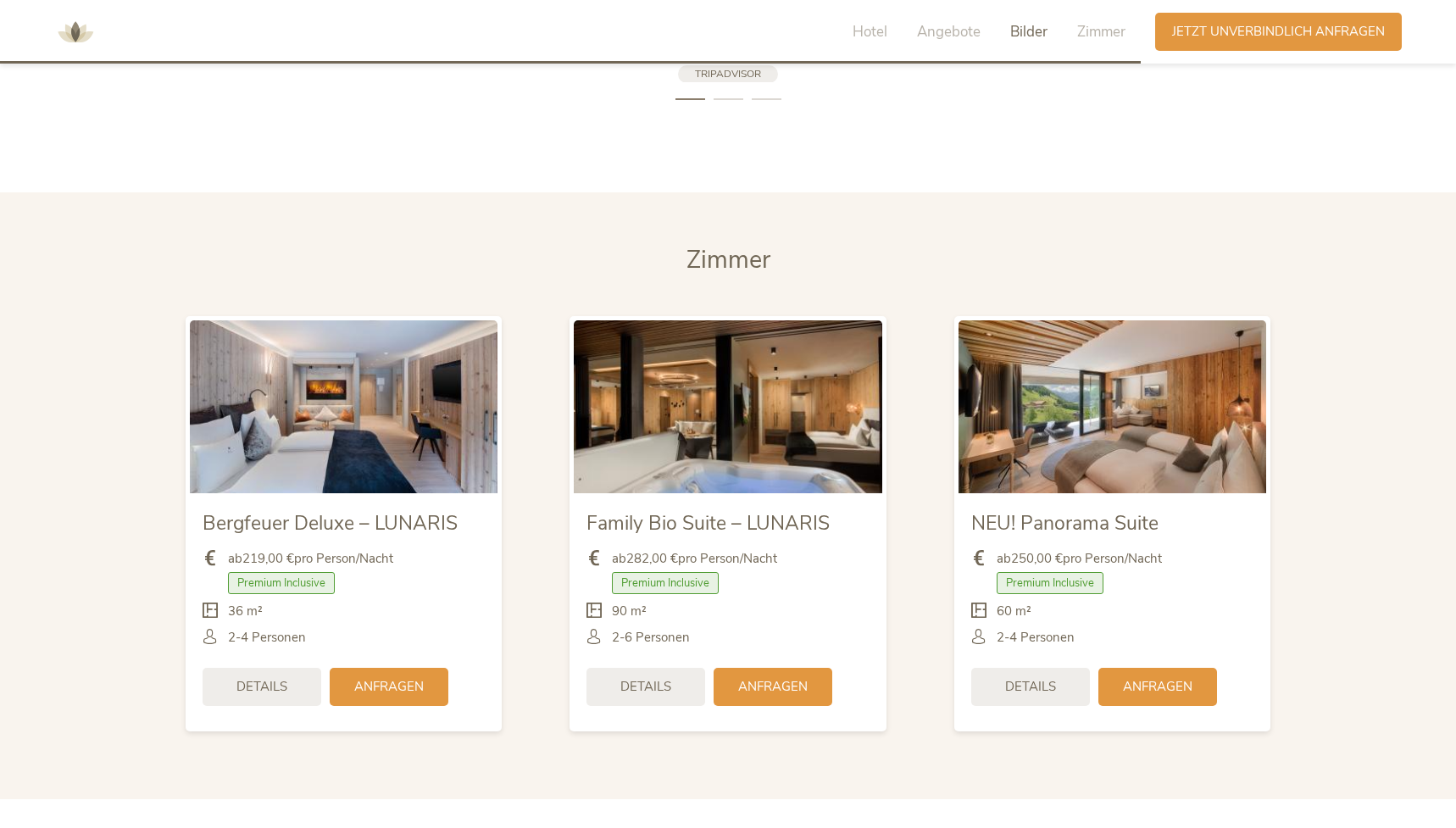
scroll to position [3968, 0]
